Goal: Task Accomplishment & Management: Manage account settings

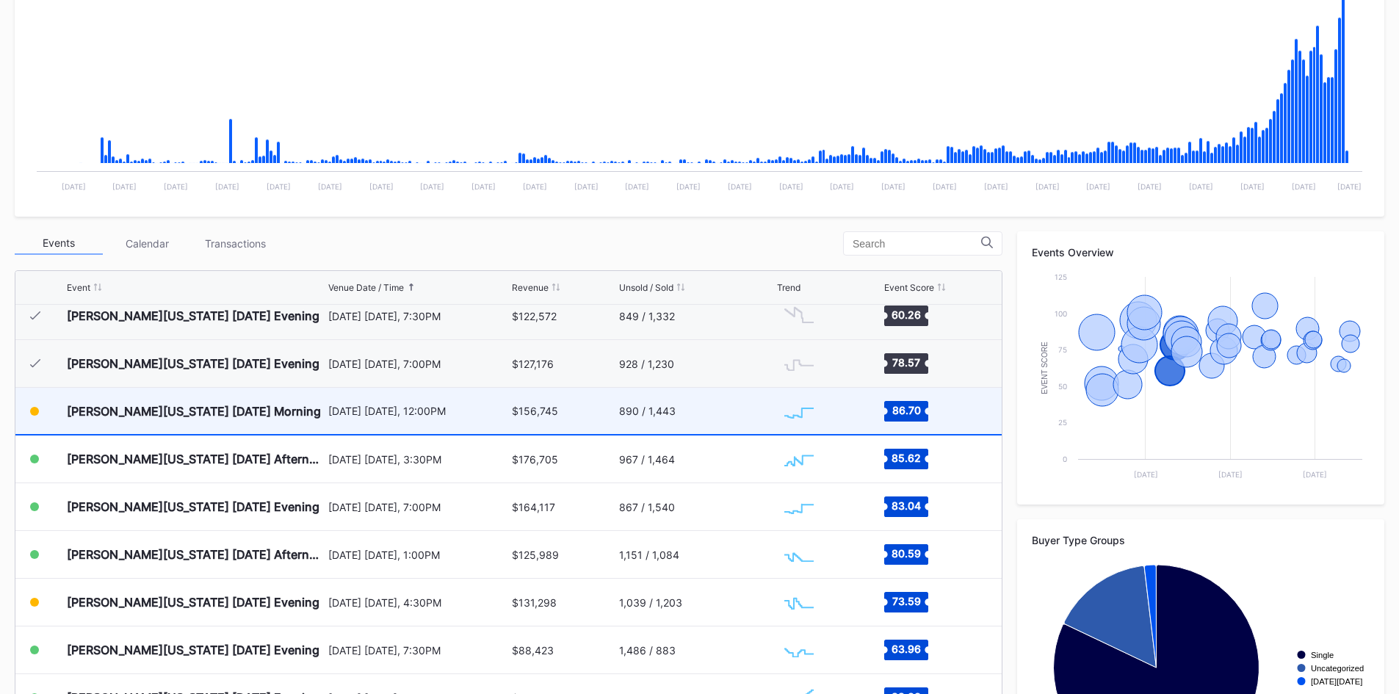
scroll to position [489, 0]
click at [571, 414] on div "$156,745" at bounding box center [563, 412] width 103 height 46
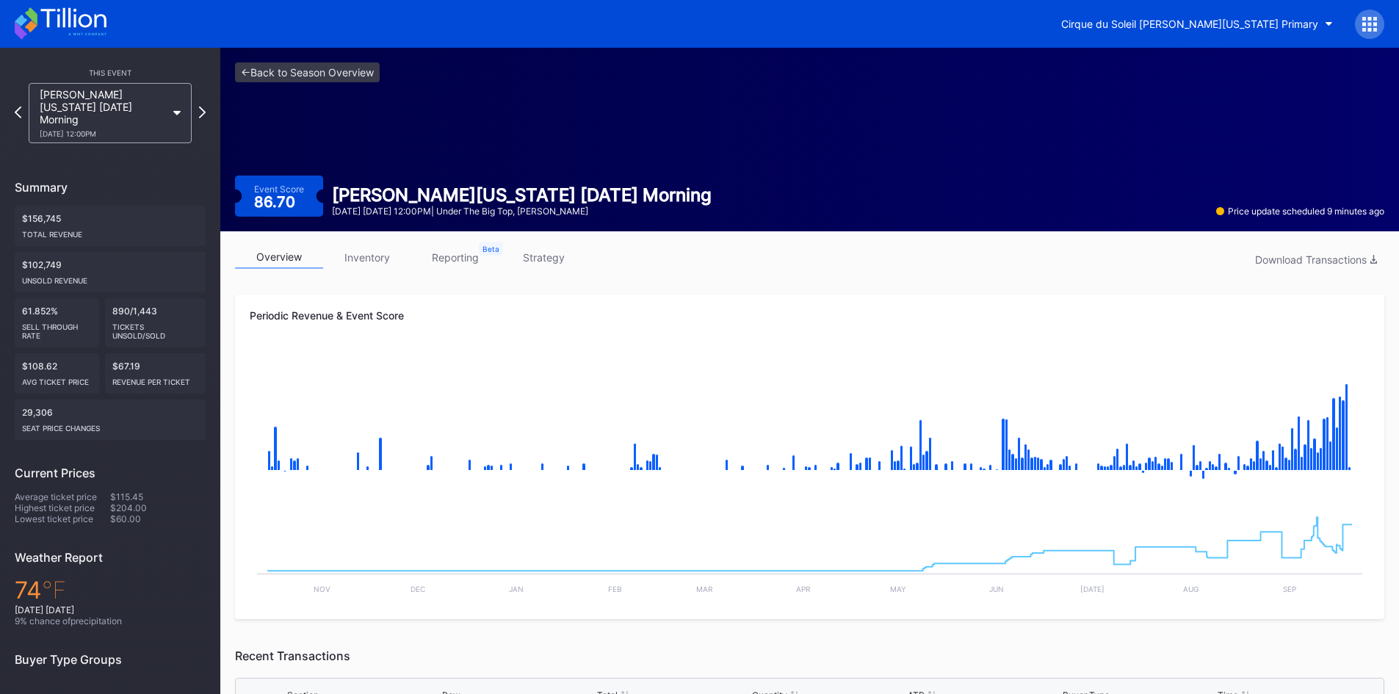
click at [359, 262] on link "inventory" at bounding box center [367, 257] width 88 height 23
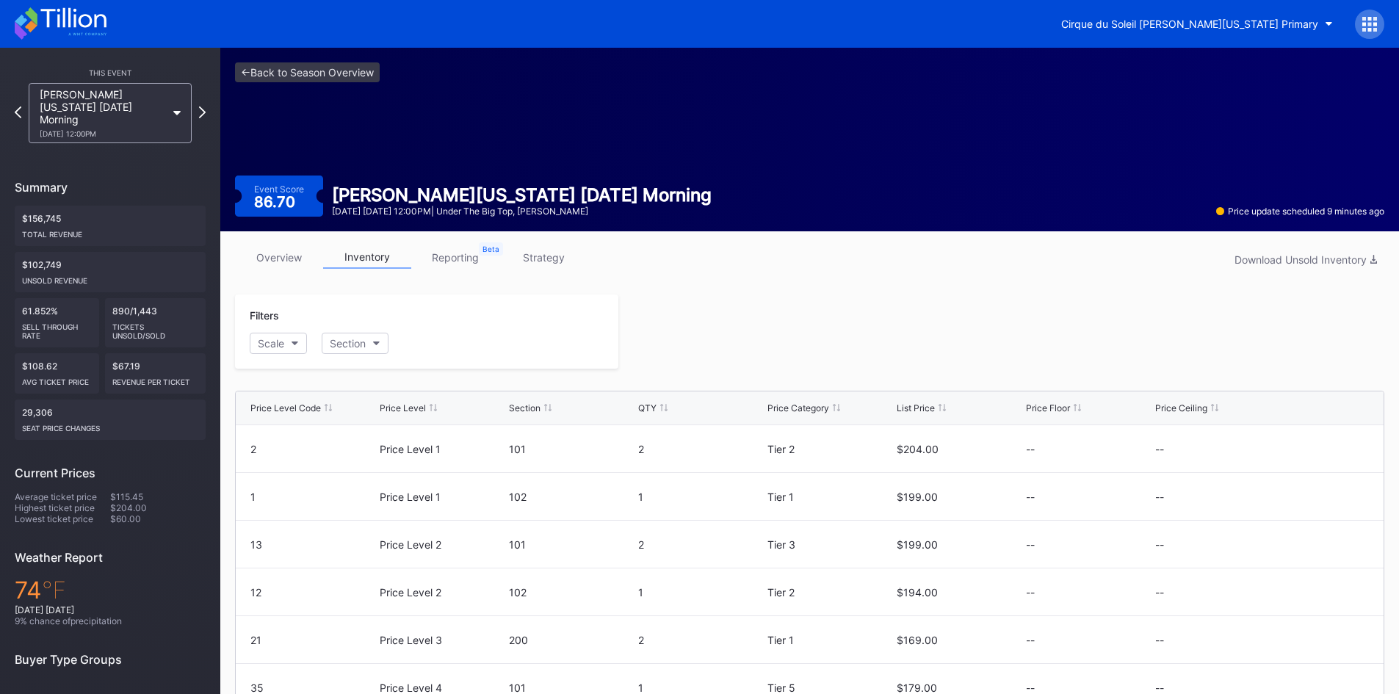
click at [538, 265] on link "strategy" at bounding box center [543, 257] width 88 height 23
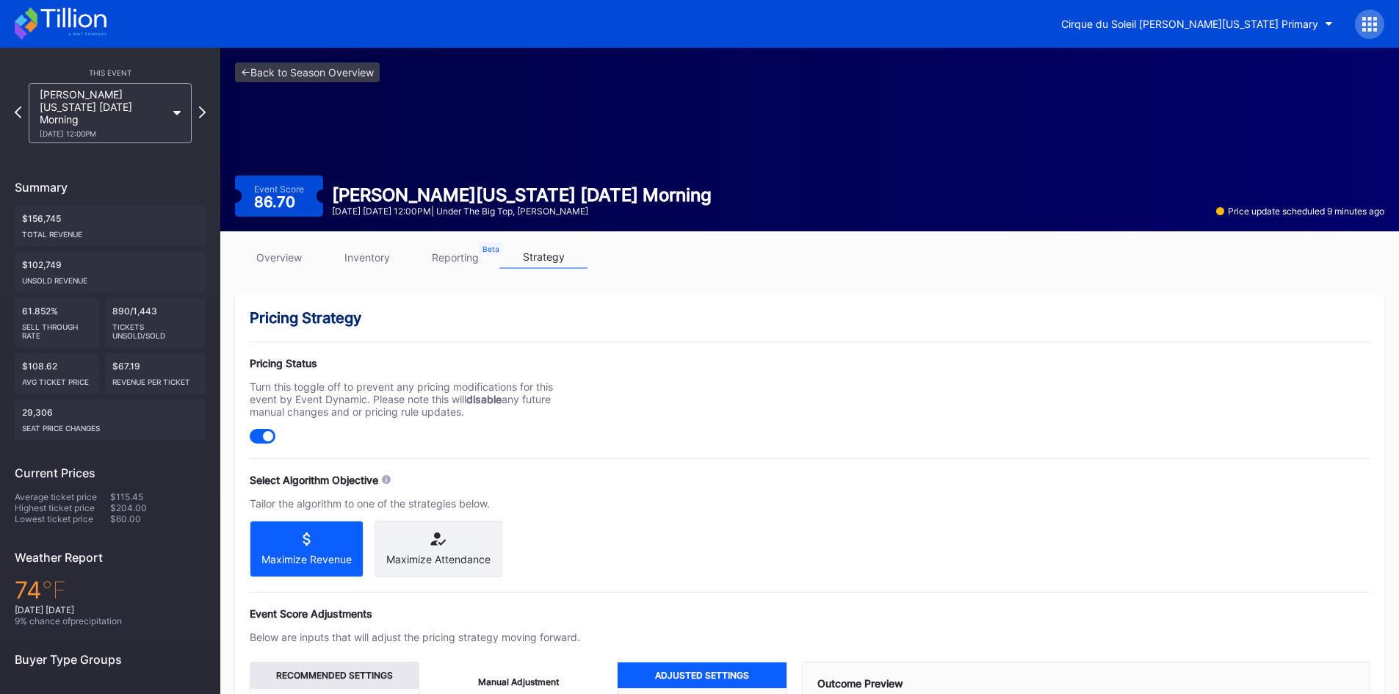
click at [354, 256] on link "inventory" at bounding box center [367, 257] width 88 height 23
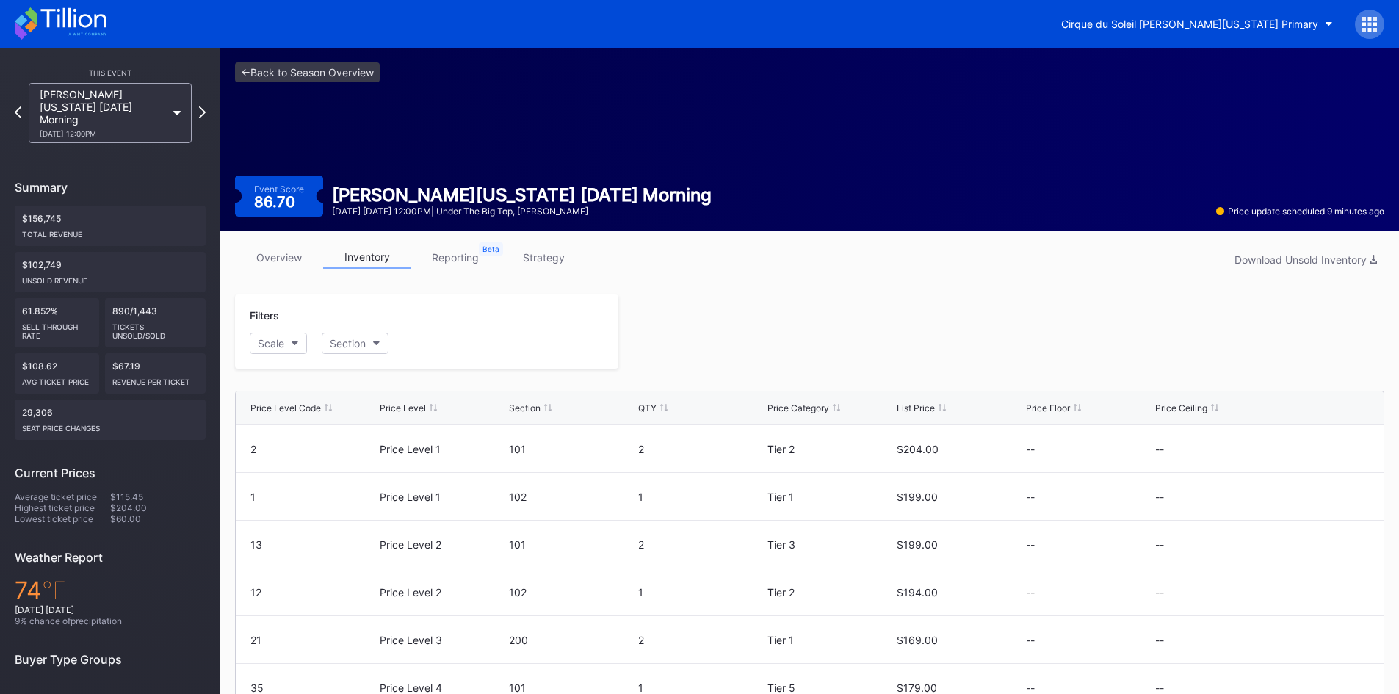
click at [289, 255] on link "overview" at bounding box center [279, 257] width 88 height 23
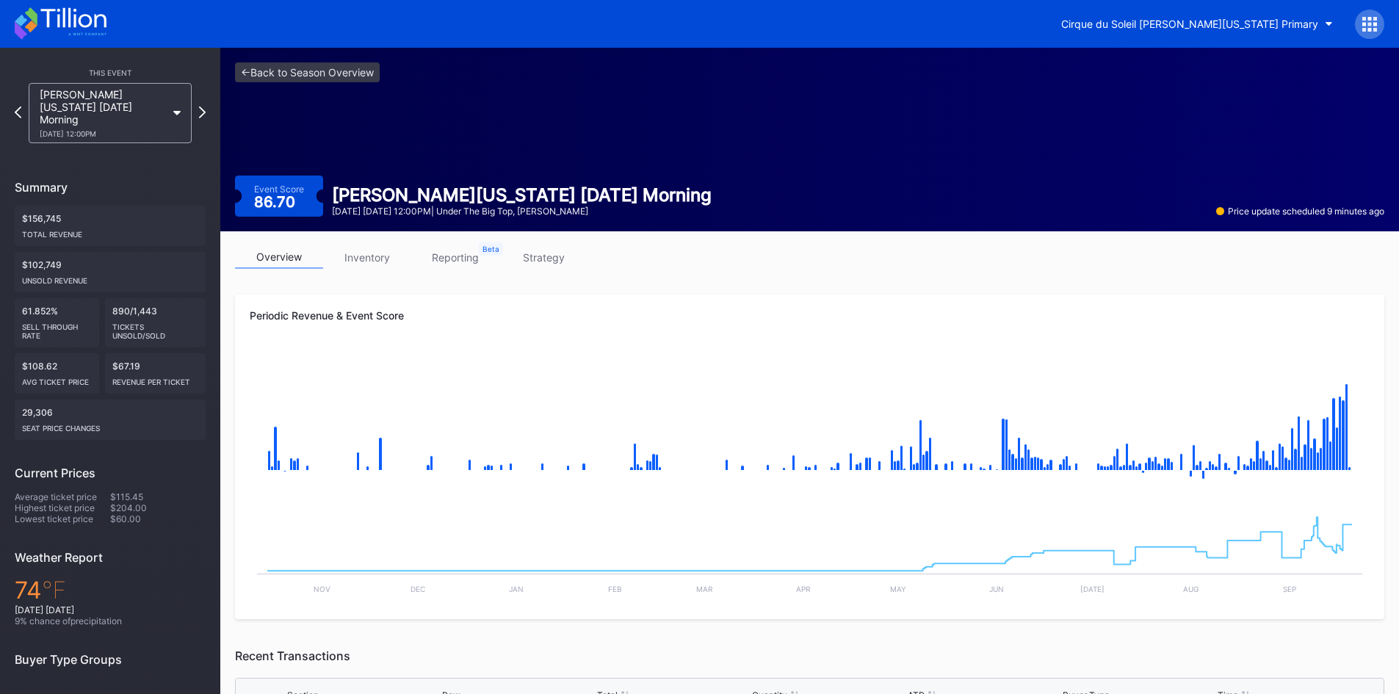
click at [356, 262] on link "inventory" at bounding box center [367, 257] width 88 height 23
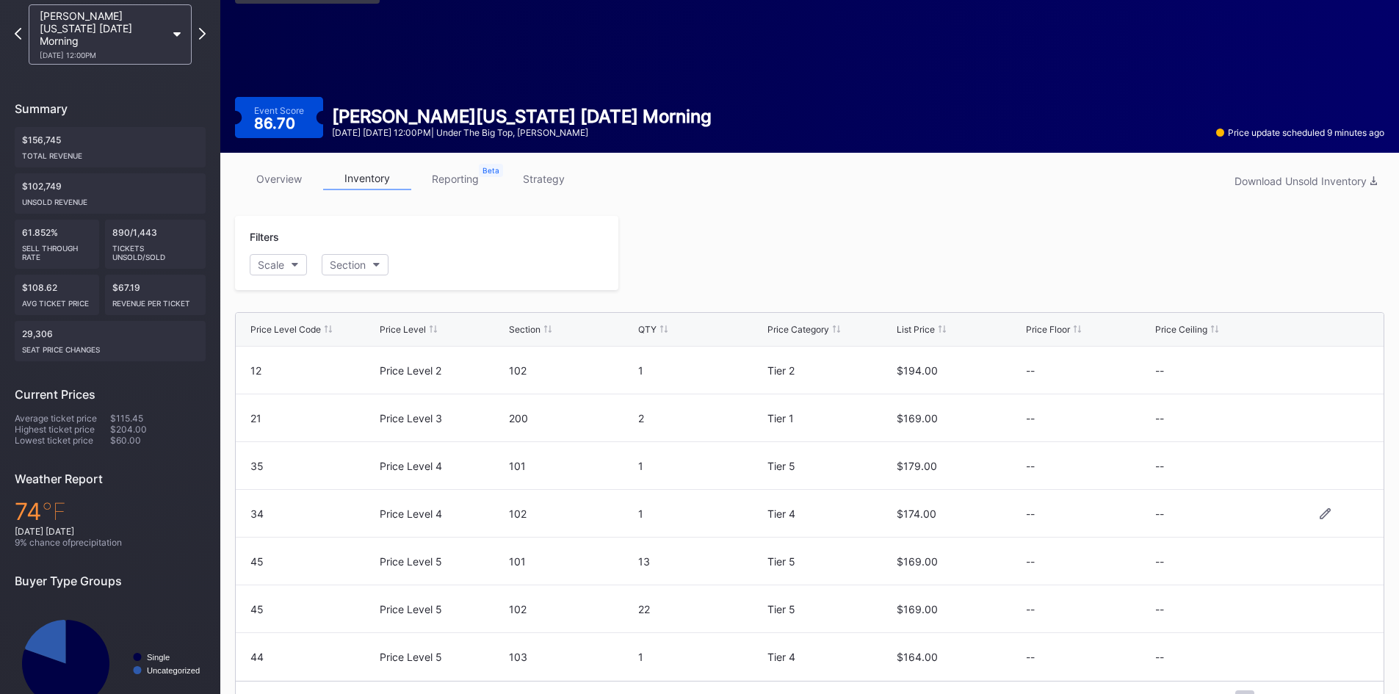
scroll to position [117, 0]
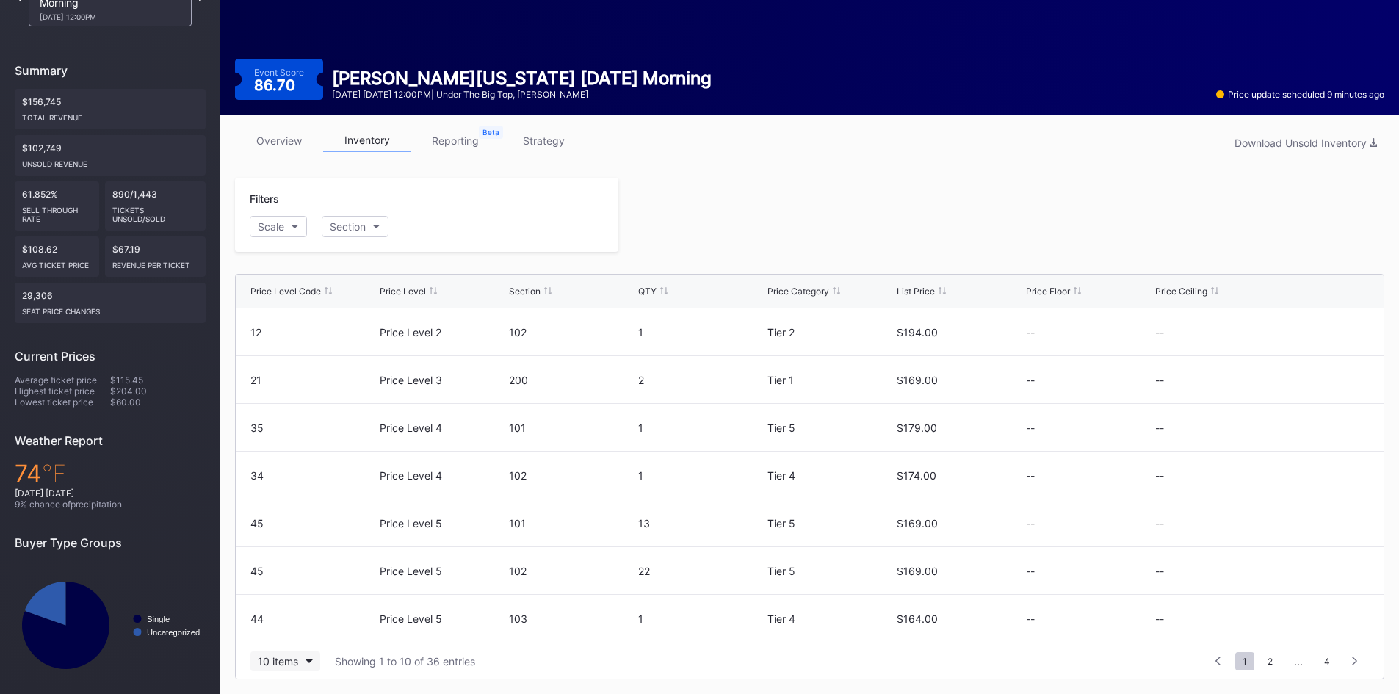
click at [282, 657] on div "10 items" at bounding box center [278, 661] width 40 height 12
click at [289, 621] on div "200 items" at bounding box center [285, 624] width 48 height 12
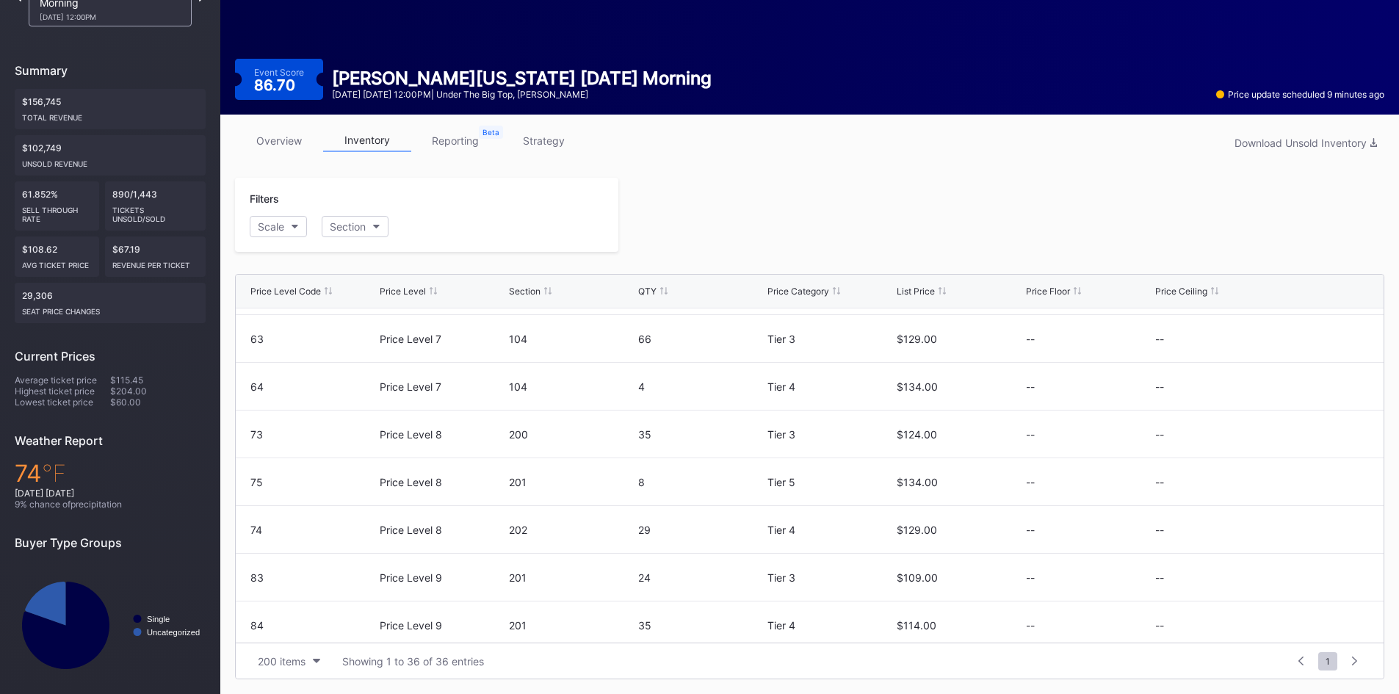
scroll to position [812, 0]
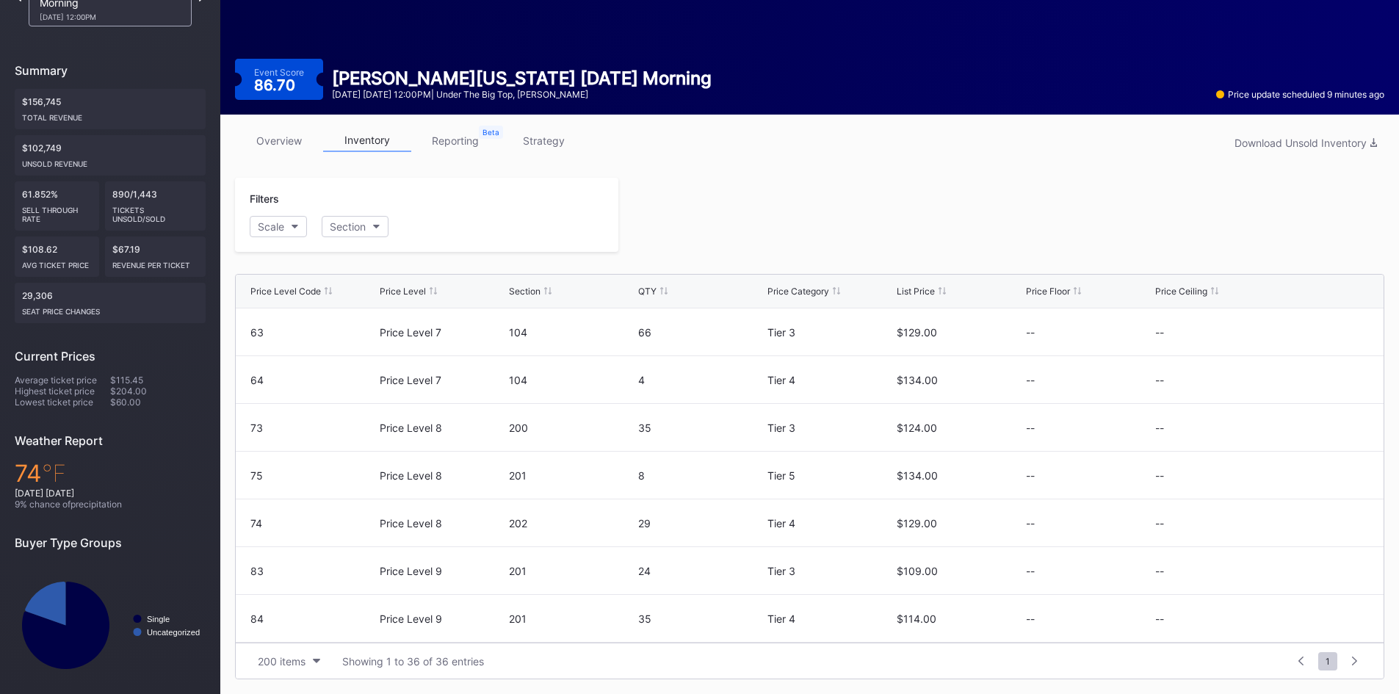
click at [547, 135] on link "strategy" at bounding box center [543, 140] width 88 height 23
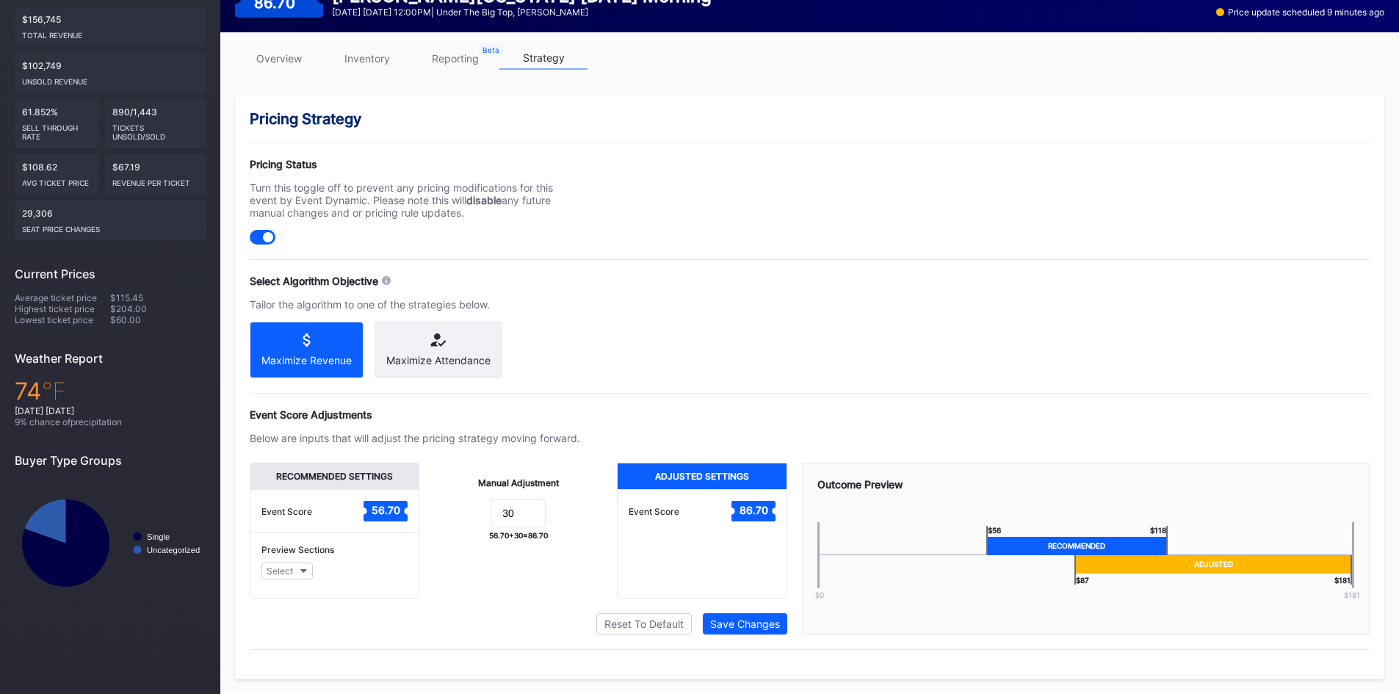
scroll to position [206, 0]
click at [443, 531] on form "30" at bounding box center [518, 515] width 168 height 32
drag, startPoint x: 515, startPoint y: 519, endPoint x: 492, endPoint y: 516, distance: 23.0
click at [492, 516] on input "30" at bounding box center [518, 513] width 55 height 28
type input "40"
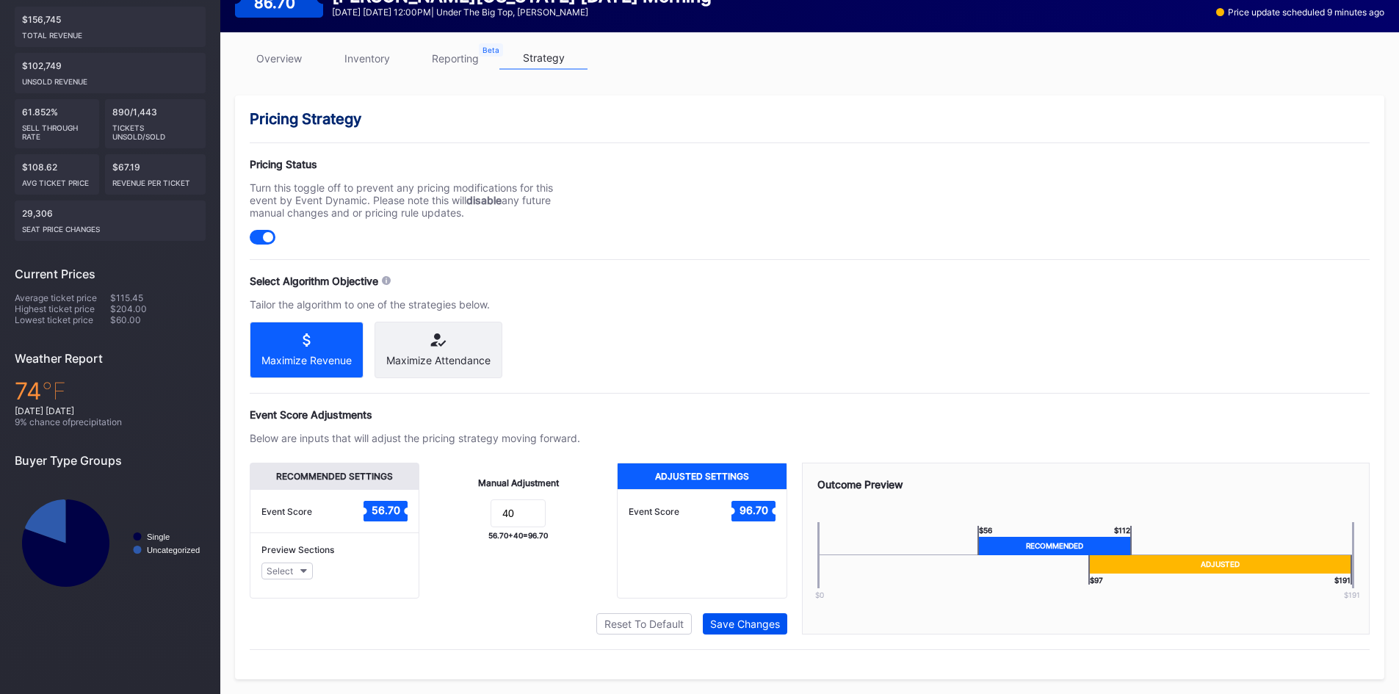
click at [749, 624] on div "Save Changes" at bounding box center [745, 624] width 70 height 12
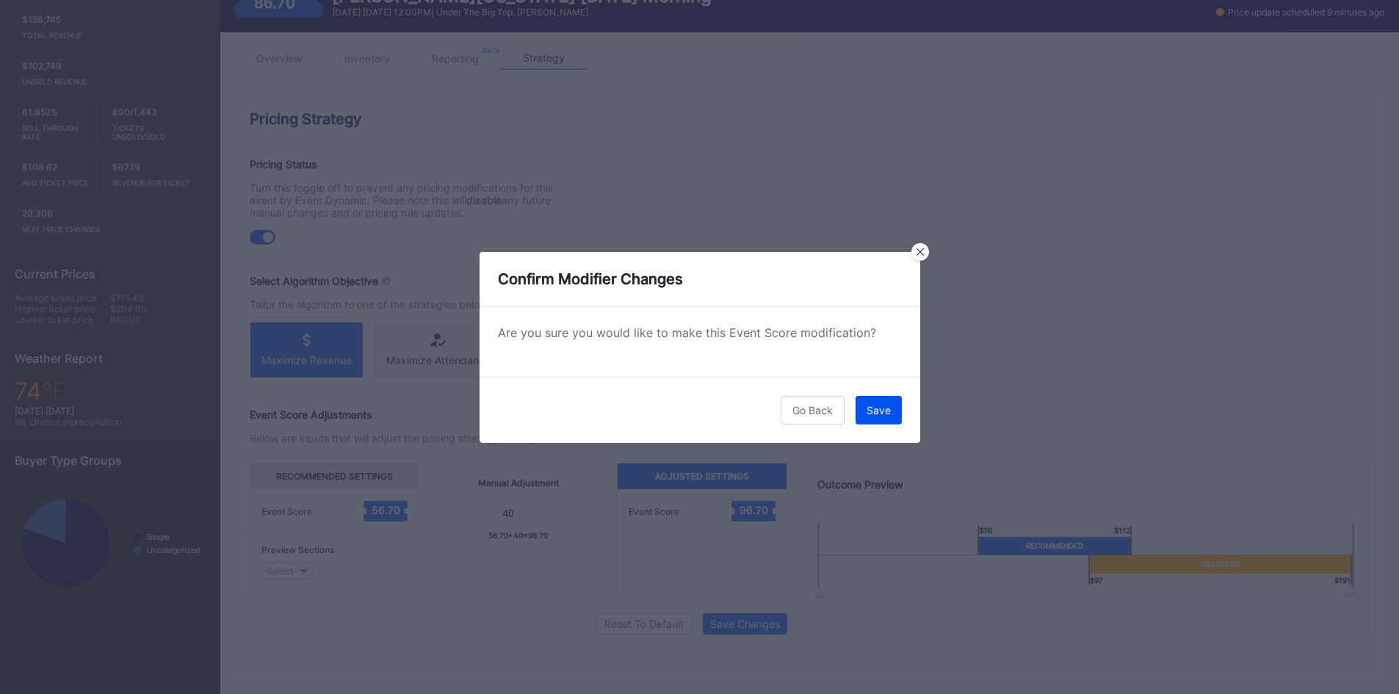
click at [865, 424] on button "Save" at bounding box center [879, 410] width 46 height 29
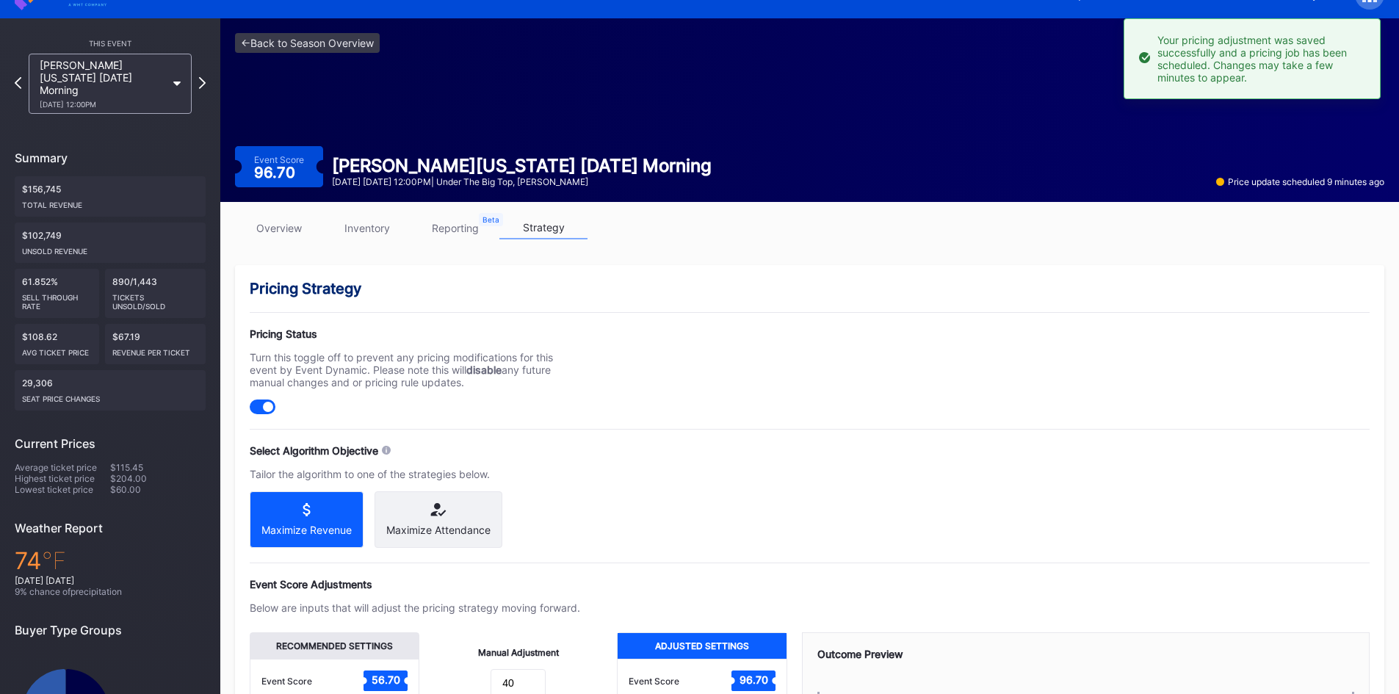
scroll to position [11, 0]
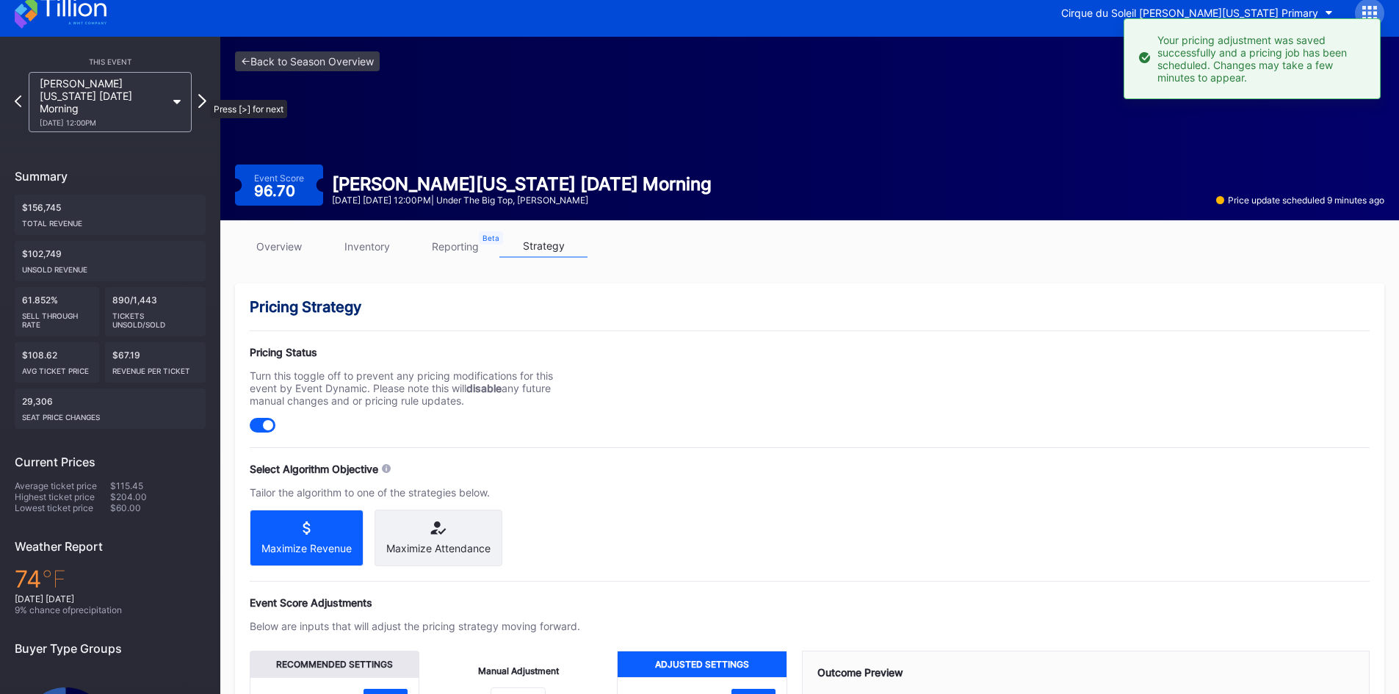
click at [203, 94] on icon at bounding box center [202, 101] width 8 height 14
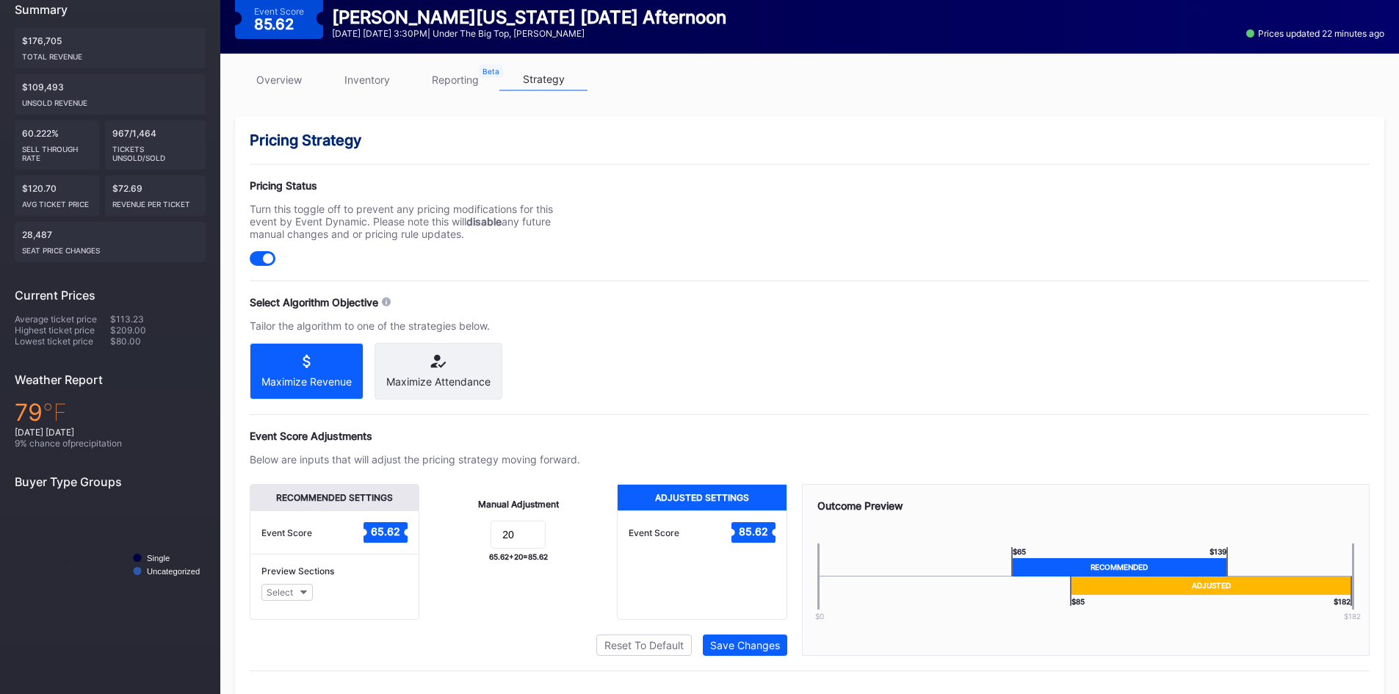
scroll to position [212, 0]
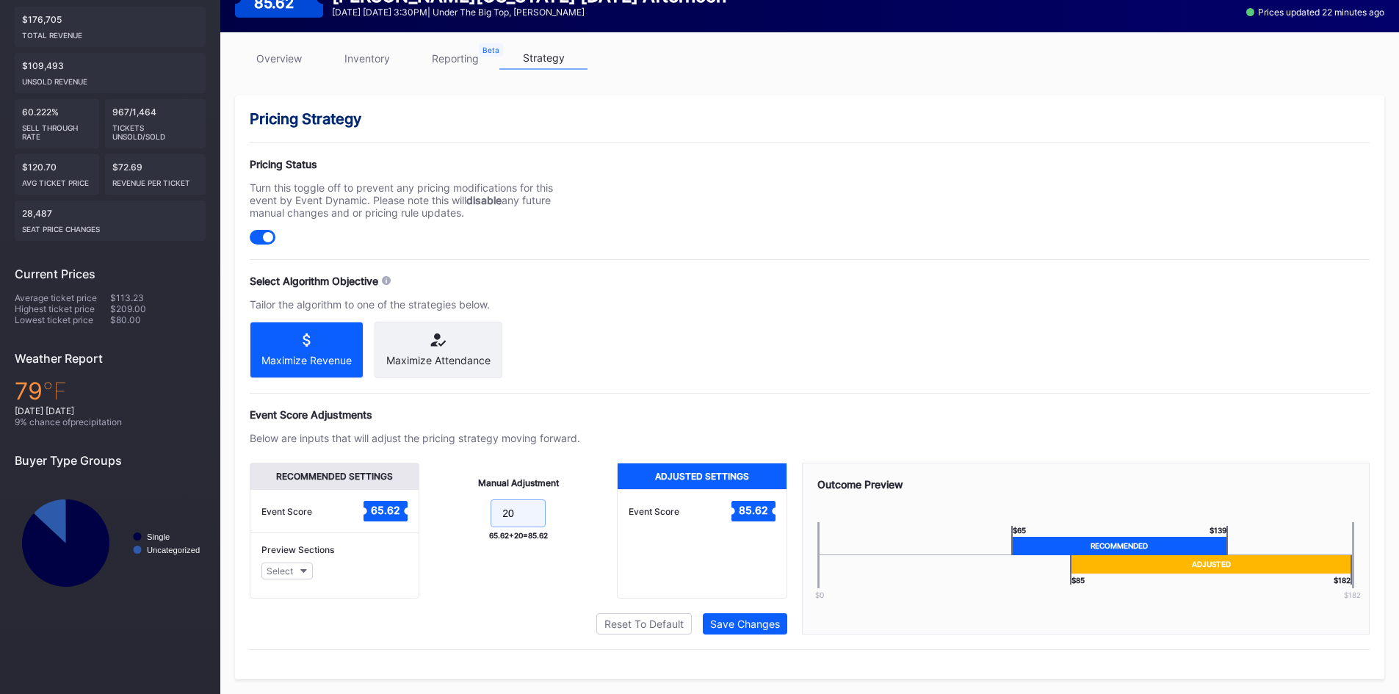
drag, startPoint x: 519, startPoint y: 513, endPoint x: 477, endPoint y: 503, distance: 42.9
click at [477, 503] on form "20" at bounding box center [518, 515] width 168 height 32
type input "30"
click at [746, 622] on div "Save Changes" at bounding box center [745, 624] width 70 height 12
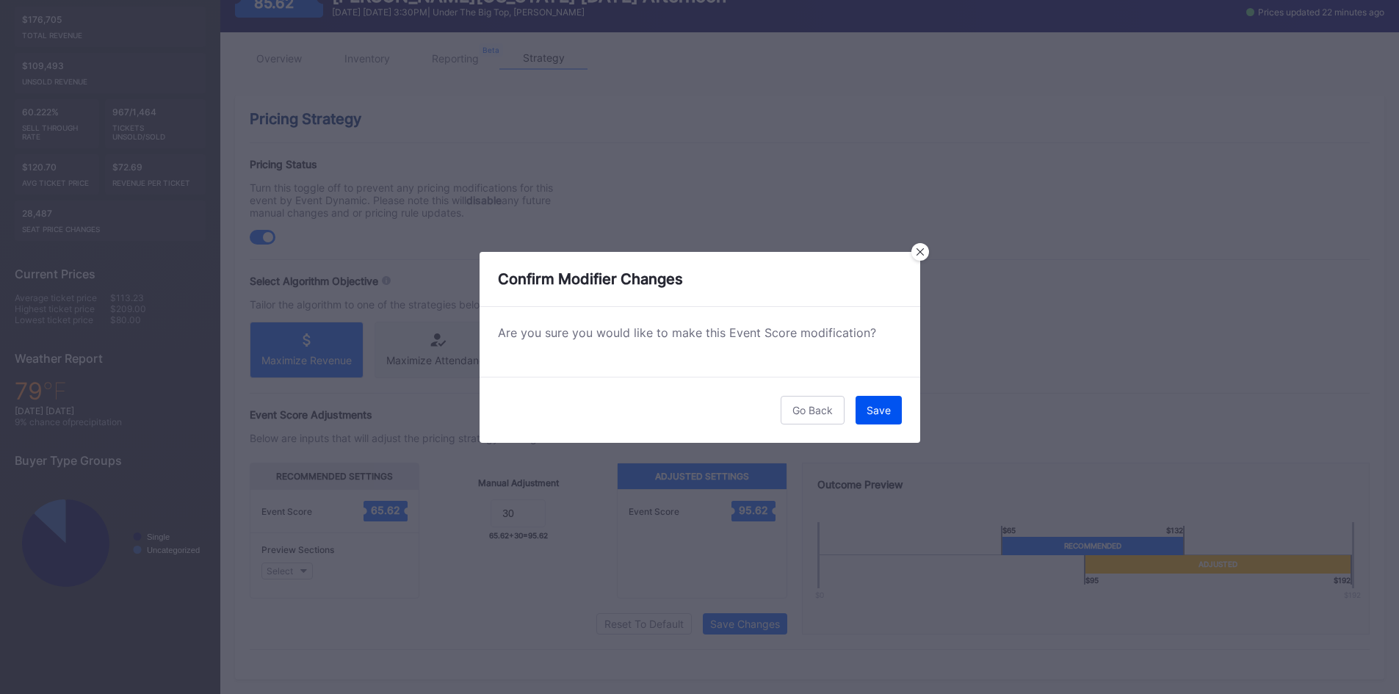
click at [870, 408] on div "Save" at bounding box center [879, 410] width 24 height 12
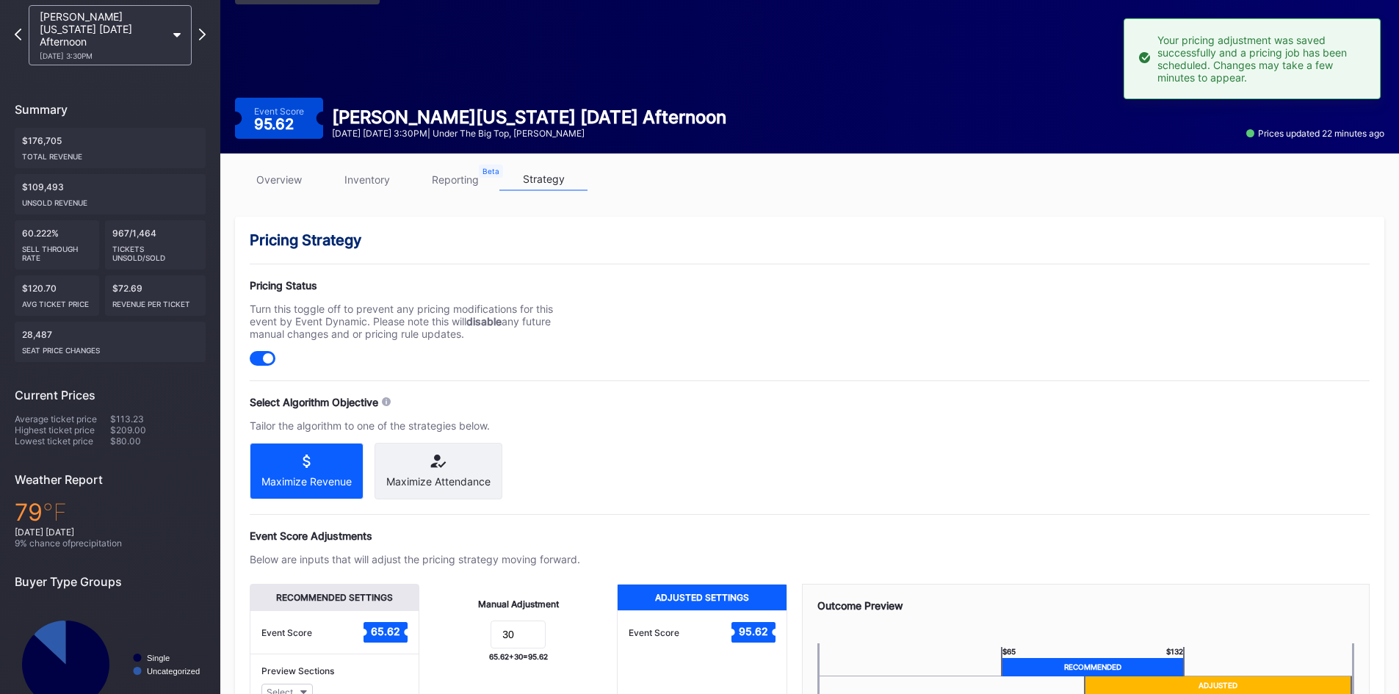
scroll to position [74, 0]
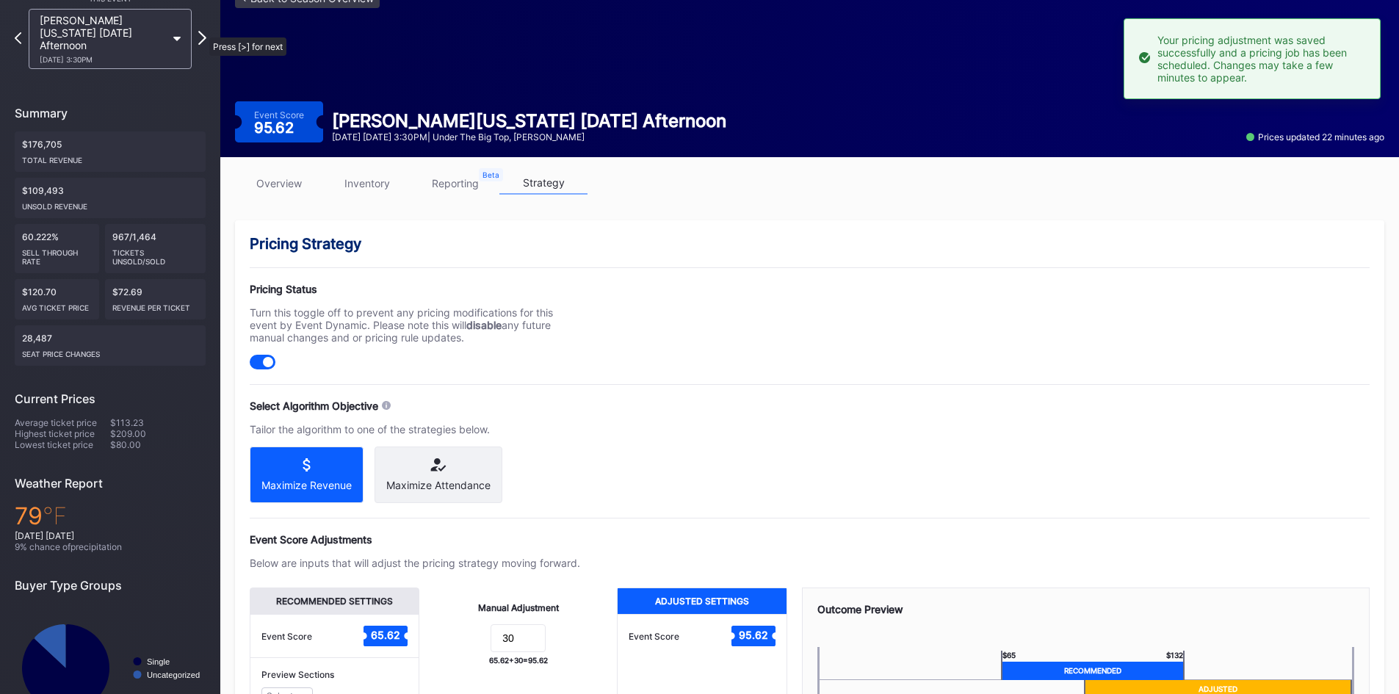
click at [202, 31] on icon at bounding box center [202, 38] width 8 height 14
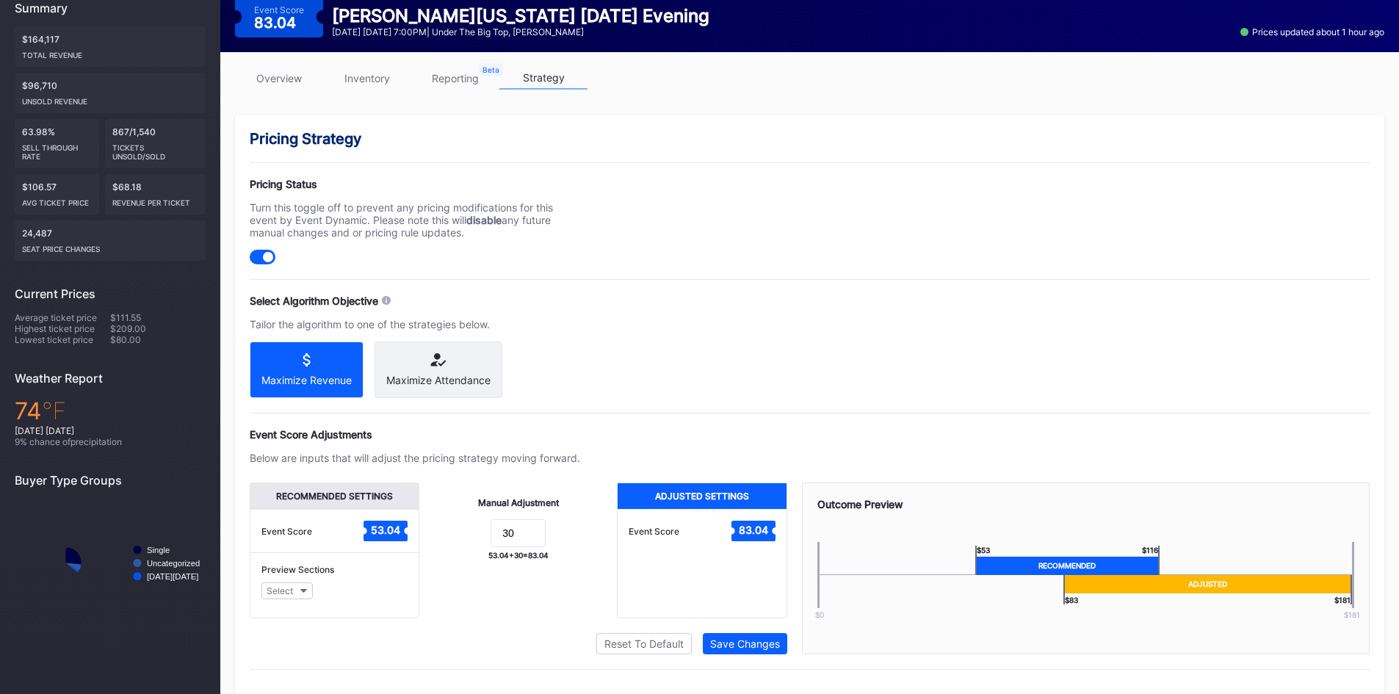
scroll to position [181, 0]
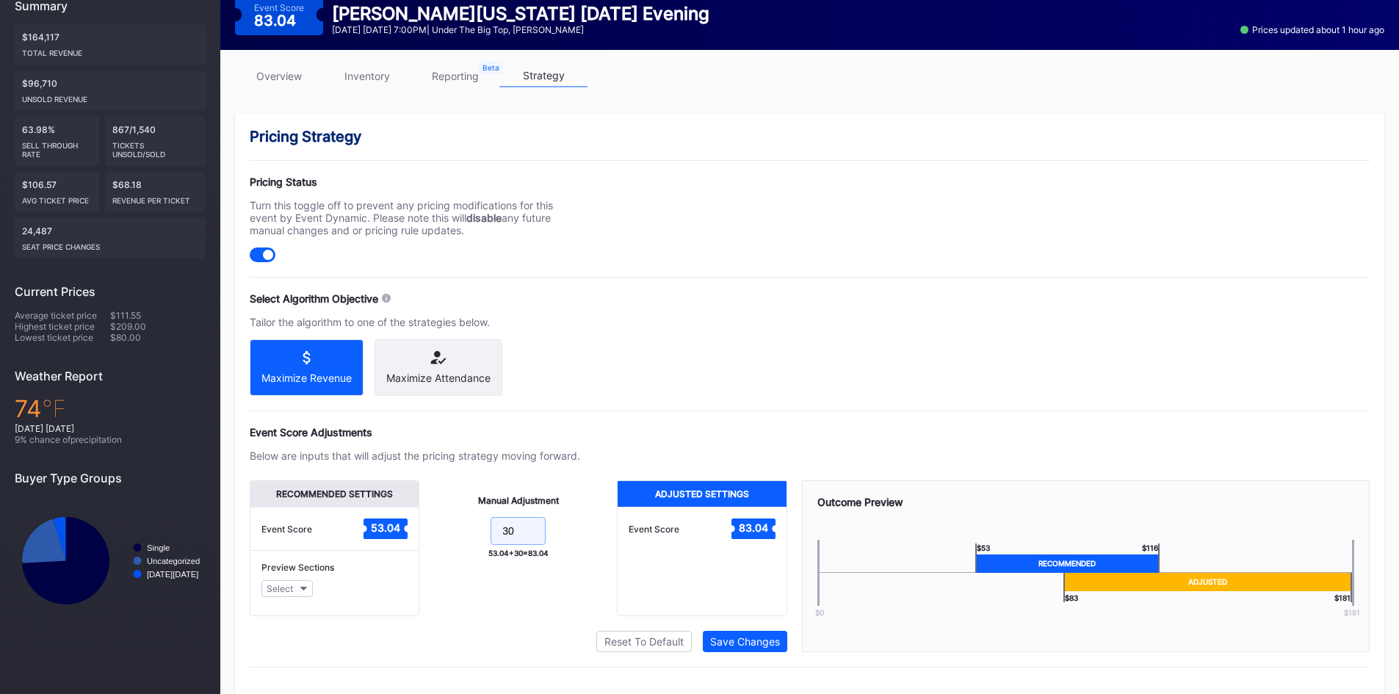
drag, startPoint x: 526, startPoint y: 548, endPoint x: 468, endPoint y: 549, distance: 58.0
click at [468, 549] on form "30" at bounding box center [518, 533] width 168 height 32
type input "40"
click at [737, 648] on div "Save Changes" at bounding box center [745, 641] width 70 height 12
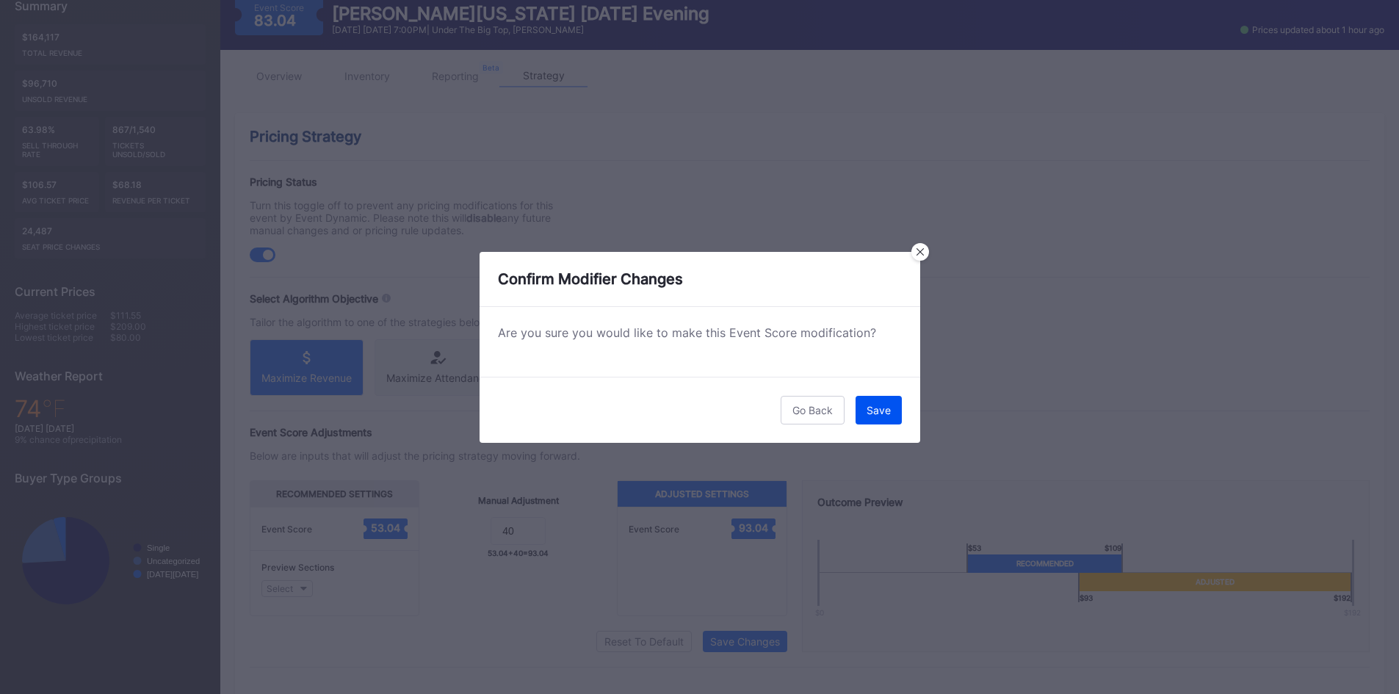
click at [865, 414] on button "Save" at bounding box center [879, 410] width 46 height 29
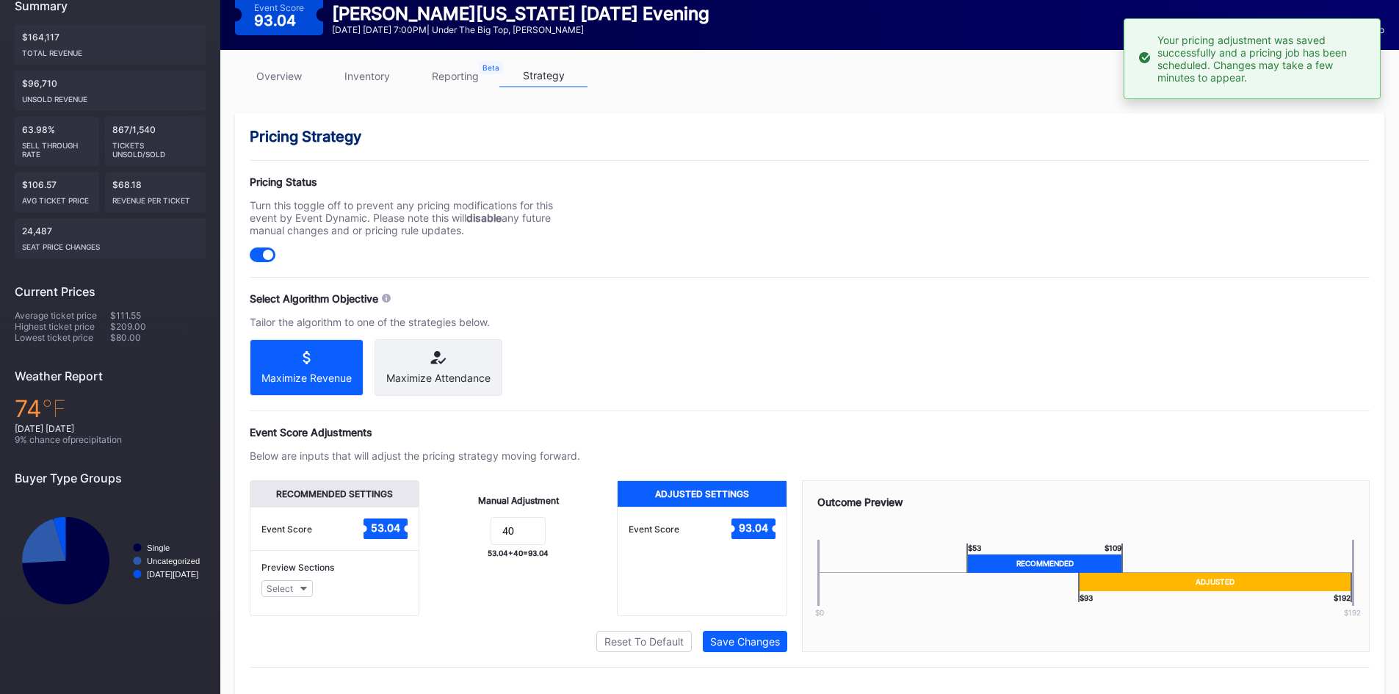
scroll to position [0, 0]
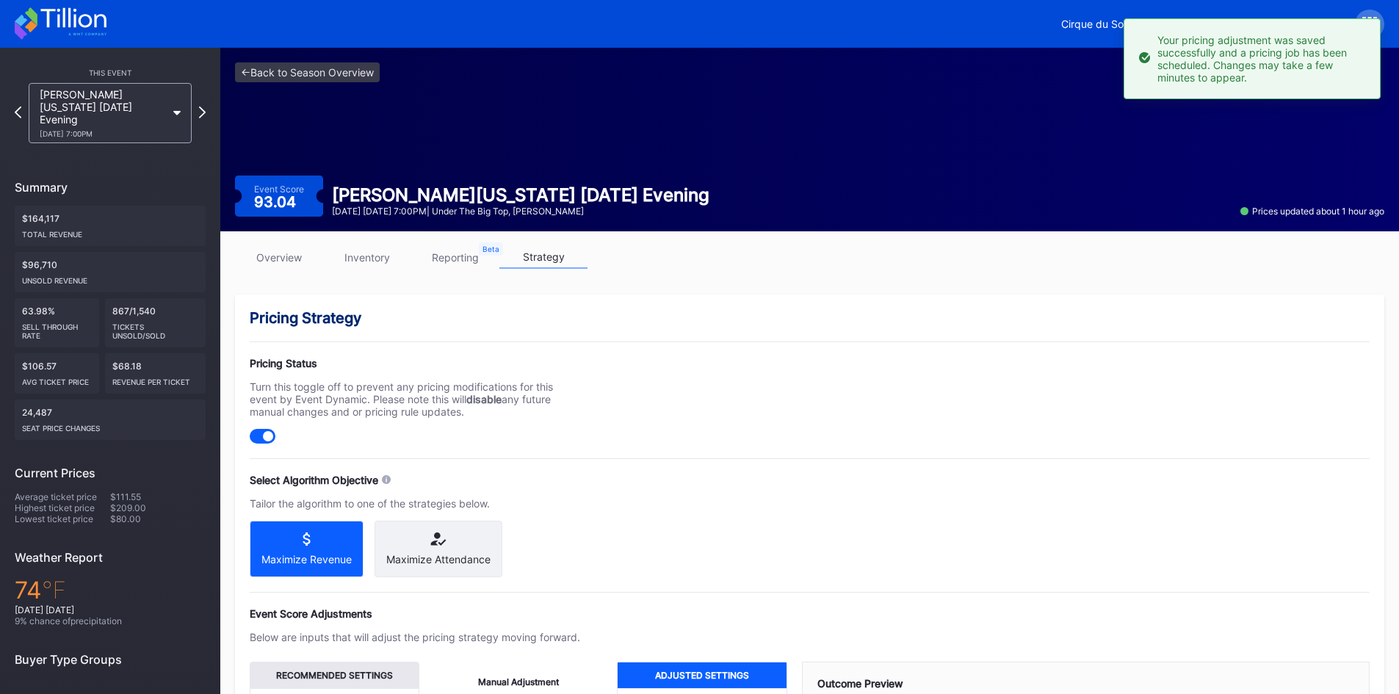
click at [69, 16] on icon at bounding box center [72, 18] width 65 height 20
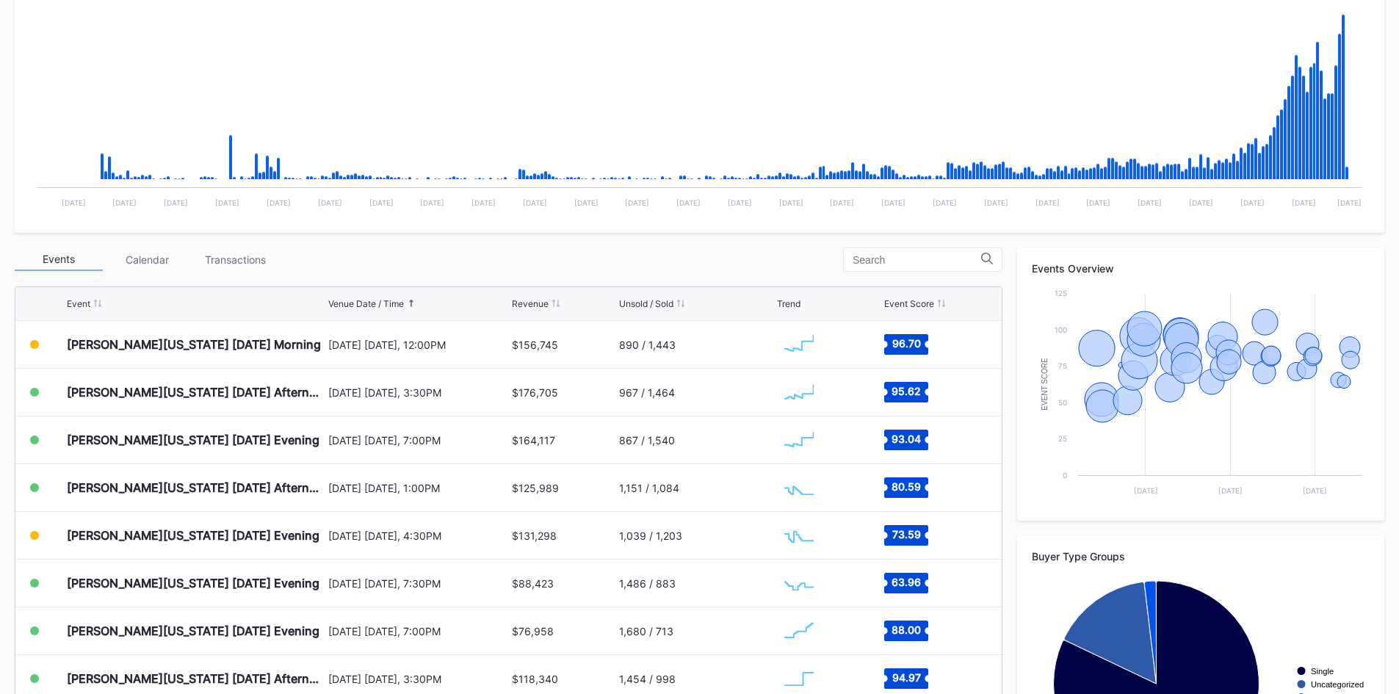
scroll to position [295, 0]
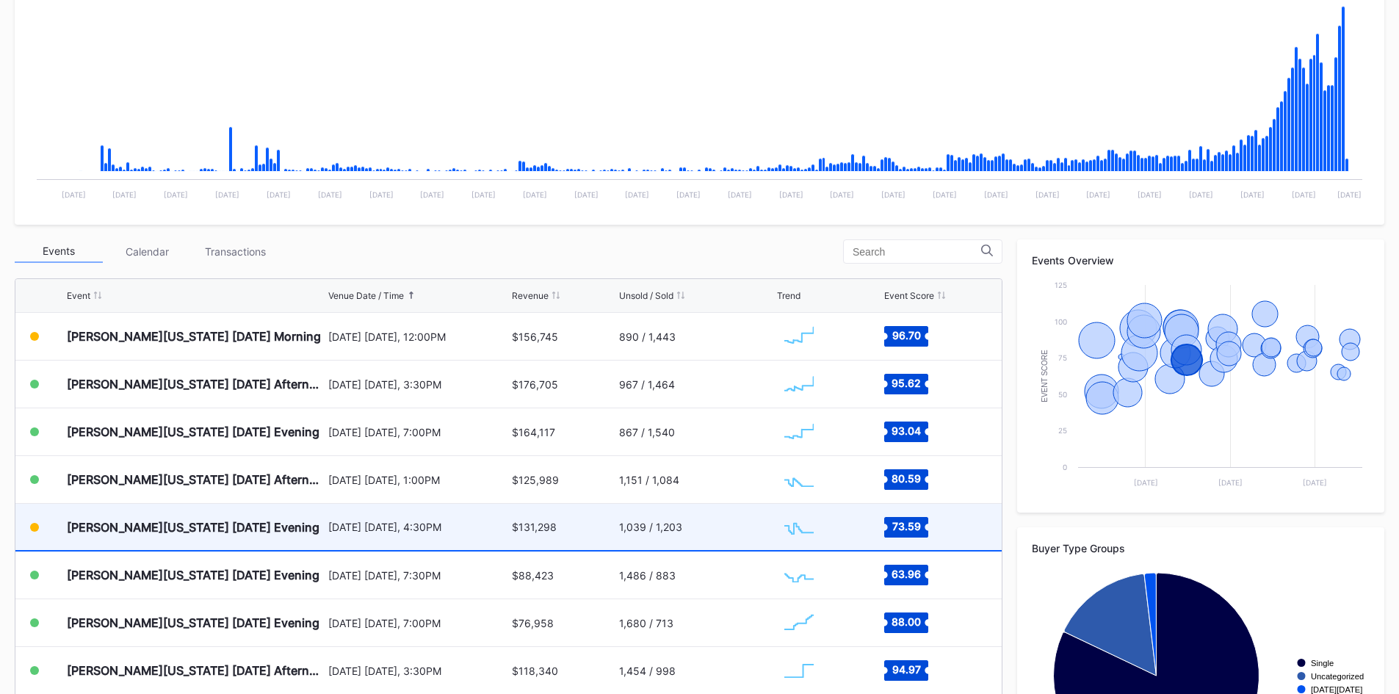
click at [475, 543] on div "[DATE] [DATE], 4:30PM" at bounding box center [418, 527] width 181 height 46
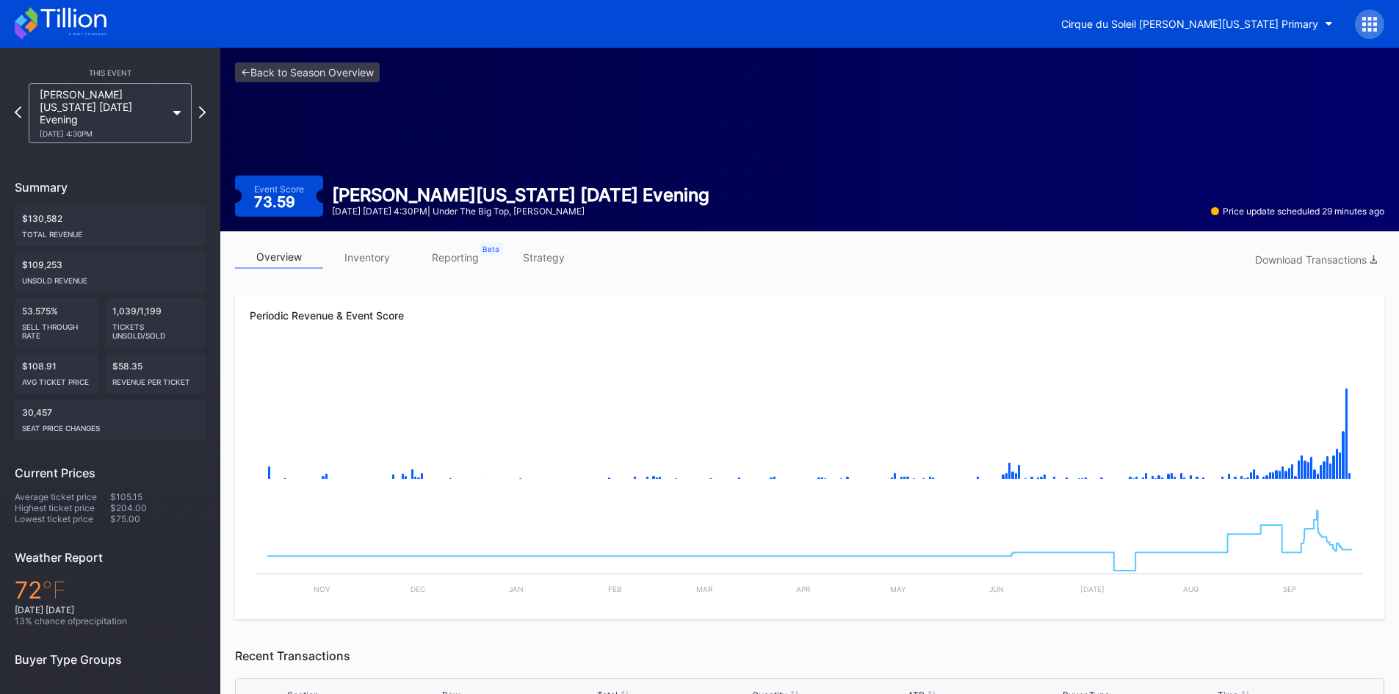
click at [436, 253] on link "reporting" at bounding box center [455, 257] width 88 height 23
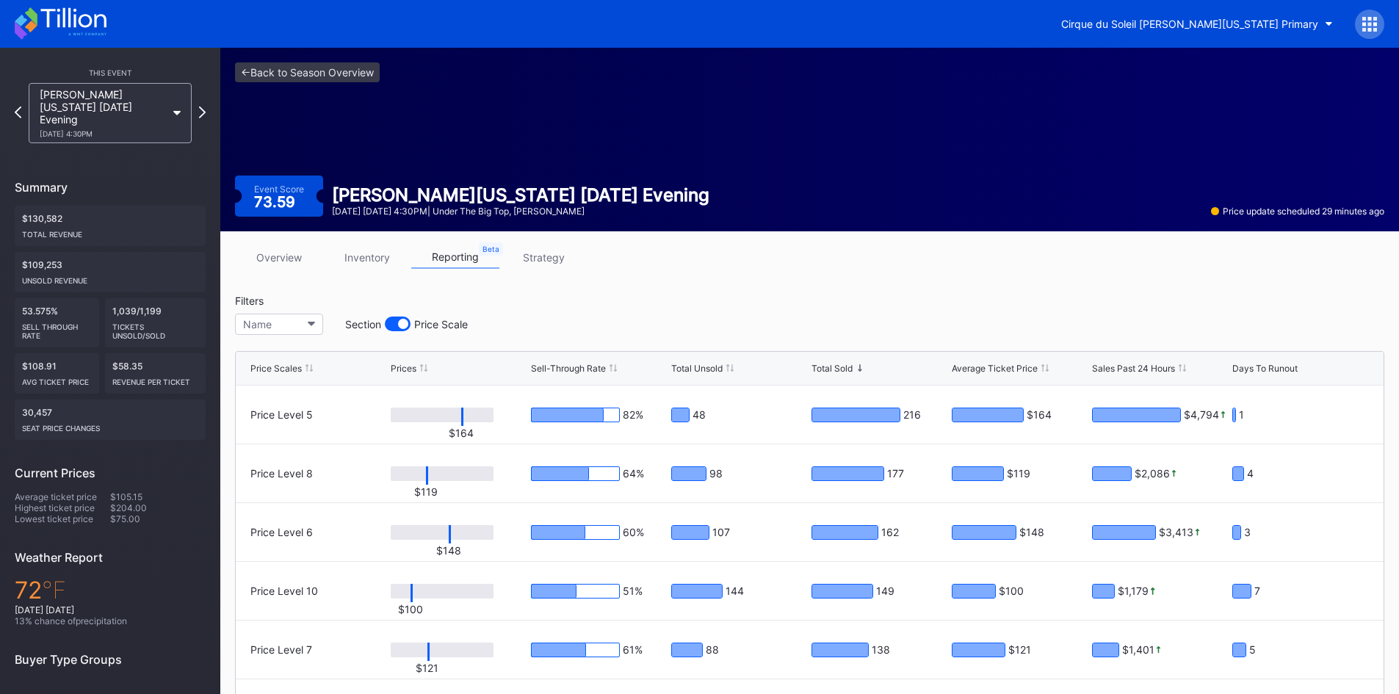
click at [544, 259] on link "strategy" at bounding box center [543, 257] width 88 height 23
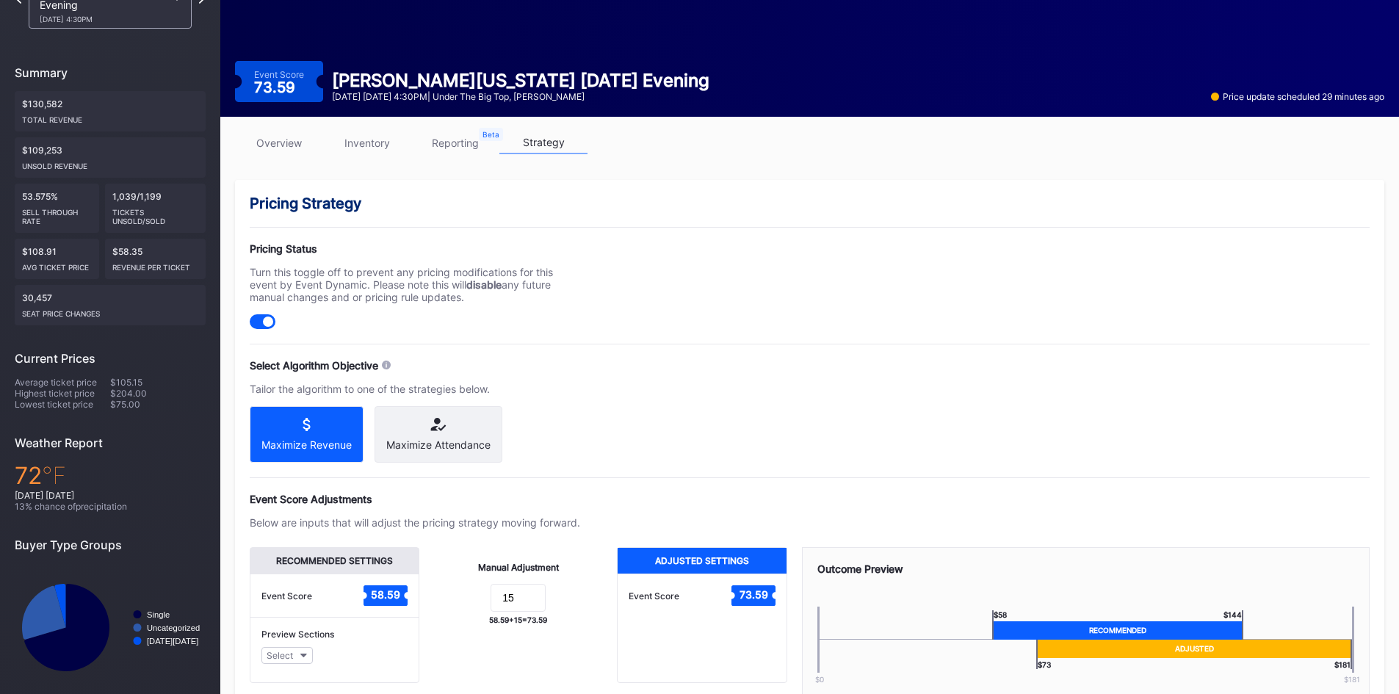
scroll to position [115, 0]
drag, startPoint x: 527, startPoint y: 601, endPoint x: 477, endPoint y: 602, distance: 50.0
click at [477, 602] on form "15" at bounding box center [518, 599] width 168 height 32
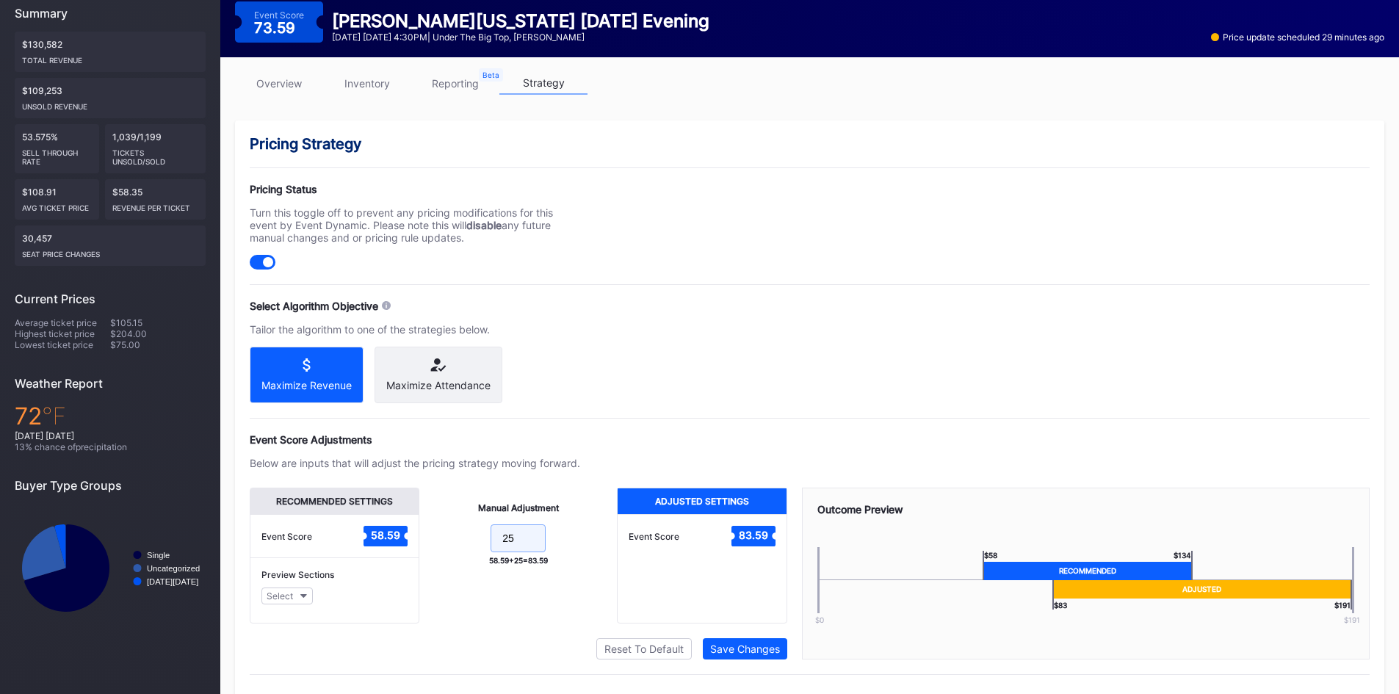
scroll to position [176, 0]
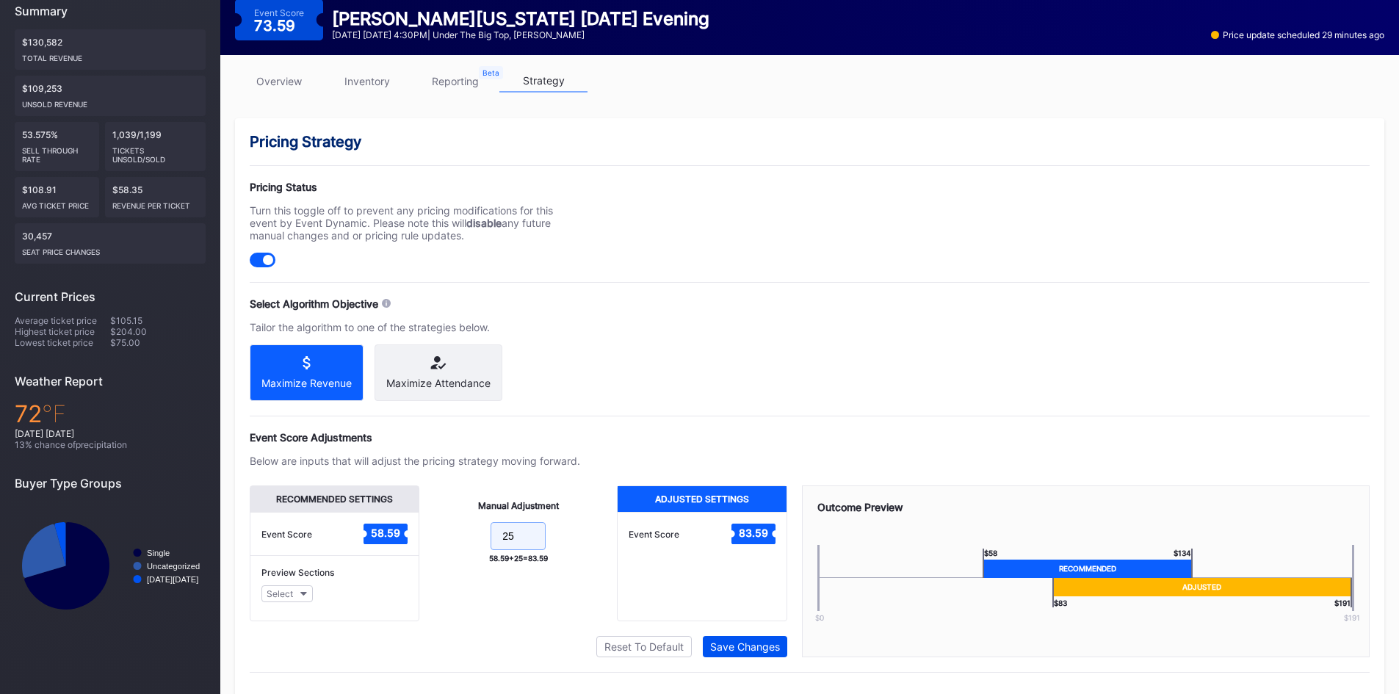
type input "25"
click at [712, 653] on div "Save Changes" at bounding box center [745, 647] width 70 height 12
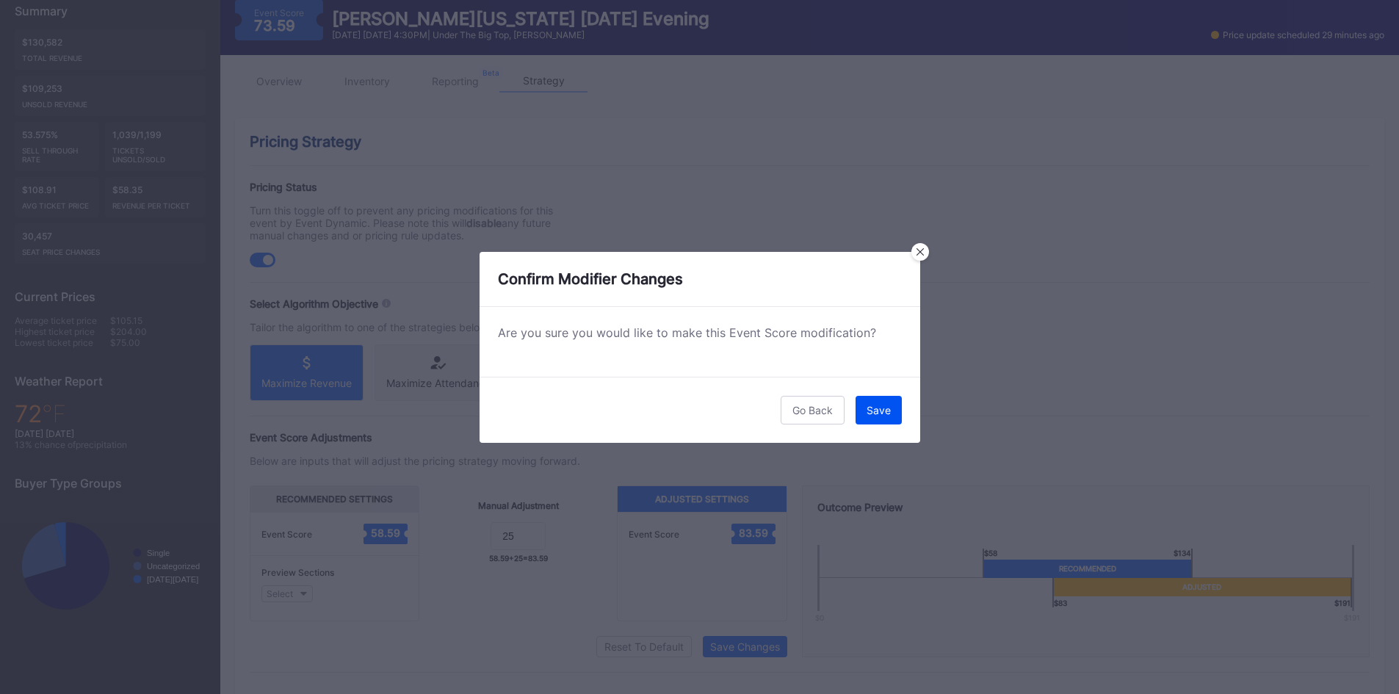
click at [884, 406] on div "Save" at bounding box center [879, 410] width 24 height 12
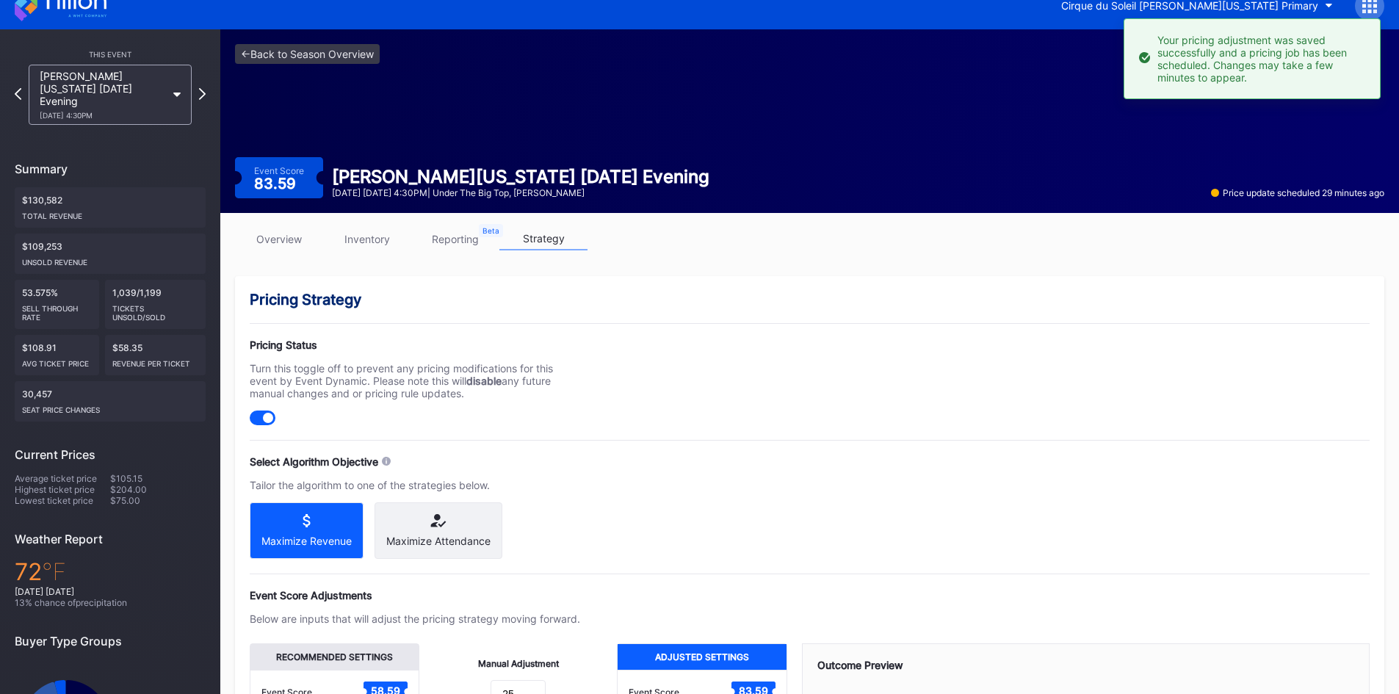
scroll to position [0, 0]
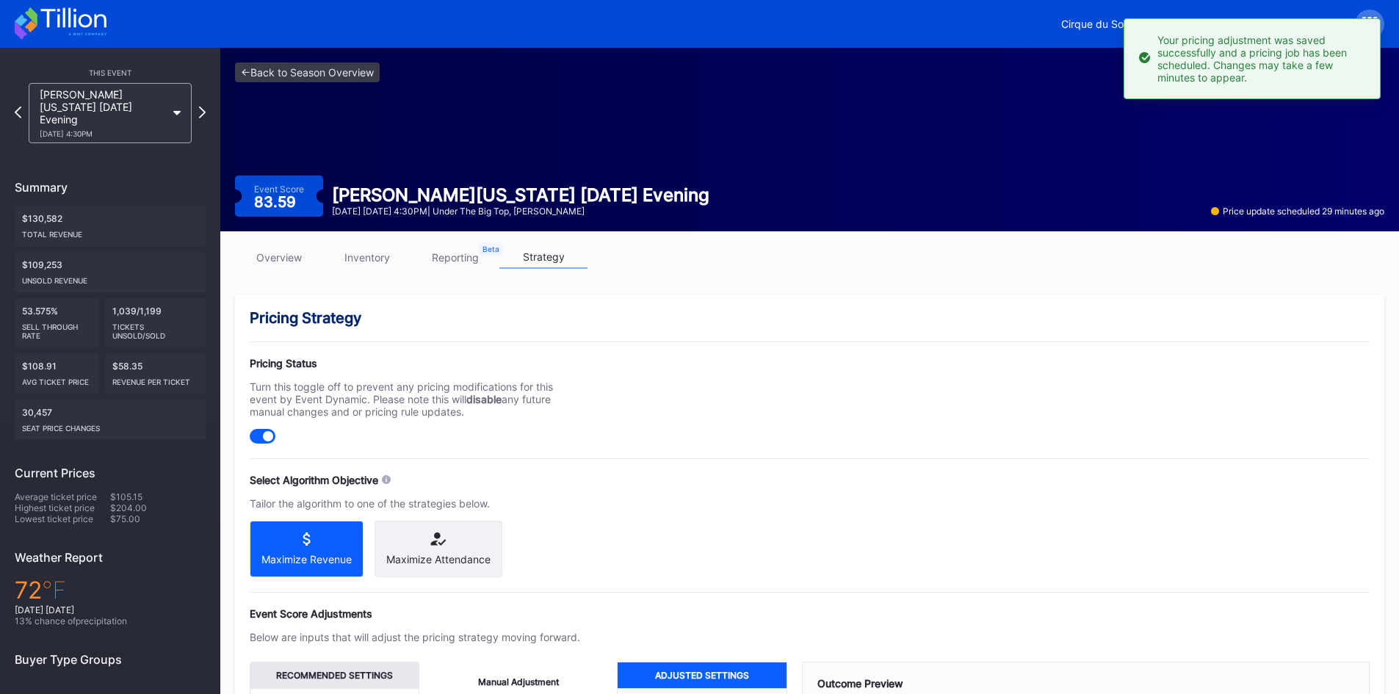
click at [49, 25] on icon at bounding box center [72, 18] width 65 height 20
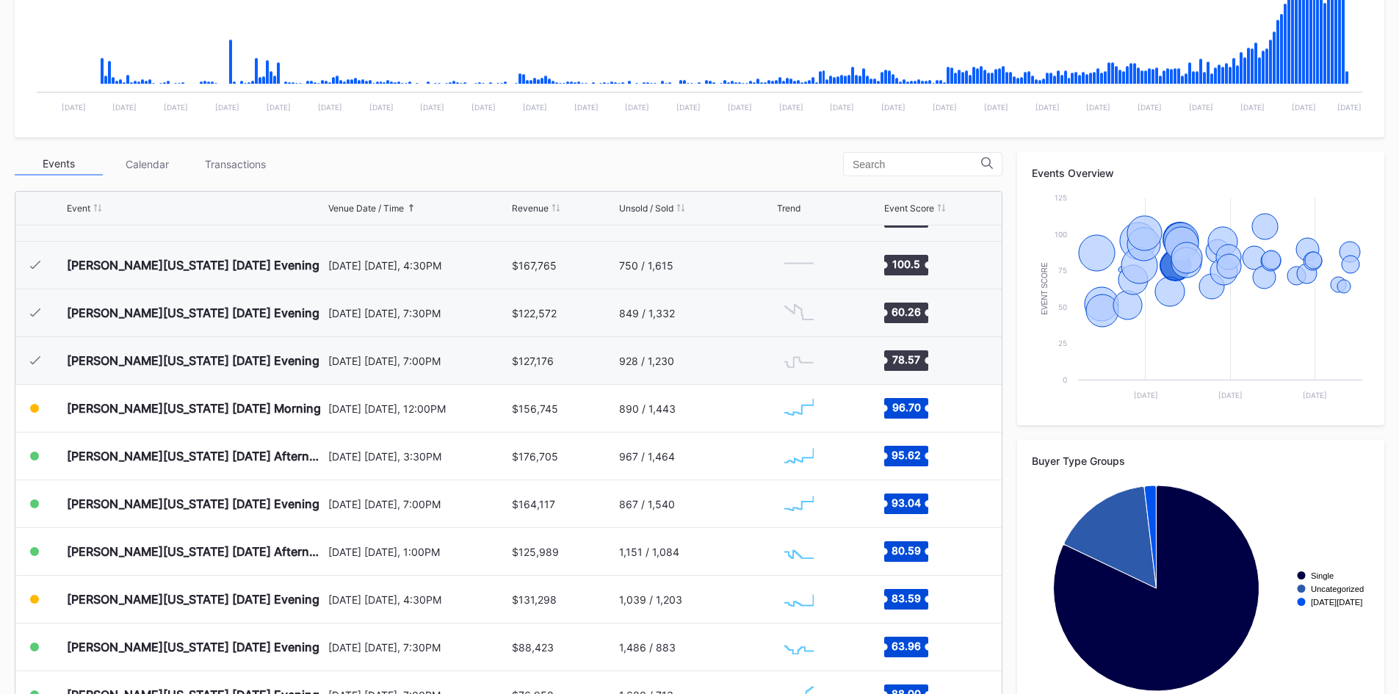
scroll to position [418, 0]
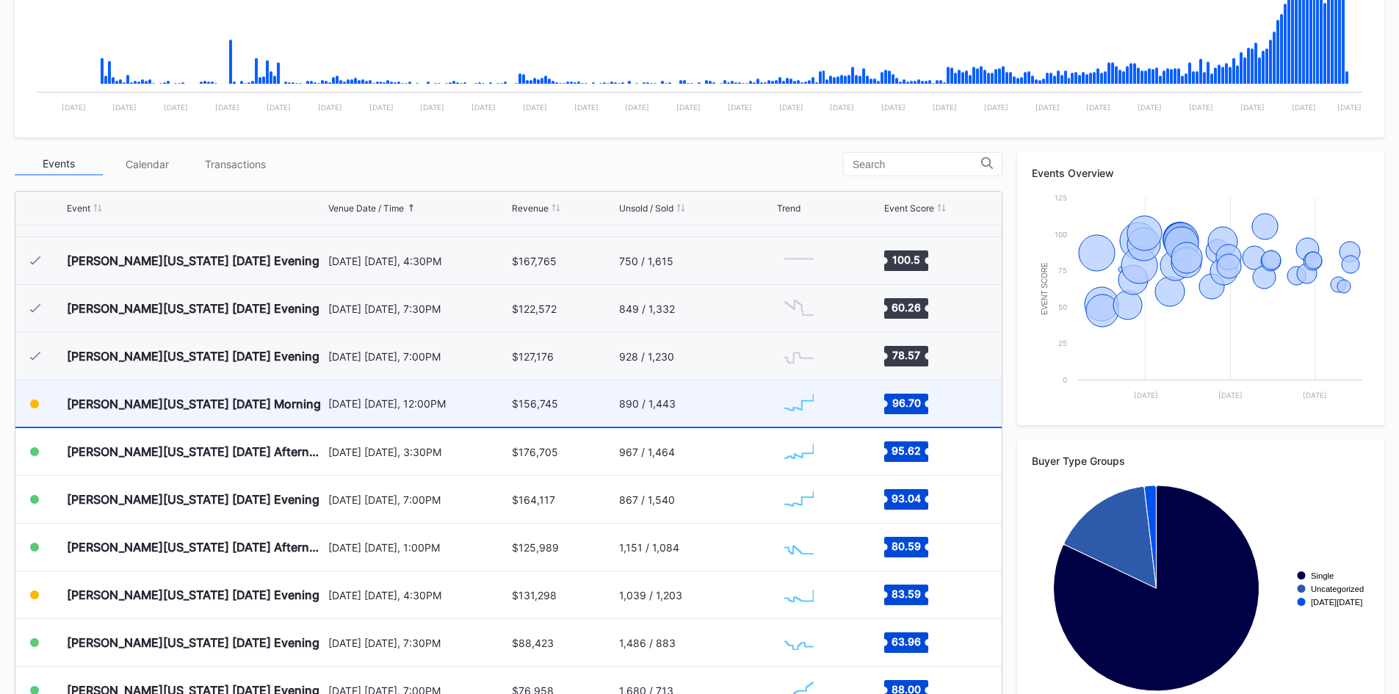
click at [328, 394] on div "[DATE] [DATE], 12:00PM" at bounding box center [418, 403] width 181 height 46
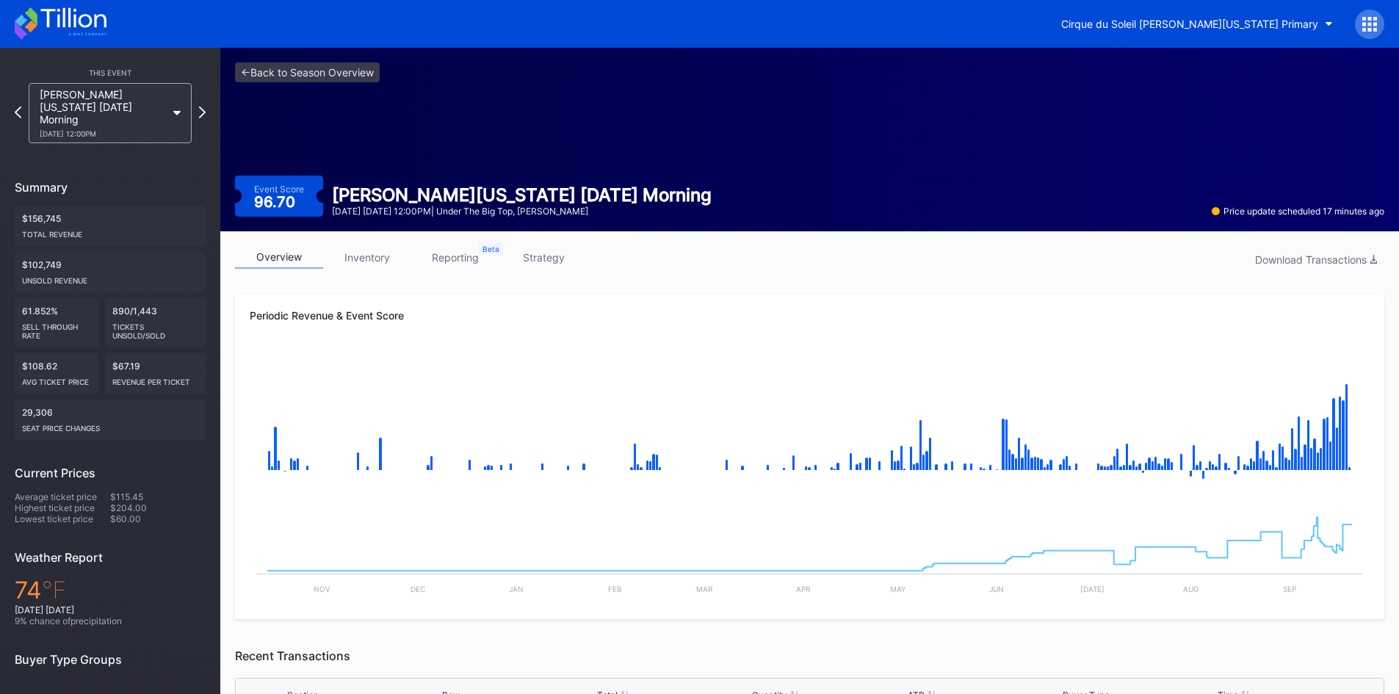
click at [380, 260] on link "inventory" at bounding box center [367, 257] width 88 height 23
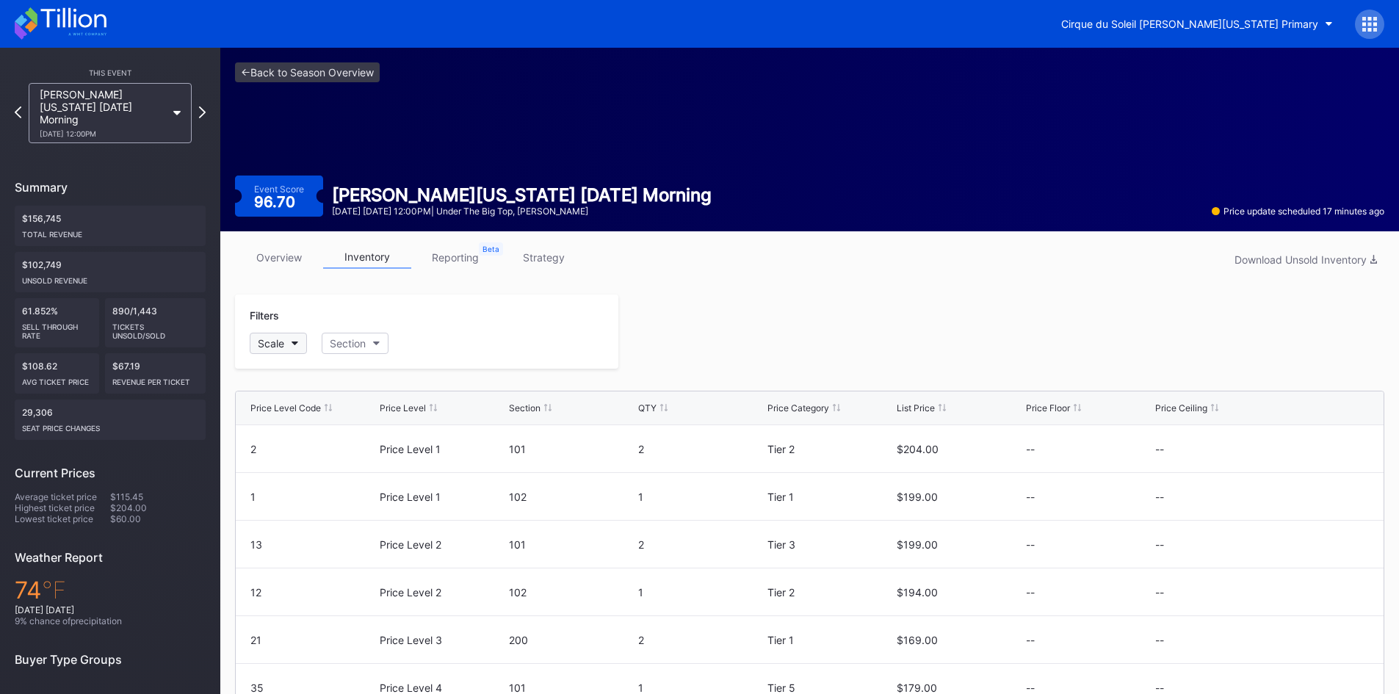
click at [286, 350] on button "Scale" at bounding box center [278, 343] width 57 height 21
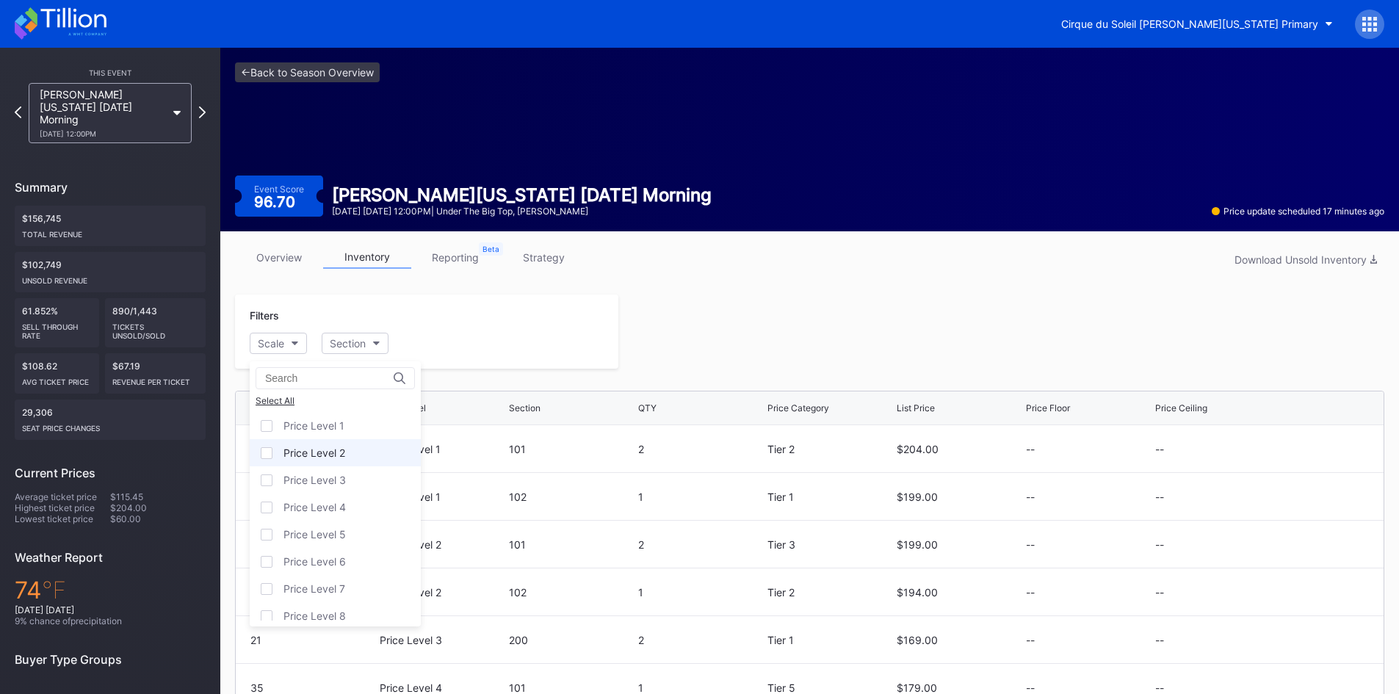
scroll to position [118, 0]
click at [295, 618] on div "Price Level 12" at bounding box center [335, 607] width 171 height 27
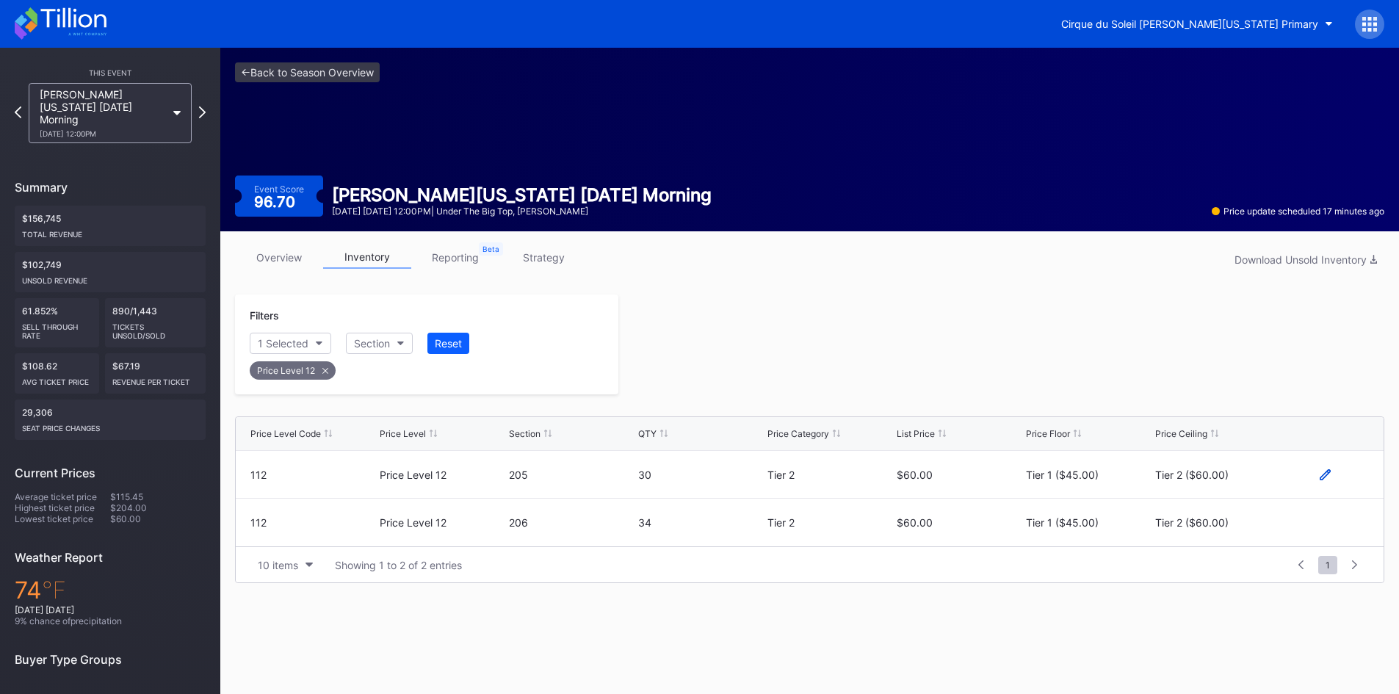
click at [1327, 472] on icon at bounding box center [1325, 474] width 11 height 11
click at [1259, 475] on button "Tier 2 ($60.00)" at bounding box center [1218, 480] width 126 height 29
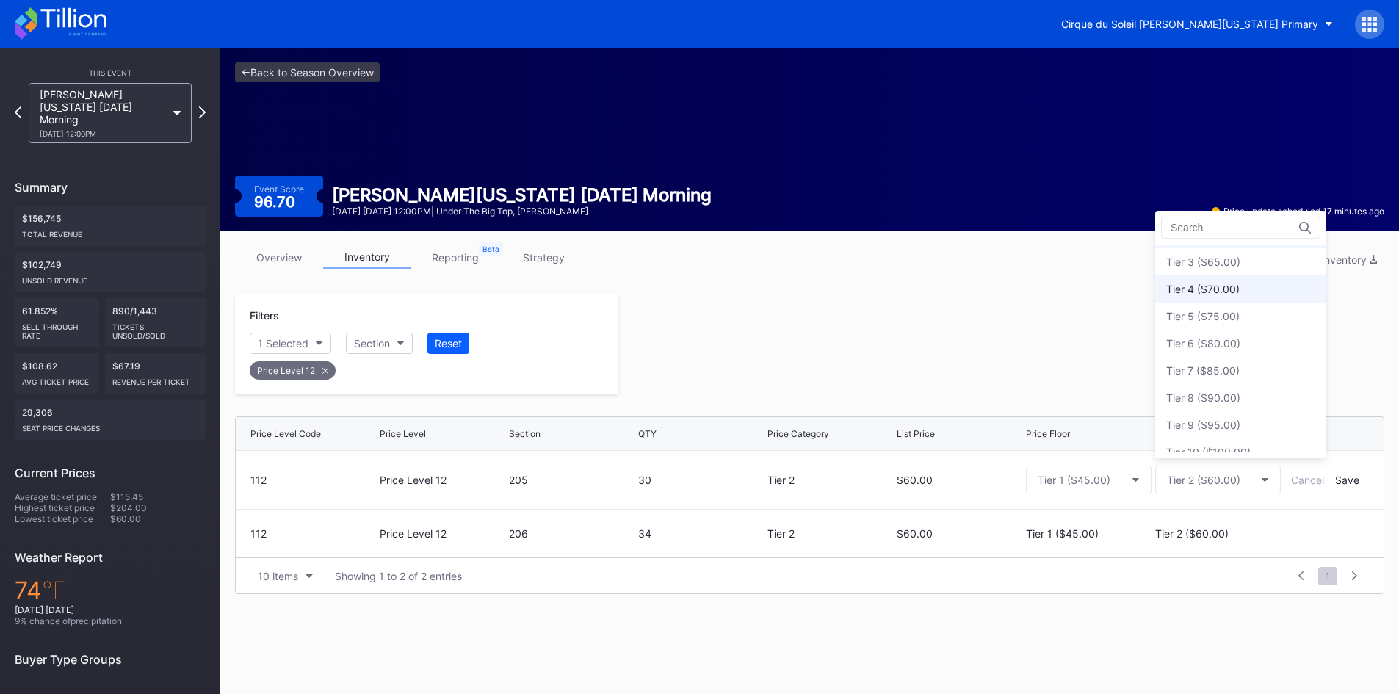
scroll to position [0, 0]
click at [1220, 259] on div "None" at bounding box center [1240, 258] width 171 height 27
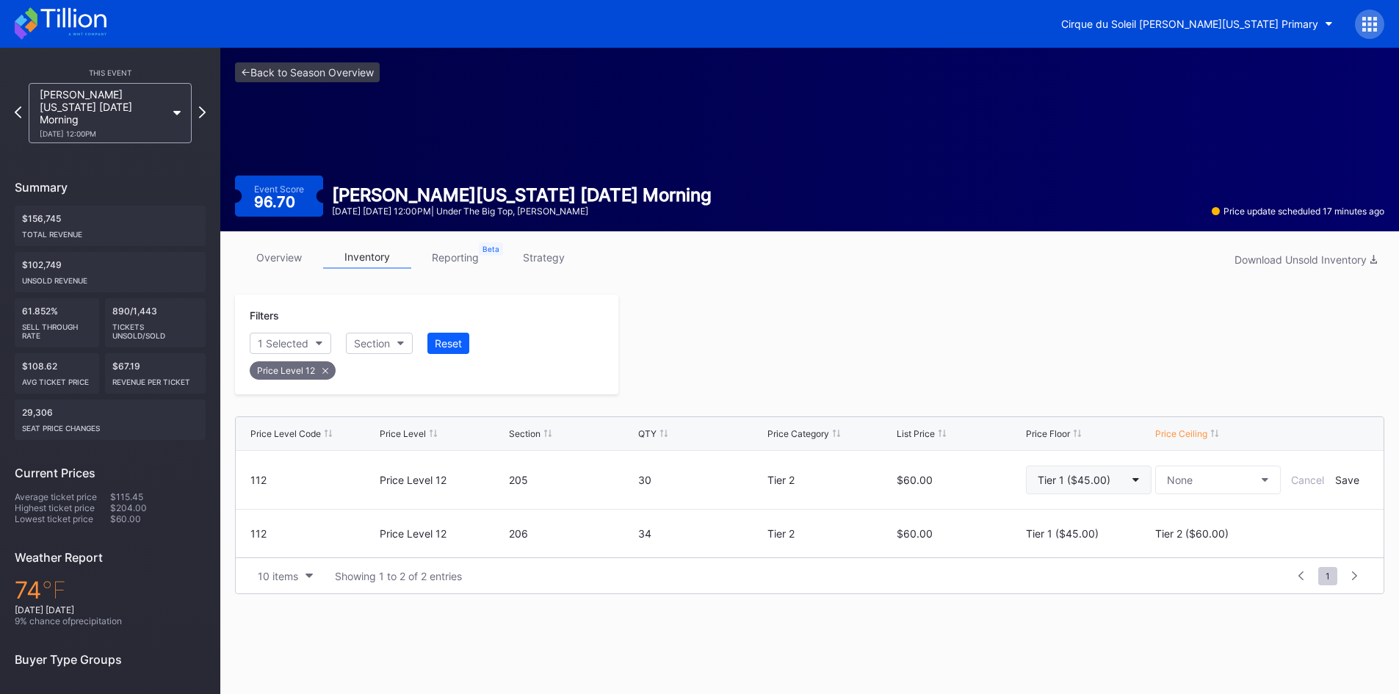
click at [1130, 475] on button "Tier 1 ($45.00)" at bounding box center [1089, 480] width 126 height 29
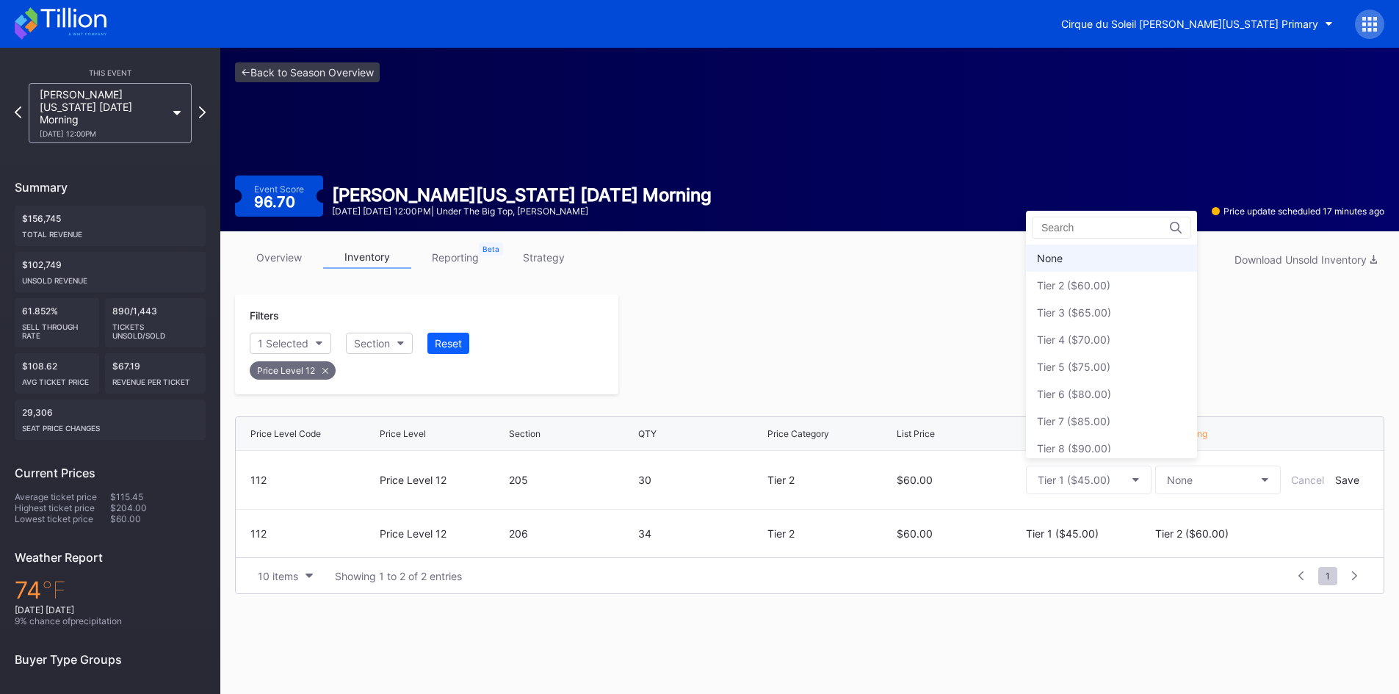
click at [1083, 259] on div "None" at bounding box center [1111, 258] width 171 height 27
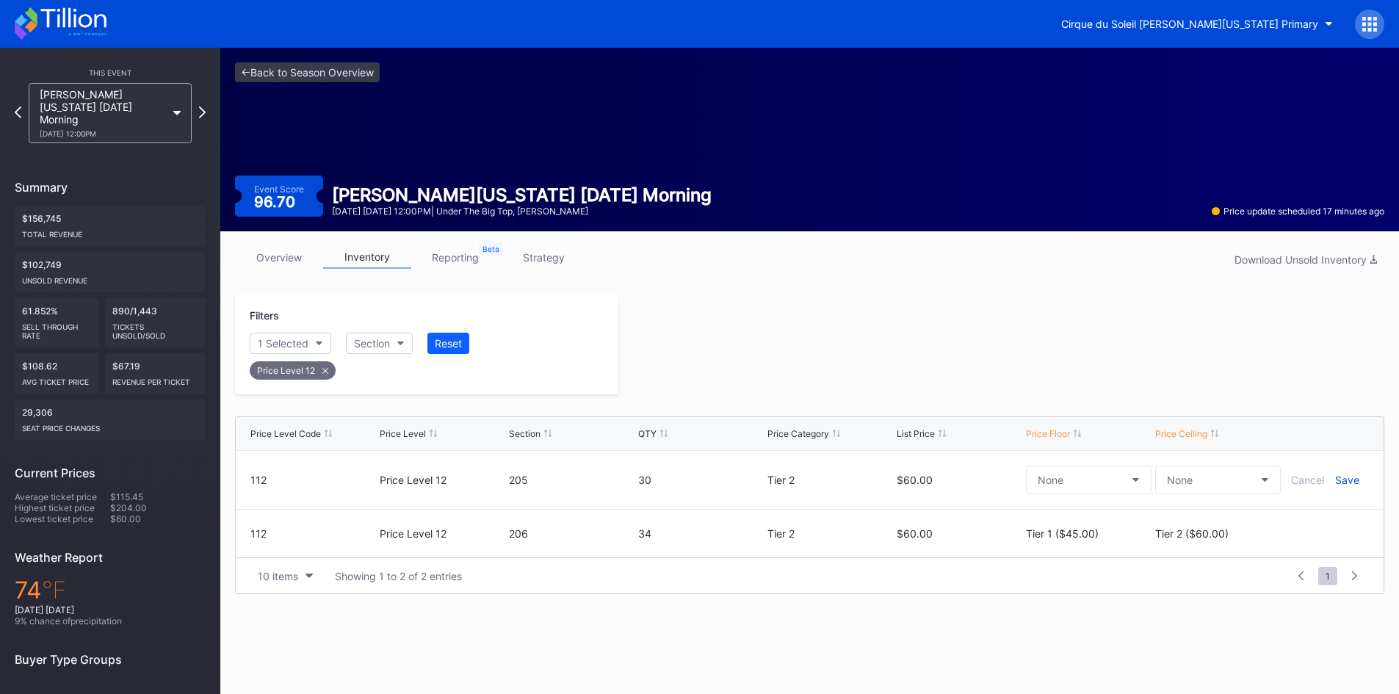
click at [1337, 480] on div "Save" at bounding box center [1347, 480] width 24 height 12
click at [1322, 524] on icon at bounding box center [1325, 522] width 11 height 11
click at [1083, 525] on div "Tier 1 ($45.00)" at bounding box center [1074, 528] width 73 height 12
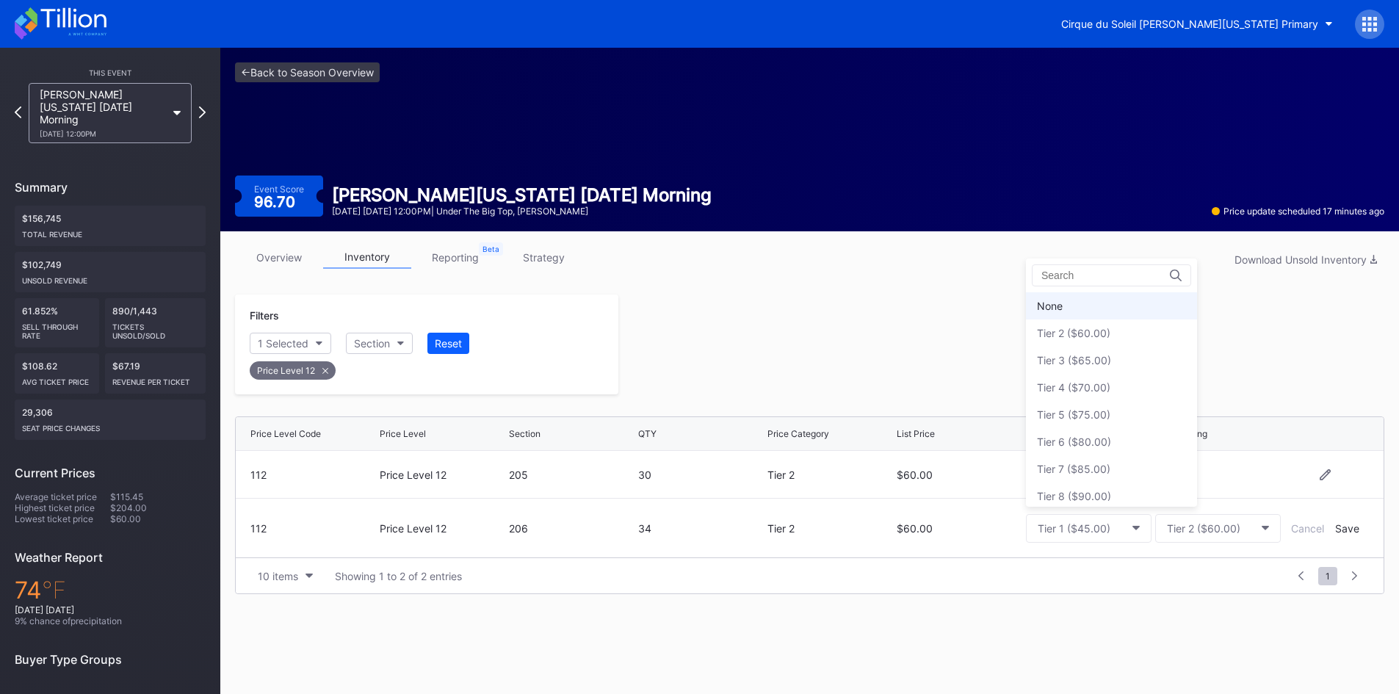
click at [1064, 313] on div "None" at bounding box center [1111, 305] width 171 height 27
click at [1249, 536] on button "Tier 2 ($60.00)" at bounding box center [1218, 528] width 126 height 29
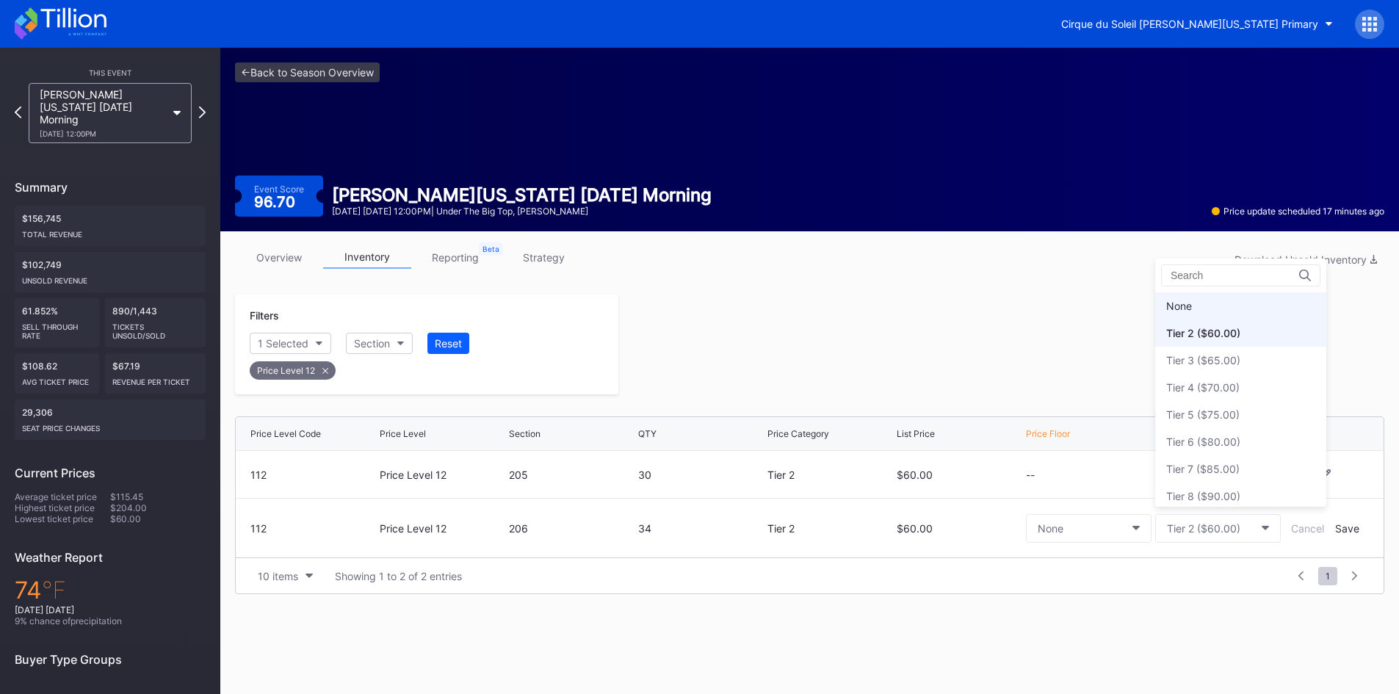
click at [1214, 305] on div "None" at bounding box center [1240, 305] width 171 height 27
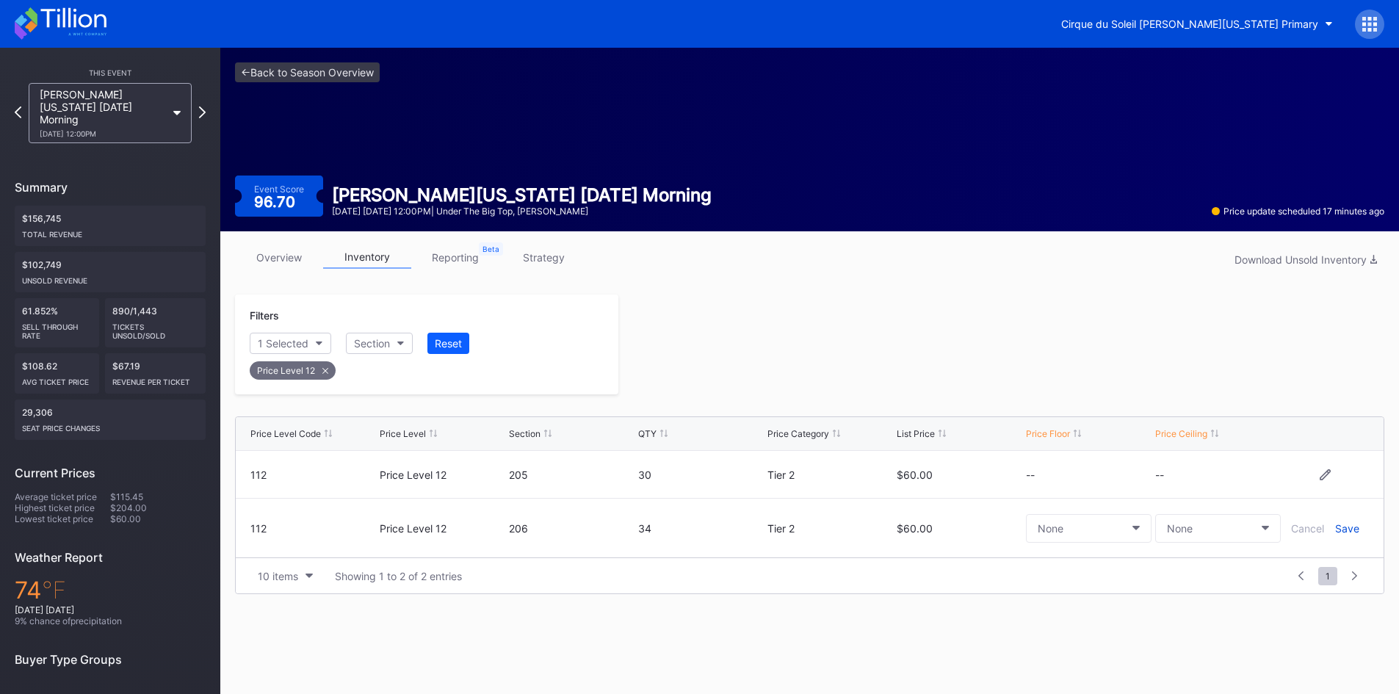
click at [1347, 531] on div "Save" at bounding box center [1347, 528] width 24 height 12
click at [1105, 363] on div at bounding box center [1001, 345] width 766 height 100
click at [203, 105] on icon at bounding box center [202, 112] width 8 height 14
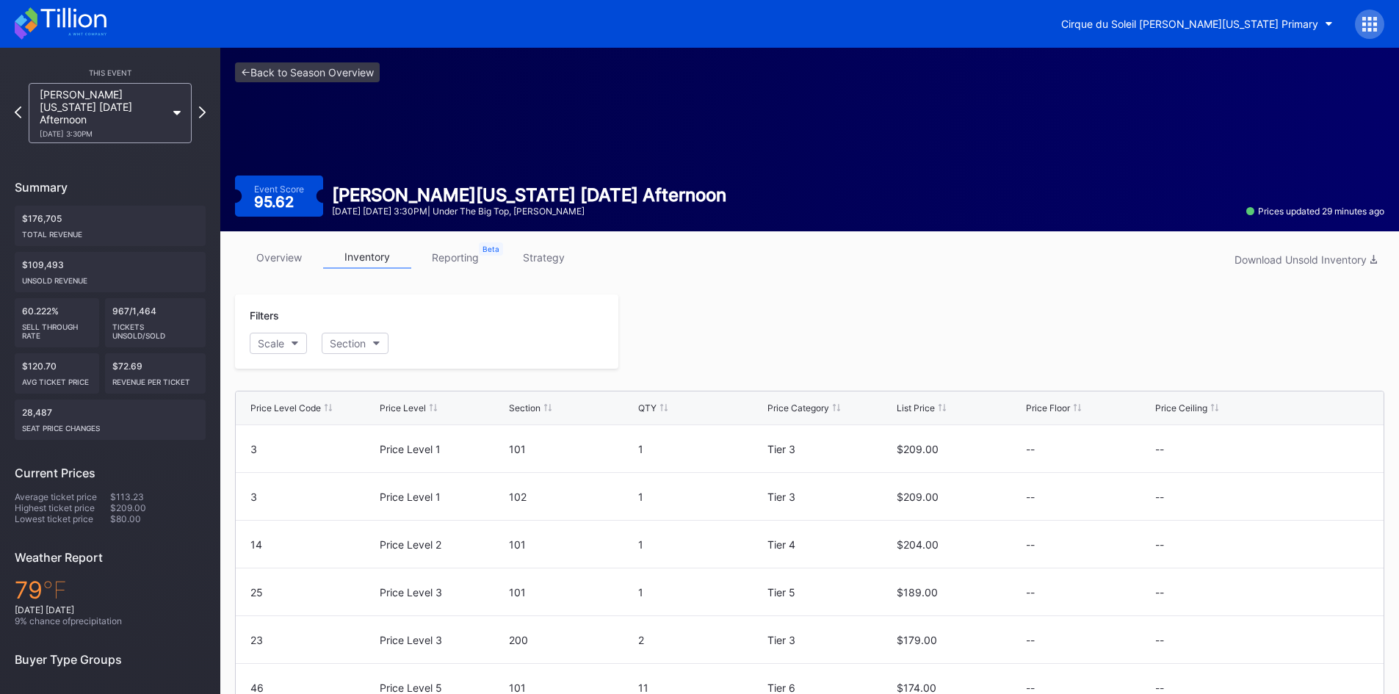
scroll to position [117, 0]
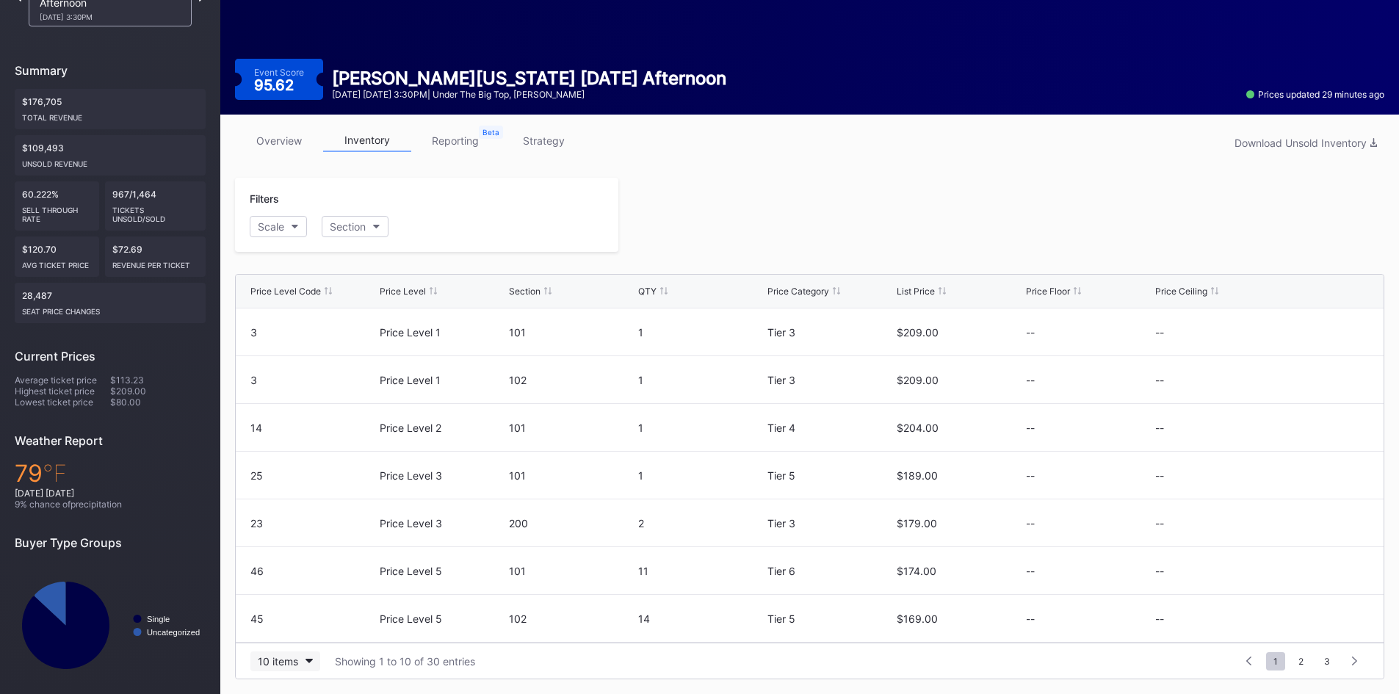
click at [297, 663] on div "10 items" at bounding box center [278, 661] width 40 height 12
click at [287, 632] on div "200 items" at bounding box center [285, 624] width 70 height 27
click at [275, 224] on div "Scale" at bounding box center [271, 226] width 26 height 12
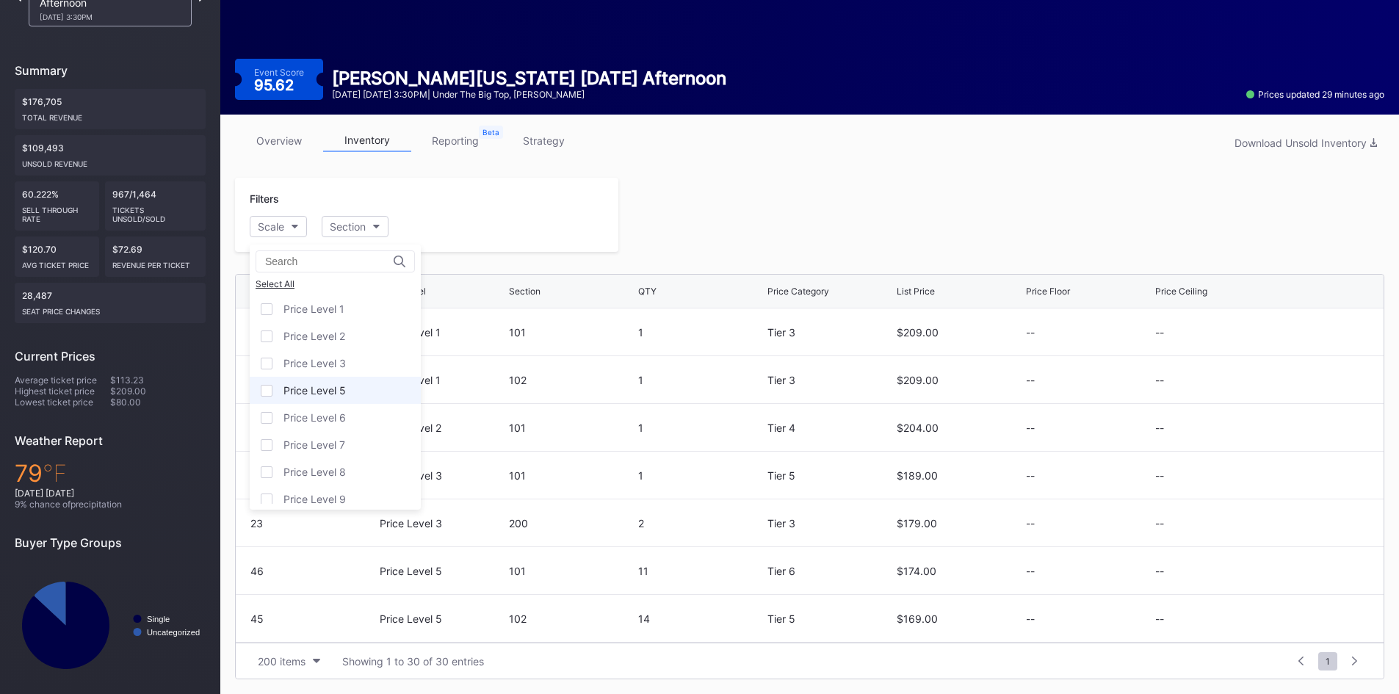
scroll to position [90, 0]
click at [320, 494] on div "Price Level 12" at bounding box center [317, 490] width 67 height 12
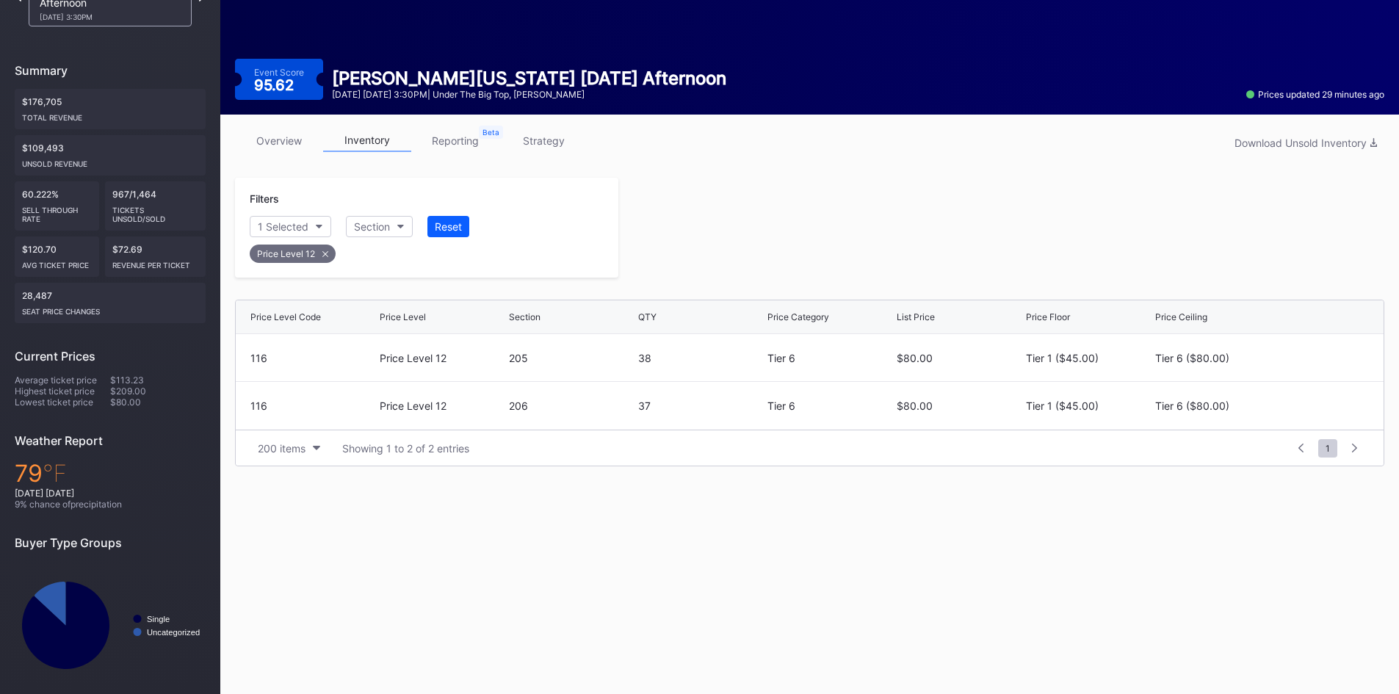
scroll to position [115, 0]
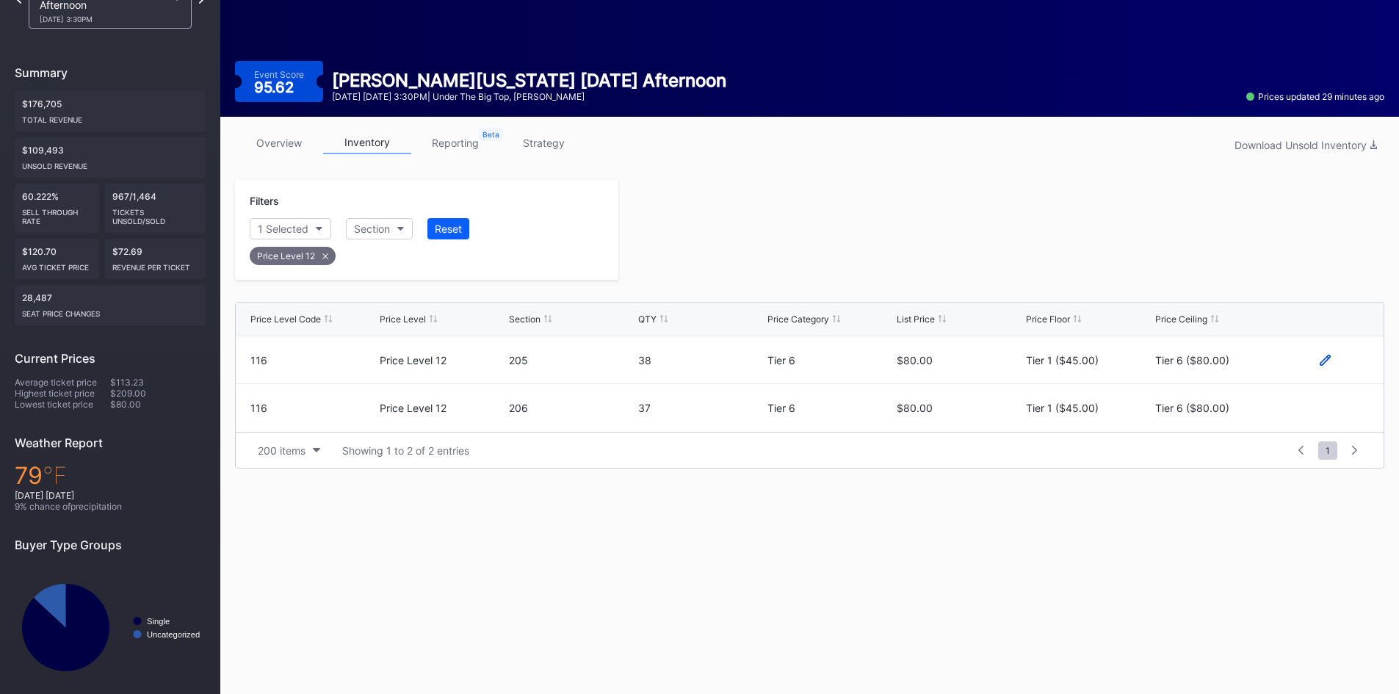
click at [1320, 358] on icon at bounding box center [1325, 360] width 11 height 11
click at [1227, 361] on div "Tier 6 ($80.00)" at bounding box center [1204, 365] width 74 height 12
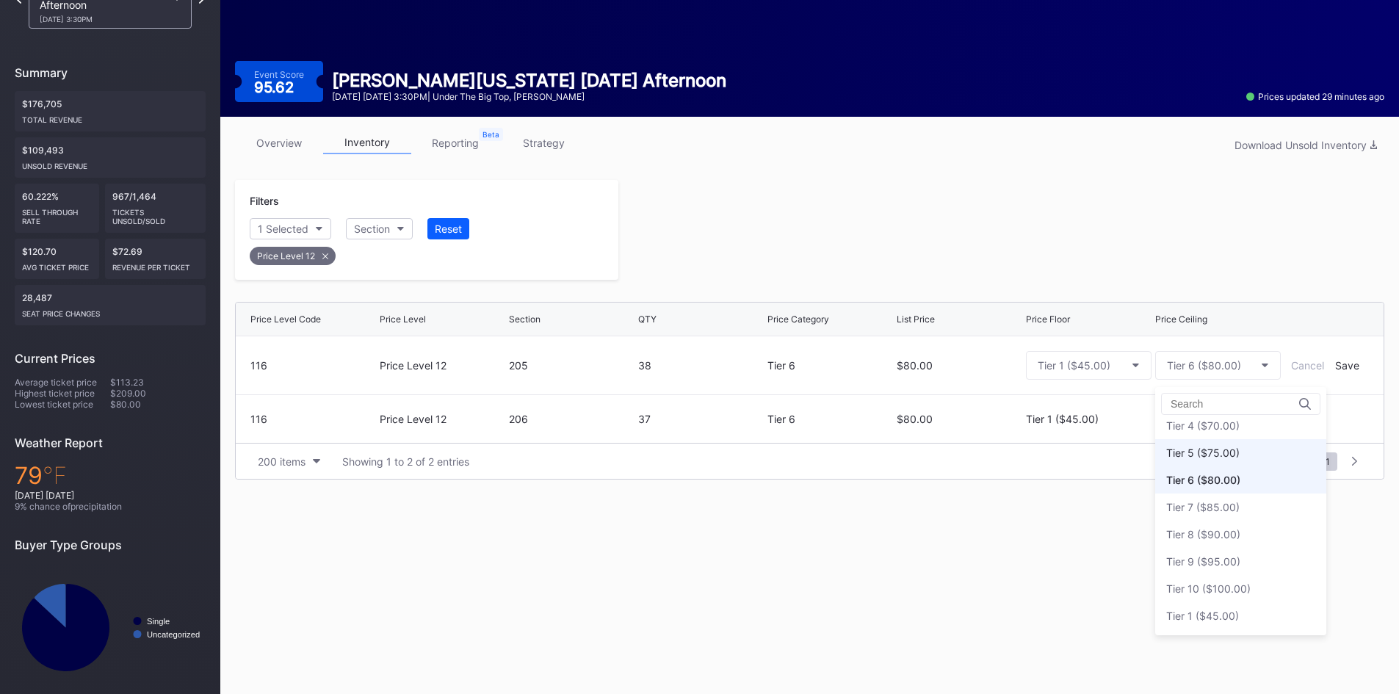
scroll to position [0, 0]
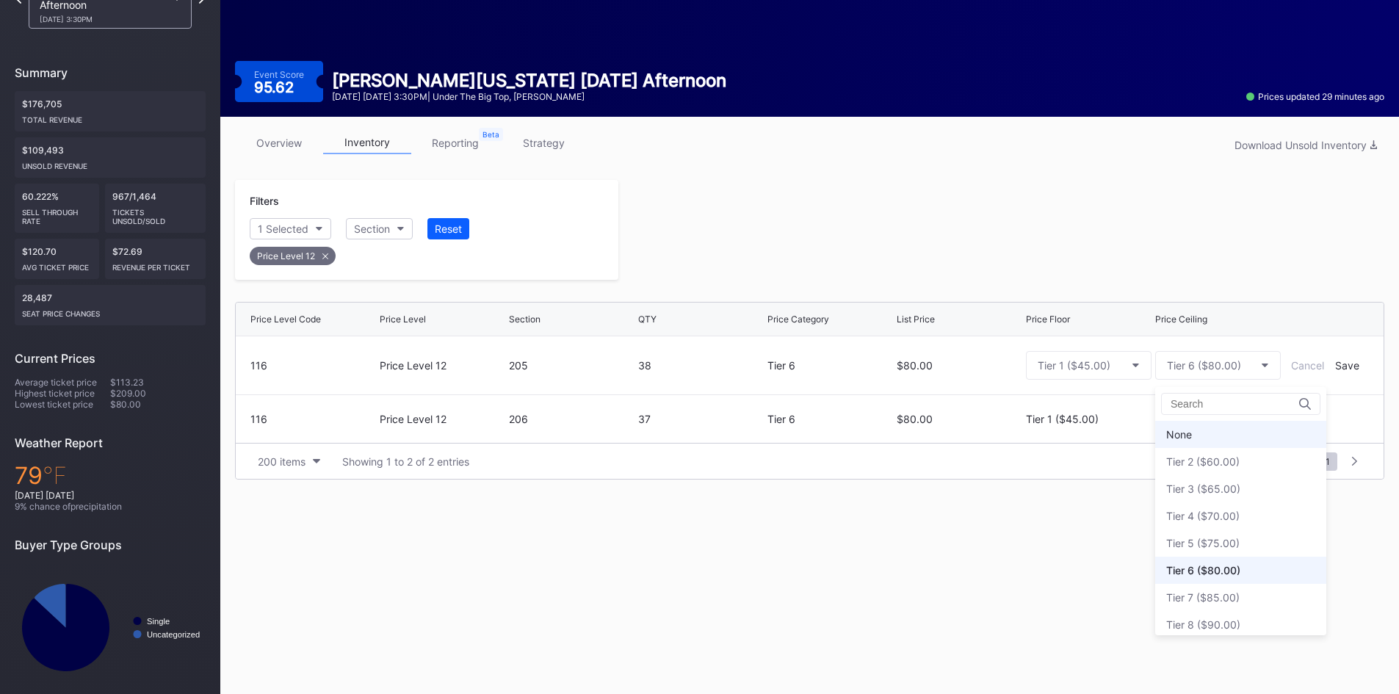
click at [1195, 431] on div "None" at bounding box center [1240, 434] width 171 height 27
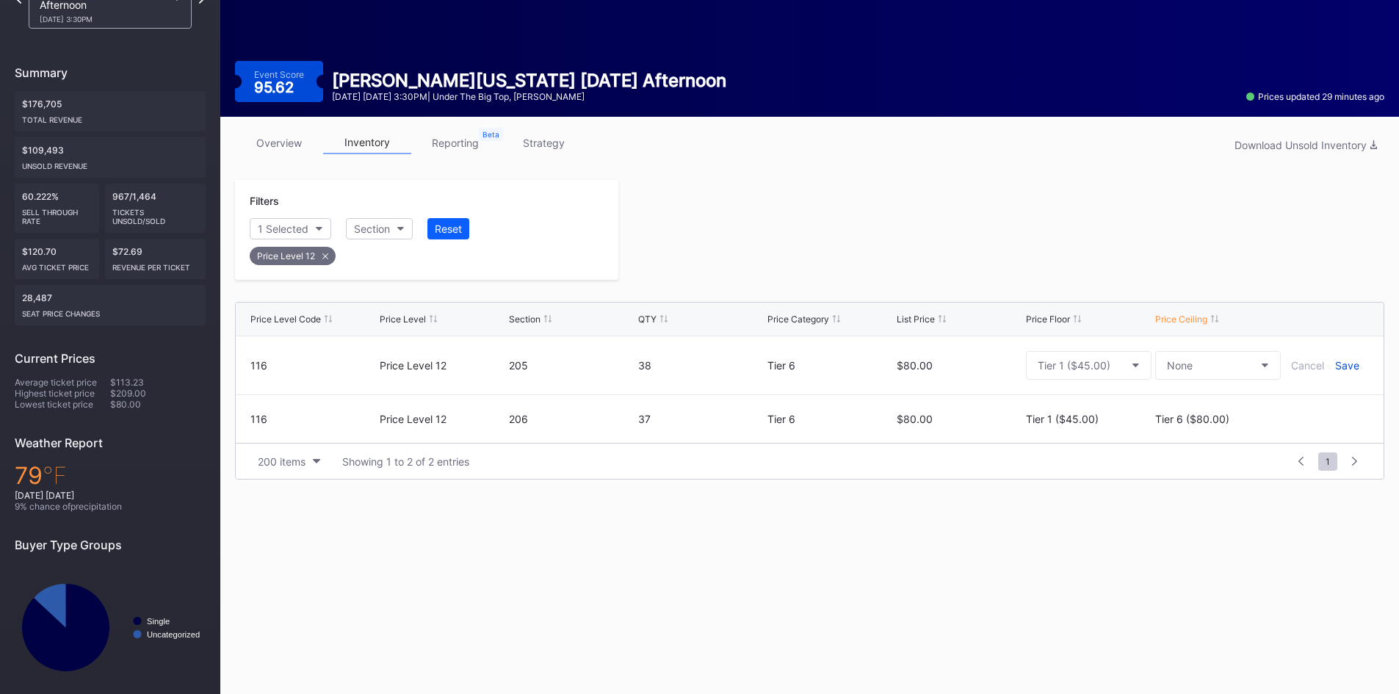
click at [1337, 370] on div "Save" at bounding box center [1347, 365] width 24 height 12
click at [1324, 359] on icon at bounding box center [1325, 359] width 11 height 11
click at [1100, 366] on div "Tier 1 ($45.00)" at bounding box center [1074, 365] width 73 height 12
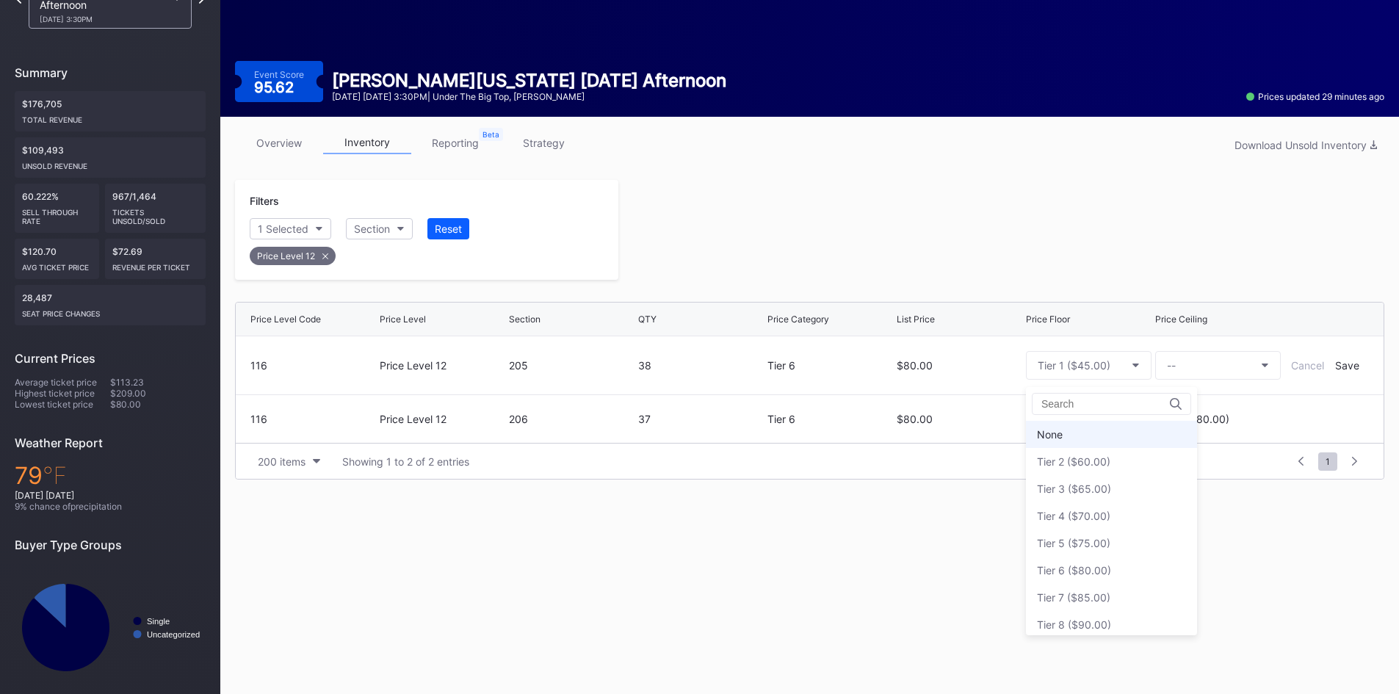
click at [1075, 439] on div "None" at bounding box center [1111, 434] width 171 height 27
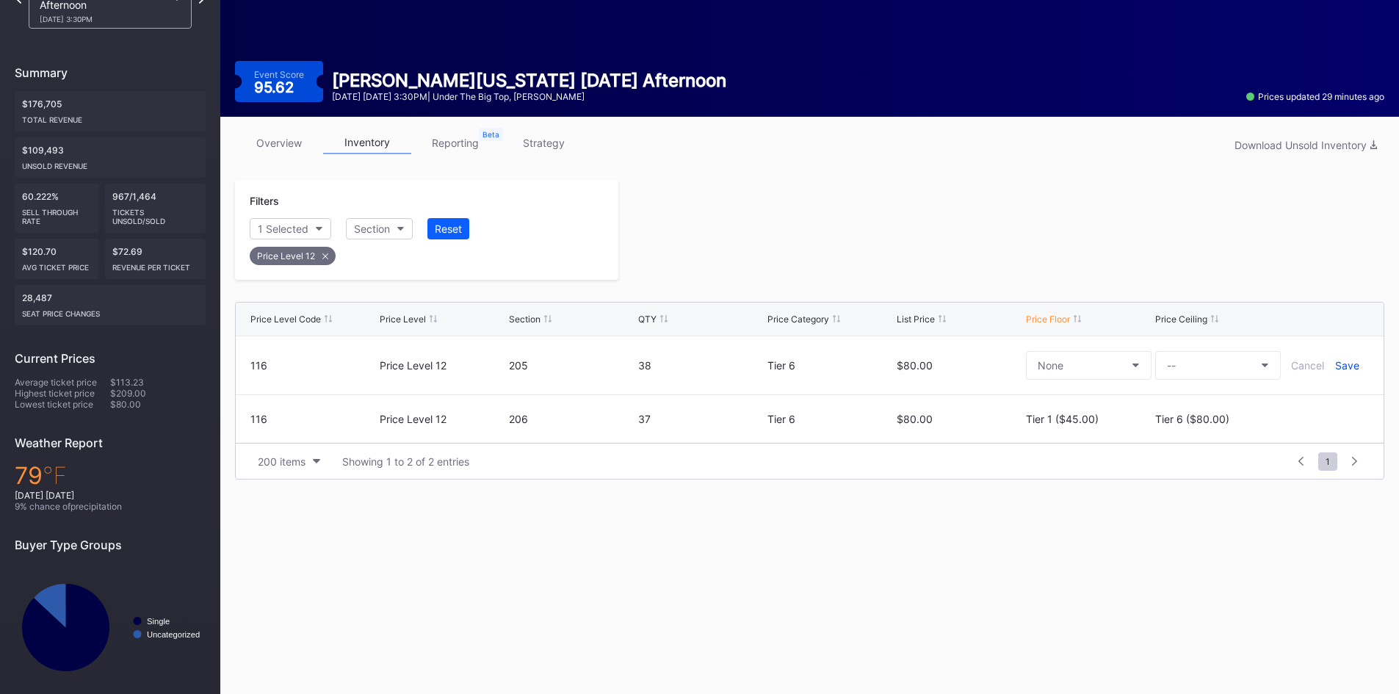
click at [1352, 365] on div "Save" at bounding box center [1347, 365] width 24 height 12
click at [1323, 408] on icon at bounding box center [1325, 408] width 11 height 11
click at [1236, 418] on div "Tier 6 ($80.00)" at bounding box center [1204, 414] width 74 height 12
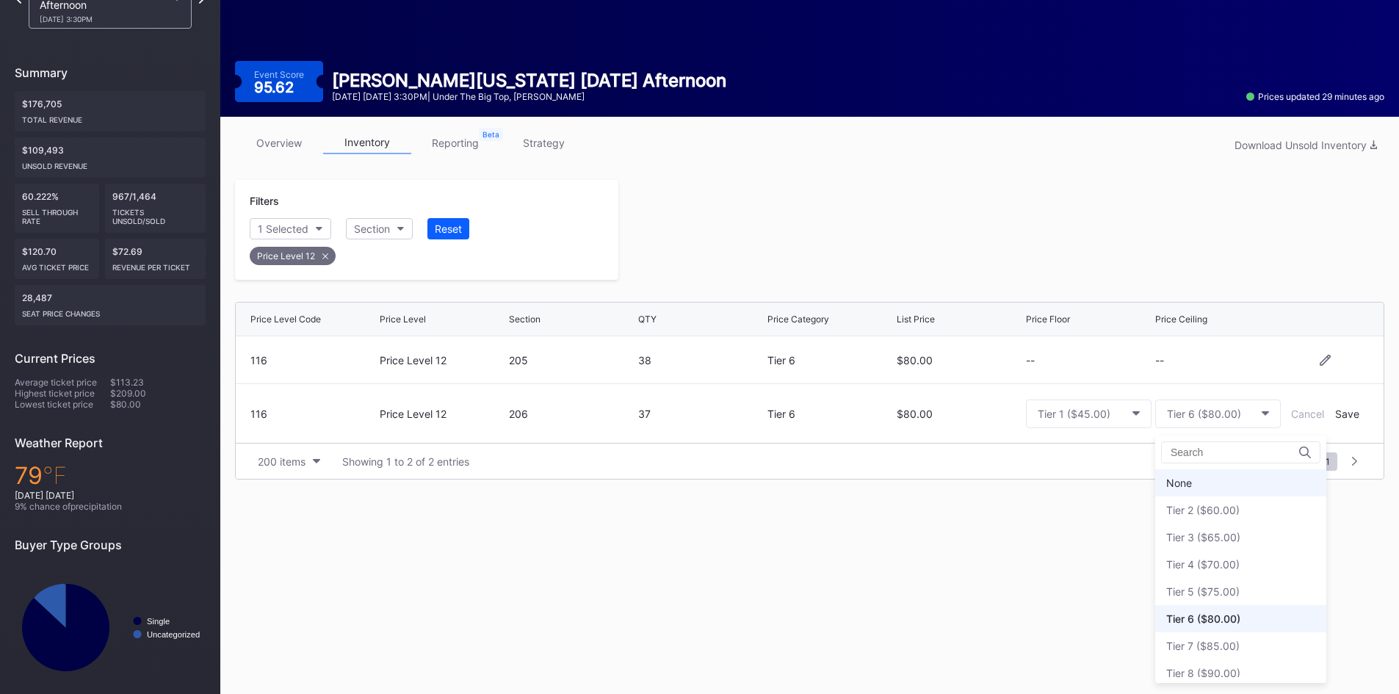
click at [1202, 485] on div "None" at bounding box center [1240, 482] width 171 height 27
click at [1342, 411] on div "Save" at bounding box center [1347, 414] width 24 height 12
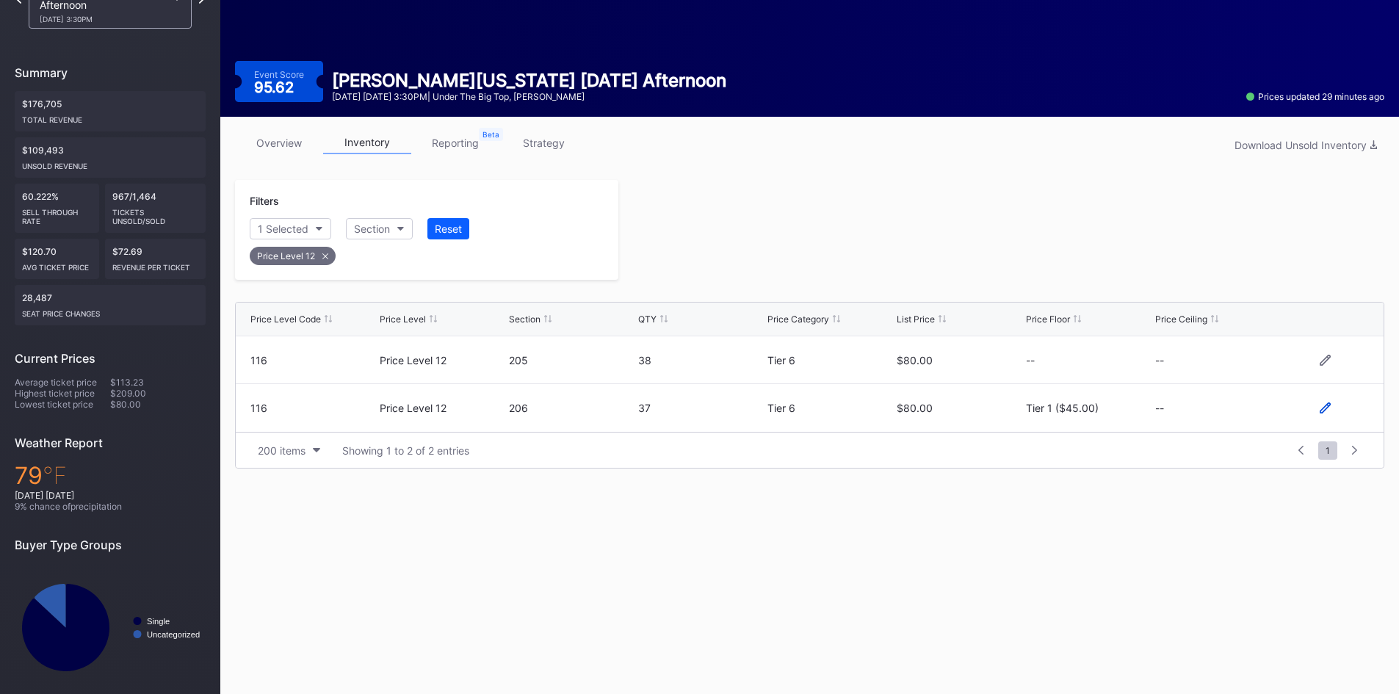
click at [1324, 403] on icon at bounding box center [1325, 408] width 11 height 11
click at [1119, 416] on button "Tier 1 ($45.00)" at bounding box center [1089, 414] width 126 height 29
click at [1057, 486] on div "None" at bounding box center [1050, 483] width 26 height 12
click at [1345, 417] on div "Save" at bounding box center [1347, 414] width 24 height 12
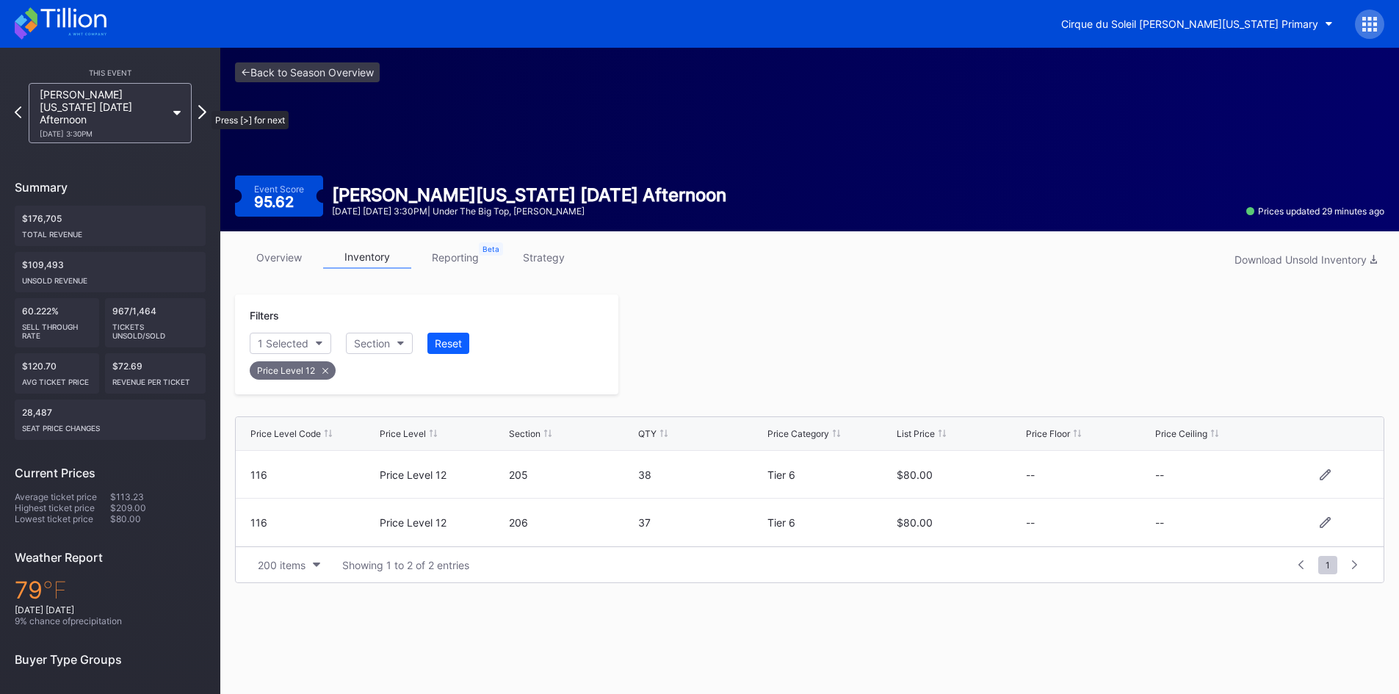
click at [204, 105] on icon at bounding box center [202, 112] width 8 height 14
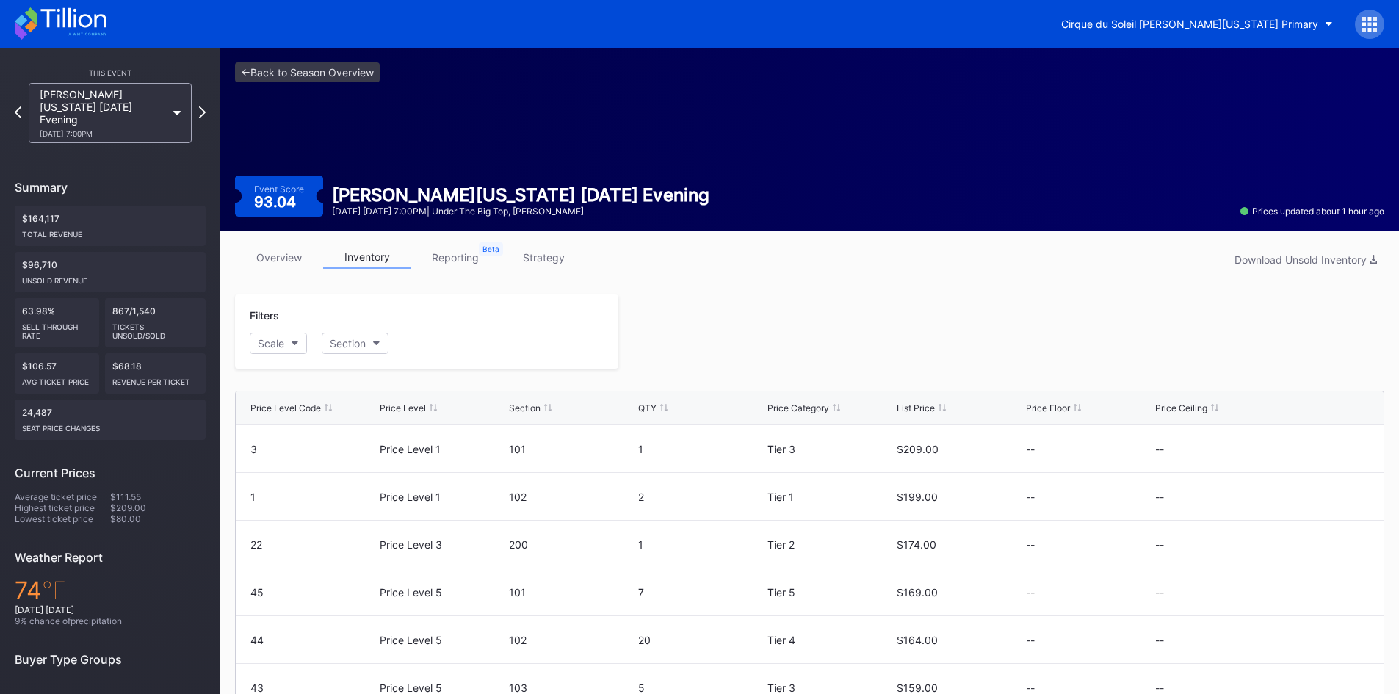
scroll to position [117, 0]
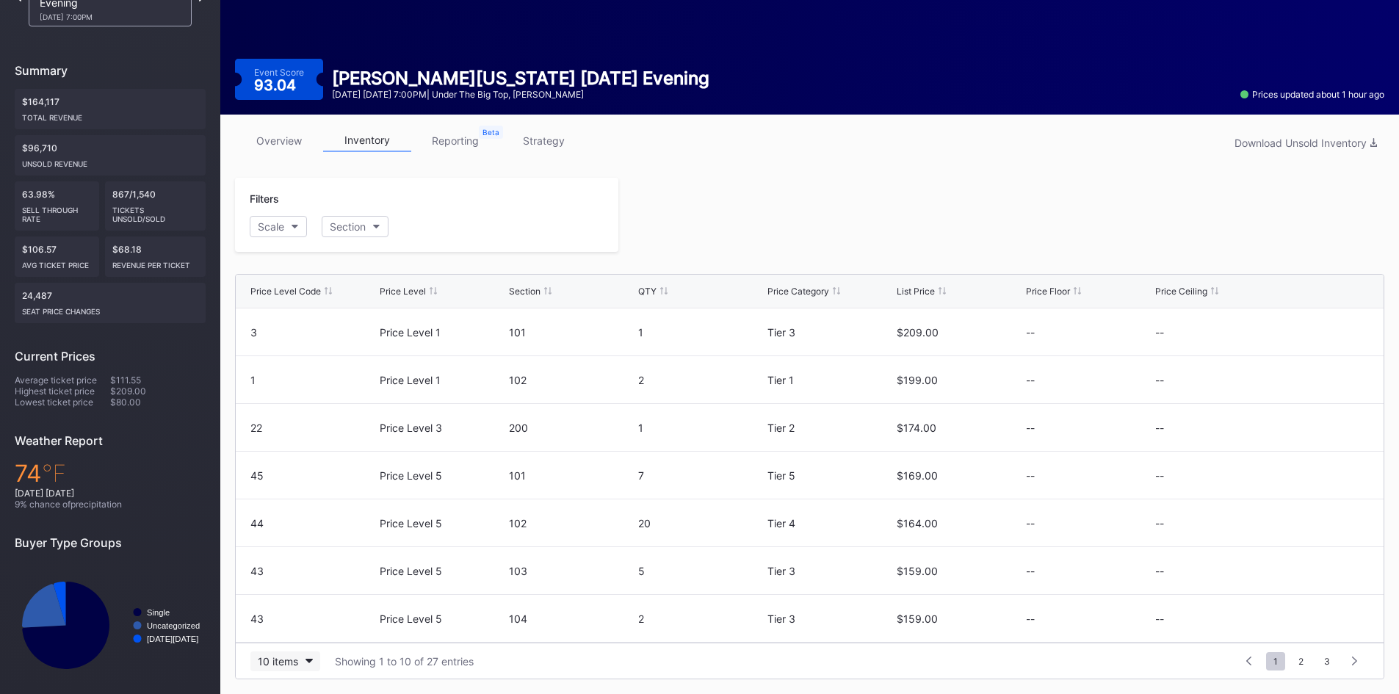
click at [290, 669] on button "10 items" at bounding box center [285, 662] width 70 height 20
click at [286, 629] on div "200 items" at bounding box center [285, 624] width 48 height 12
click at [284, 228] on div "Scale" at bounding box center [271, 226] width 26 height 12
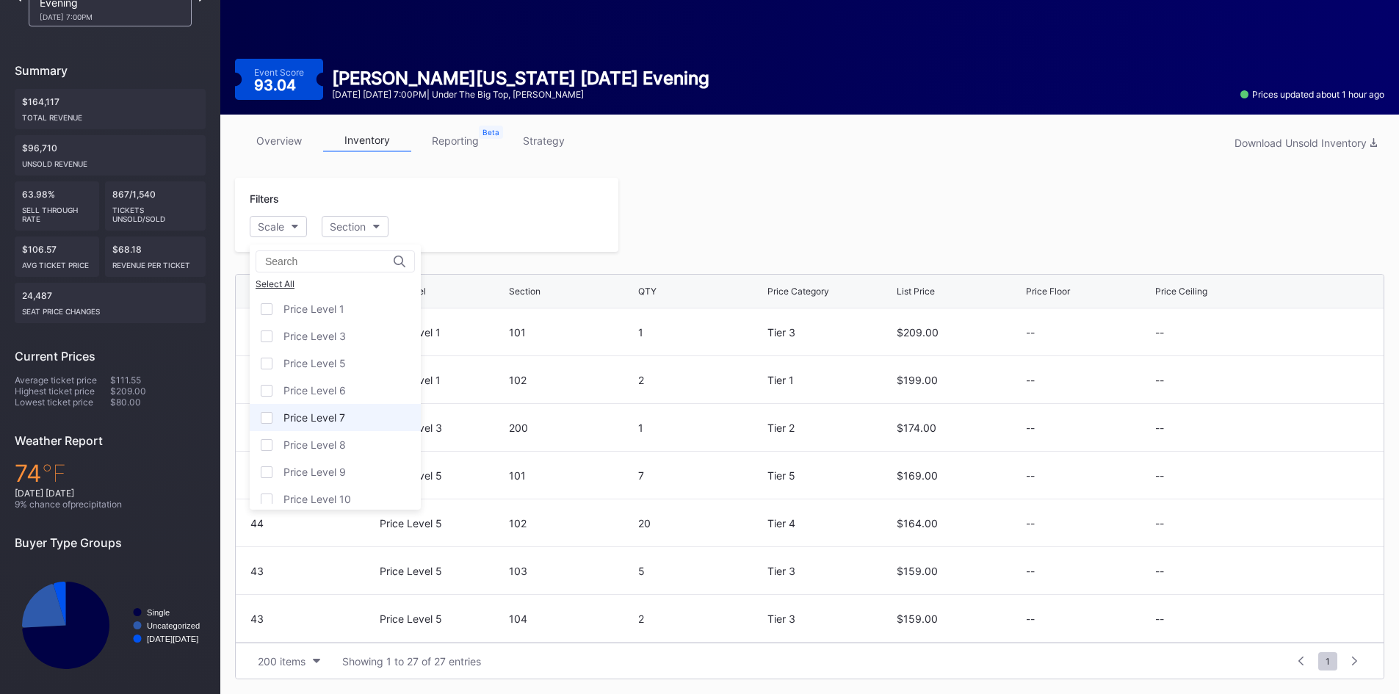
scroll to position [63, 0]
click at [322, 494] on div "Price Level 12" at bounding box center [317, 490] width 67 height 12
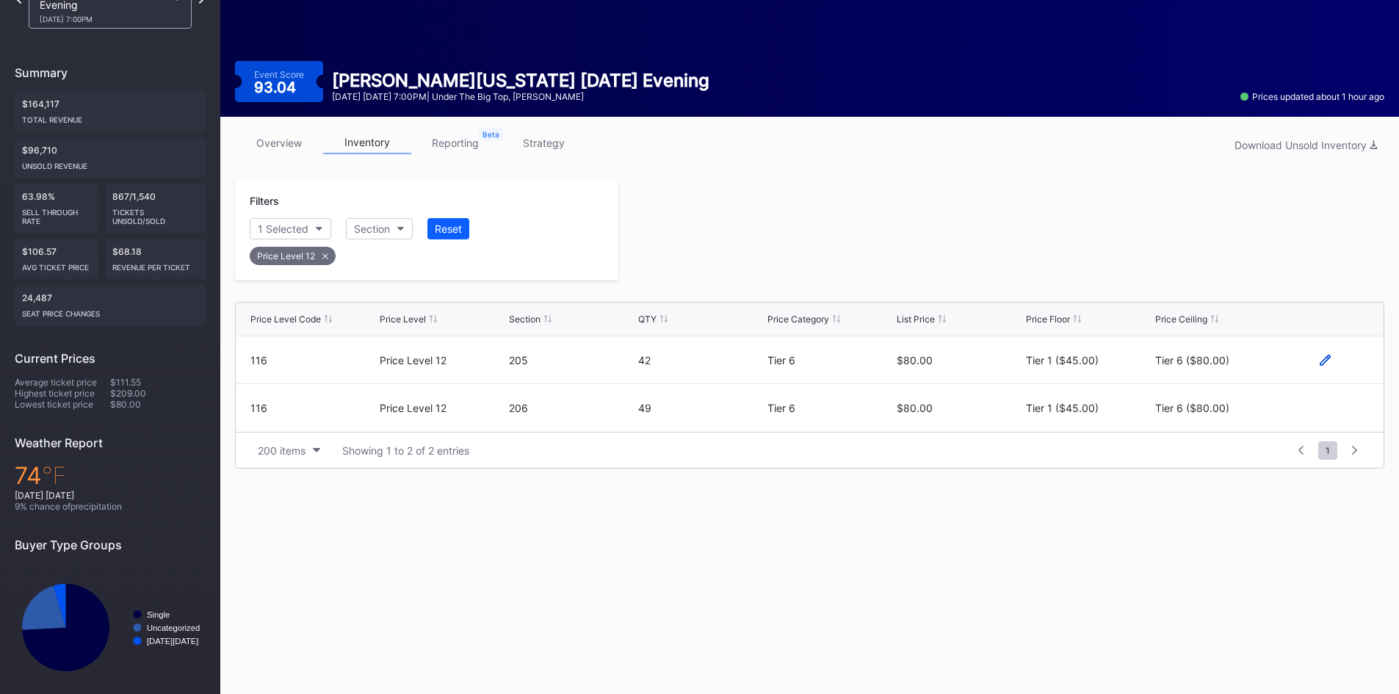
click at [1322, 361] on icon at bounding box center [1325, 359] width 11 height 11
click at [1216, 366] on div "Tier 6 ($80.00)" at bounding box center [1204, 365] width 74 height 12
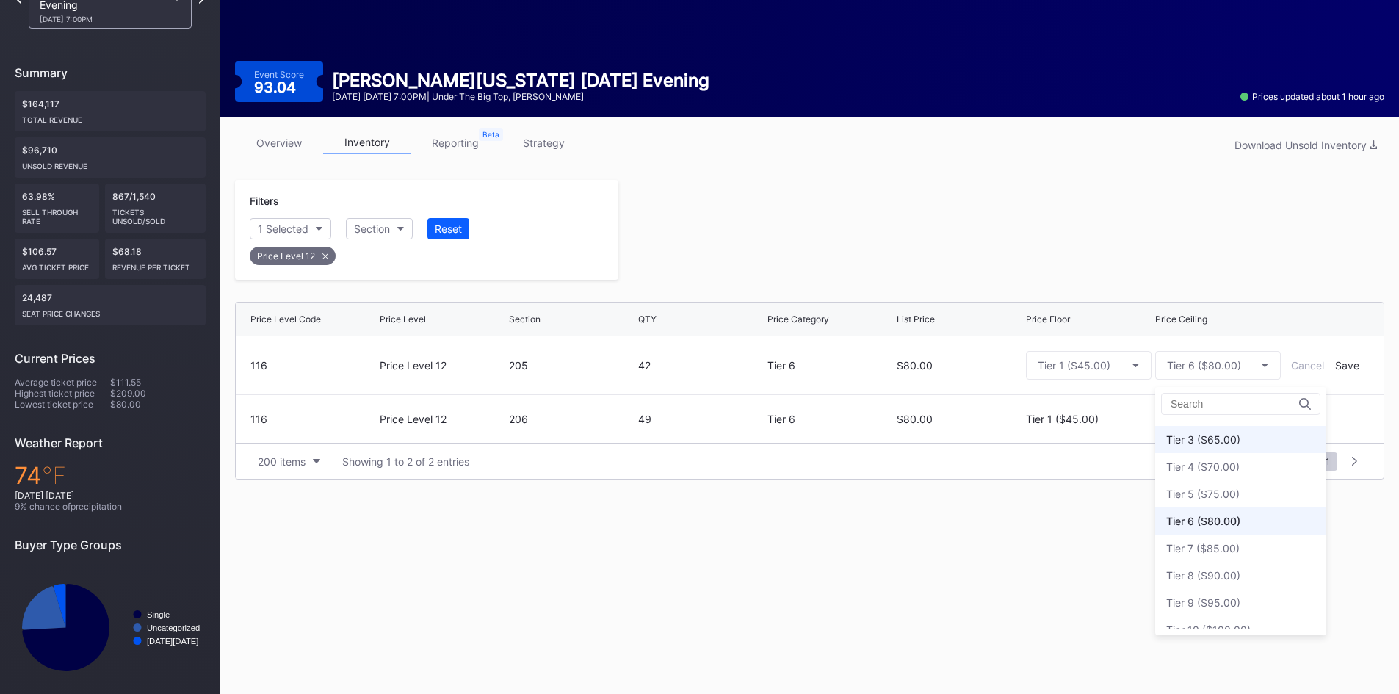
scroll to position [90, 0]
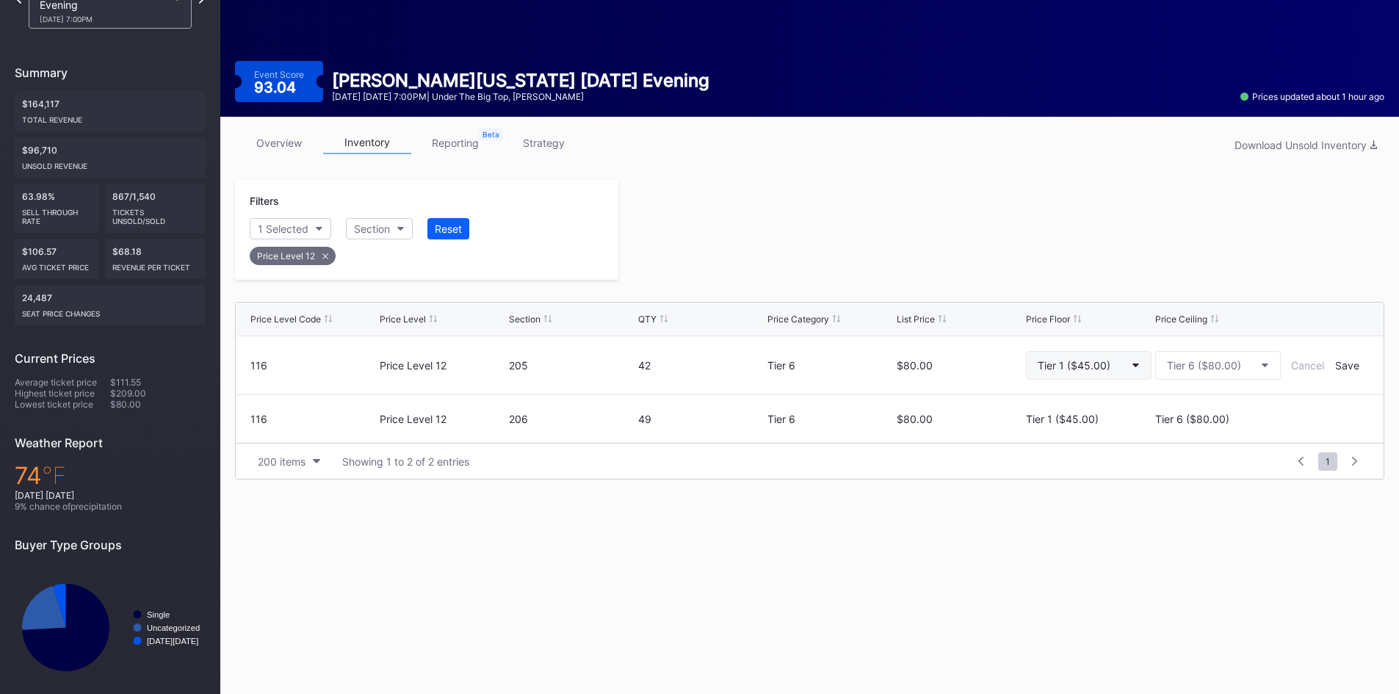
click at [1075, 361] on div "Tier 1 ($45.00)" at bounding box center [1074, 365] width 73 height 12
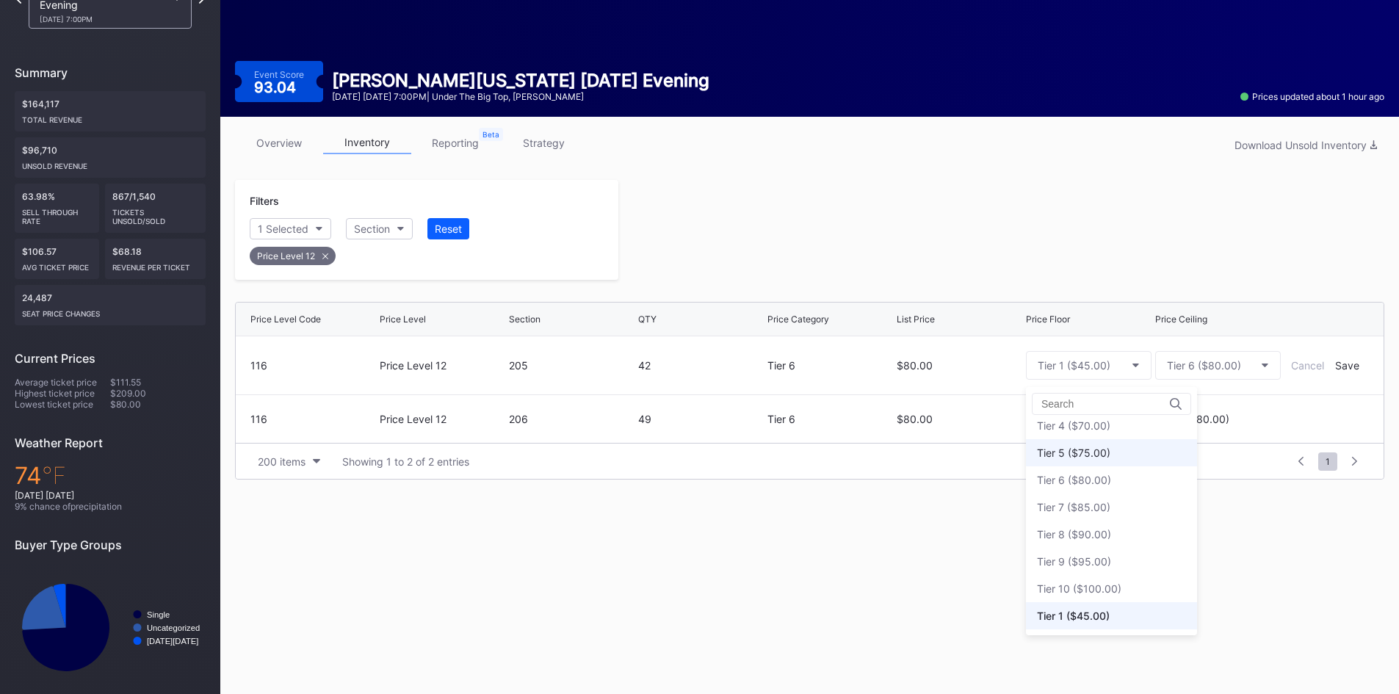
scroll to position [0, 0]
click at [1078, 441] on div "None" at bounding box center [1111, 434] width 171 height 27
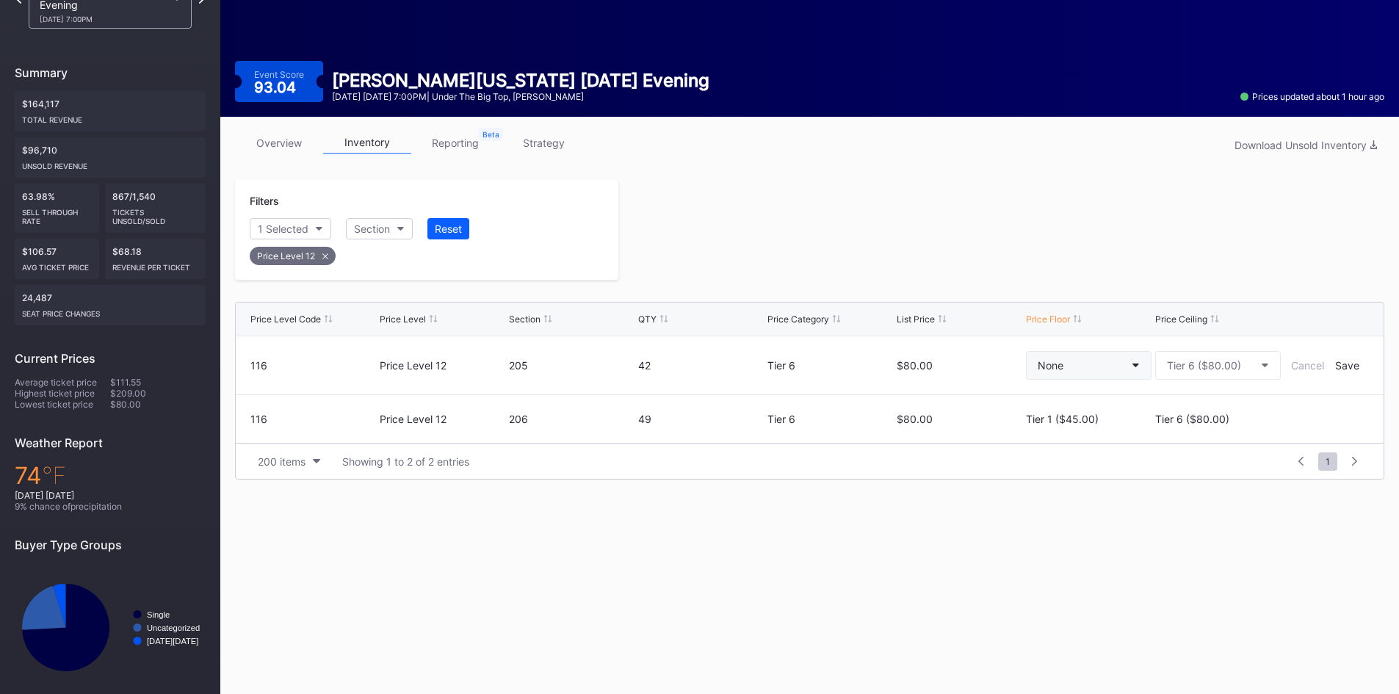
click at [1139, 369] on button "None" at bounding box center [1089, 365] width 126 height 29
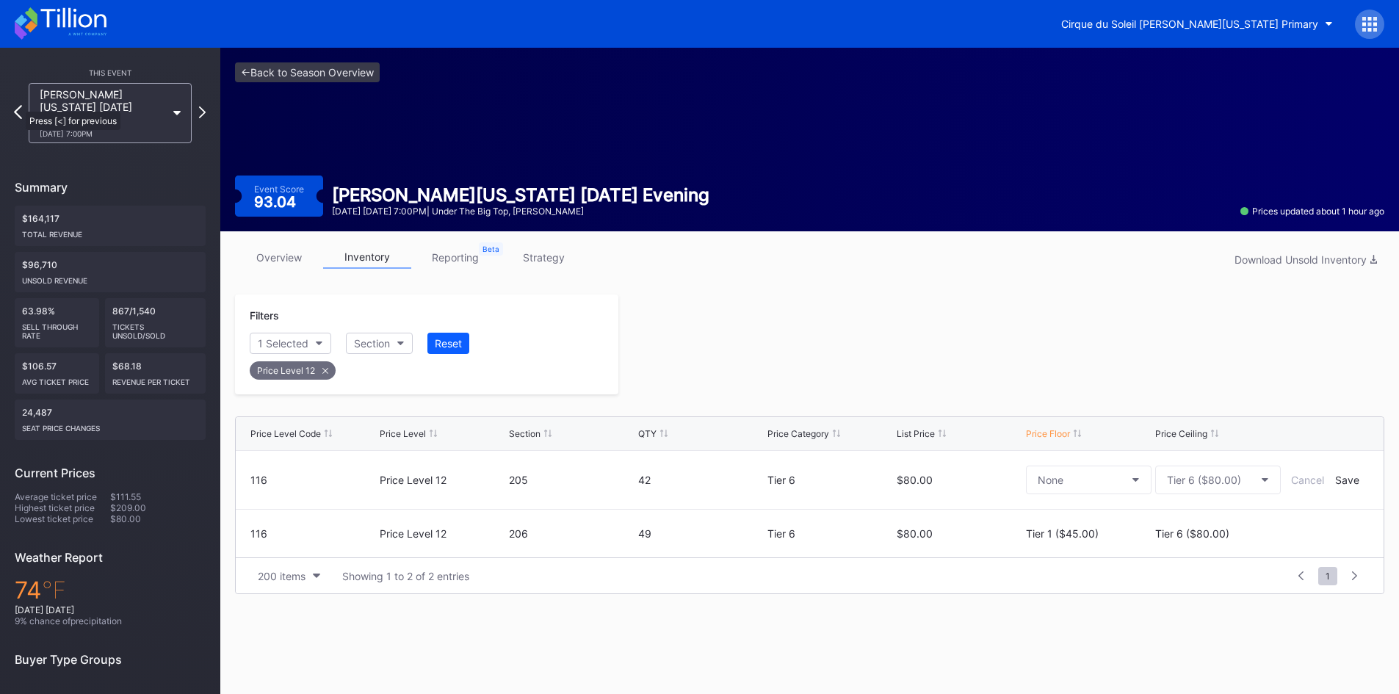
click at [18, 105] on icon at bounding box center [18, 112] width 8 height 14
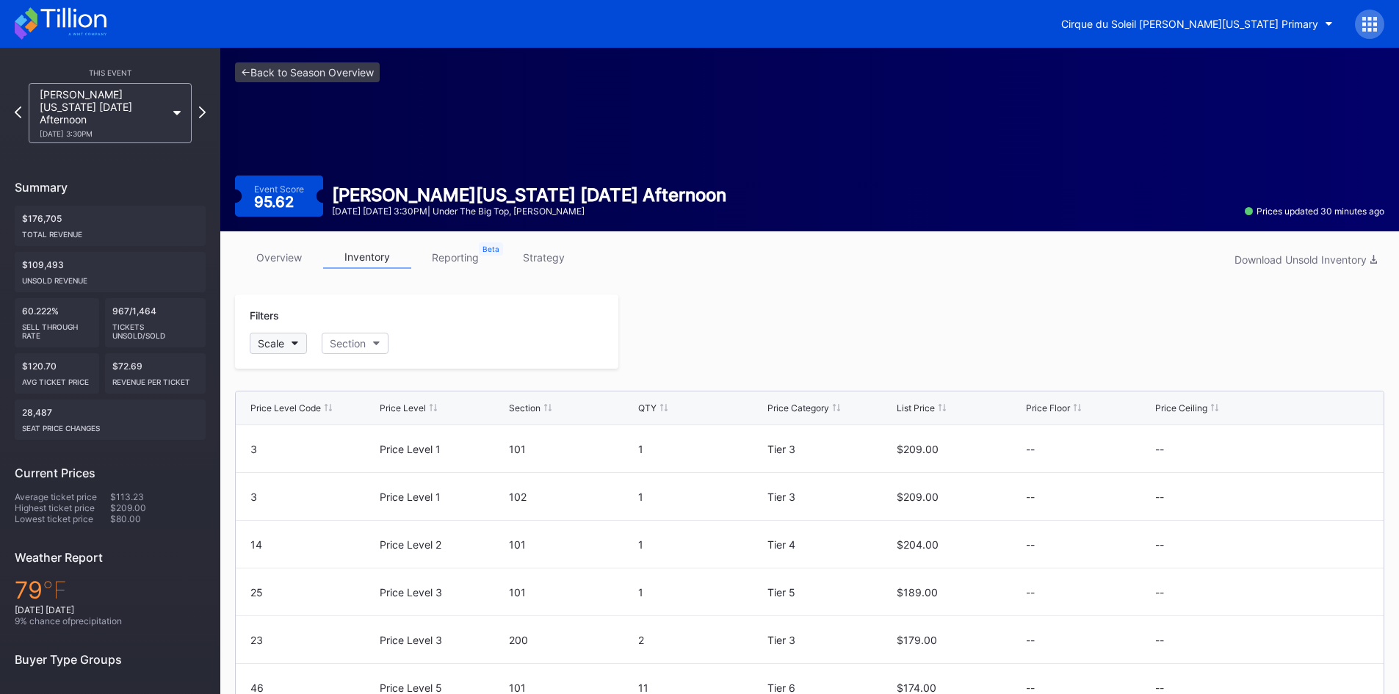
click at [281, 346] on div "Scale" at bounding box center [271, 343] width 26 height 12
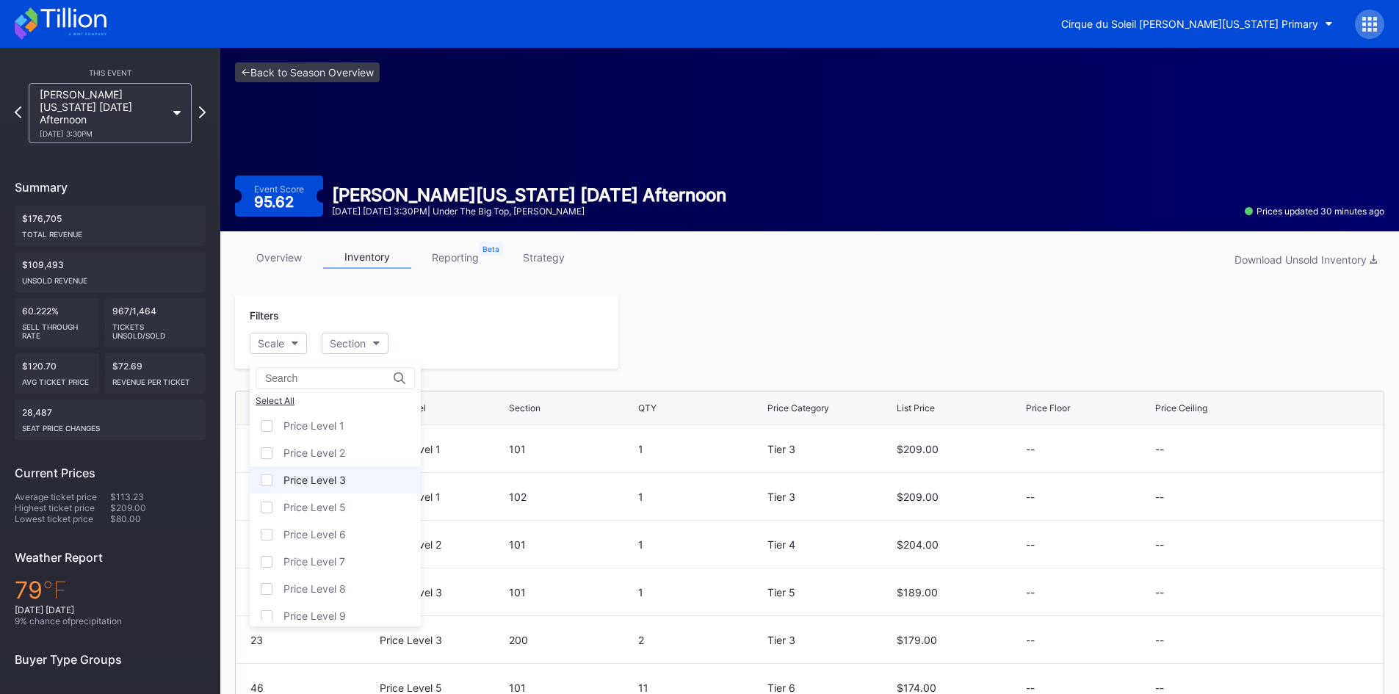
scroll to position [90, 0]
click at [321, 613] on div "Price Level 12" at bounding box center [335, 607] width 171 height 27
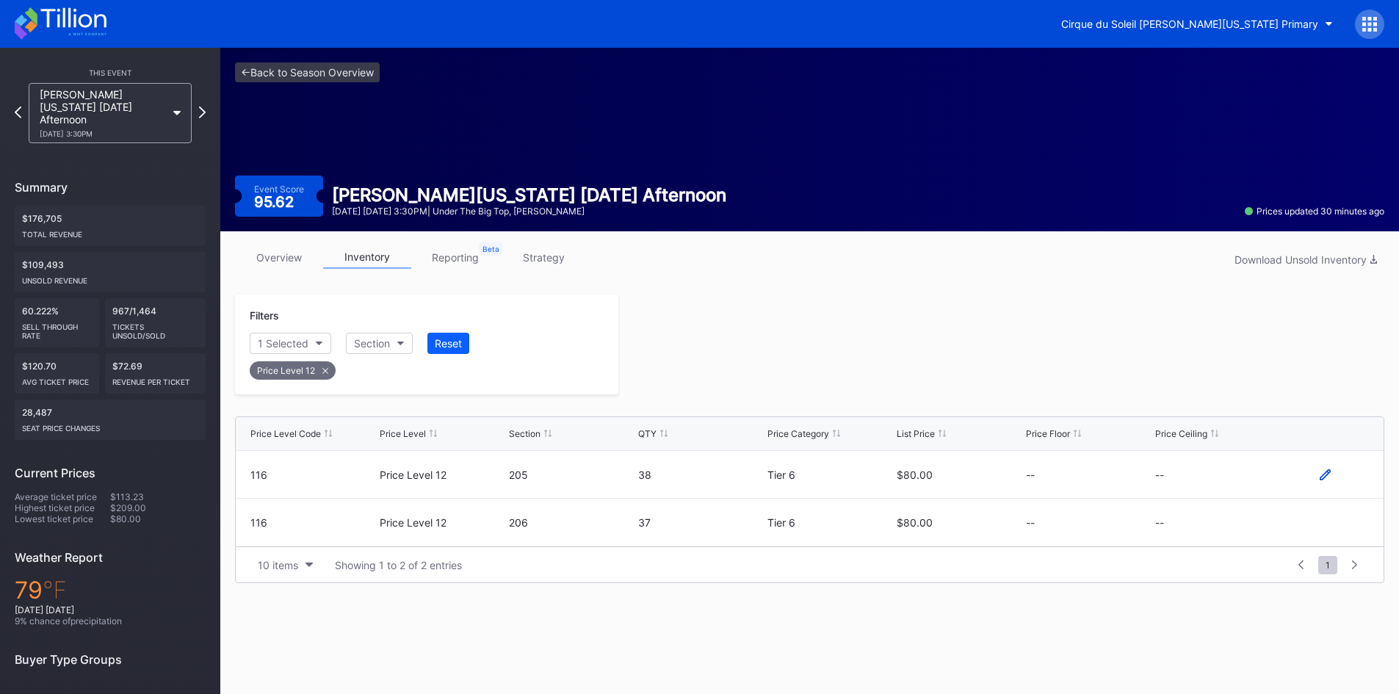
click at [1320, 475] on icon at bounding box center [1325, 474] width 11 height 11
click at [1252, 477] on button "--" at bounding box center [1218, 480] width 126 height 29
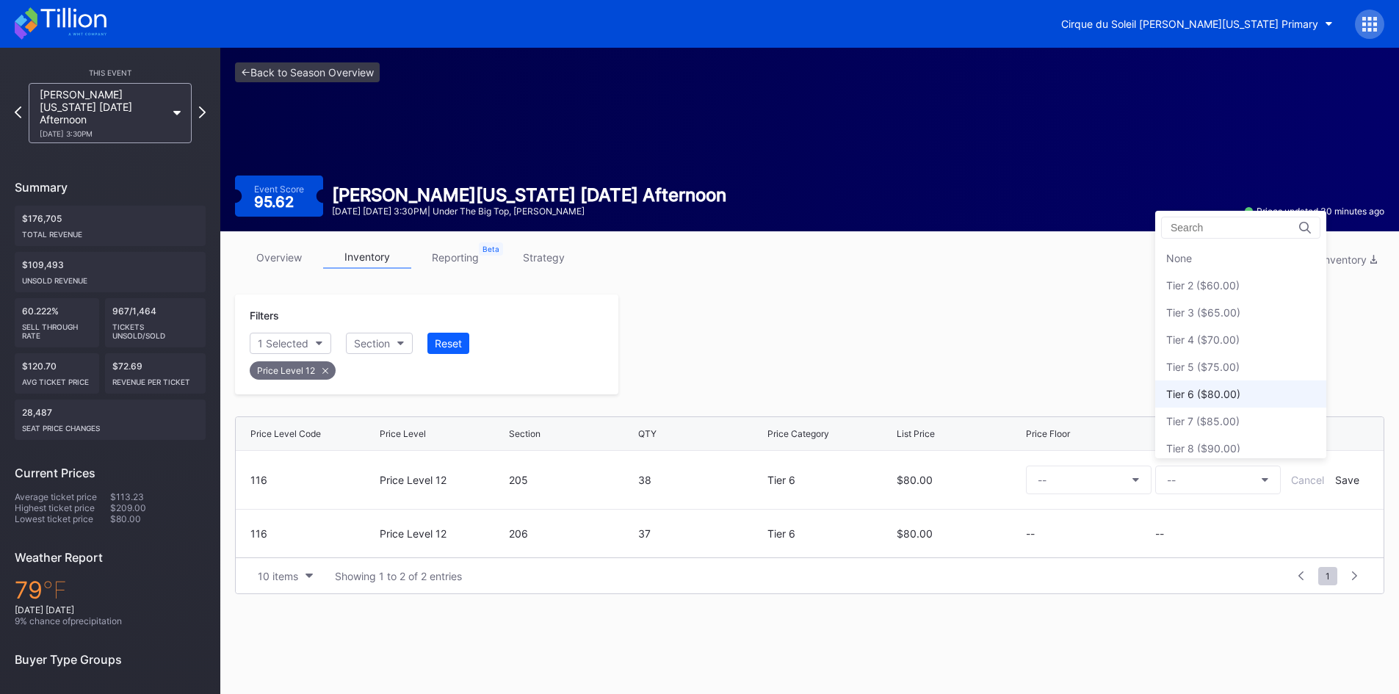
click at [1251, 394] on div "Tier 6 ($80.00)" at bounding box center [1240, 393] width 171 height 27
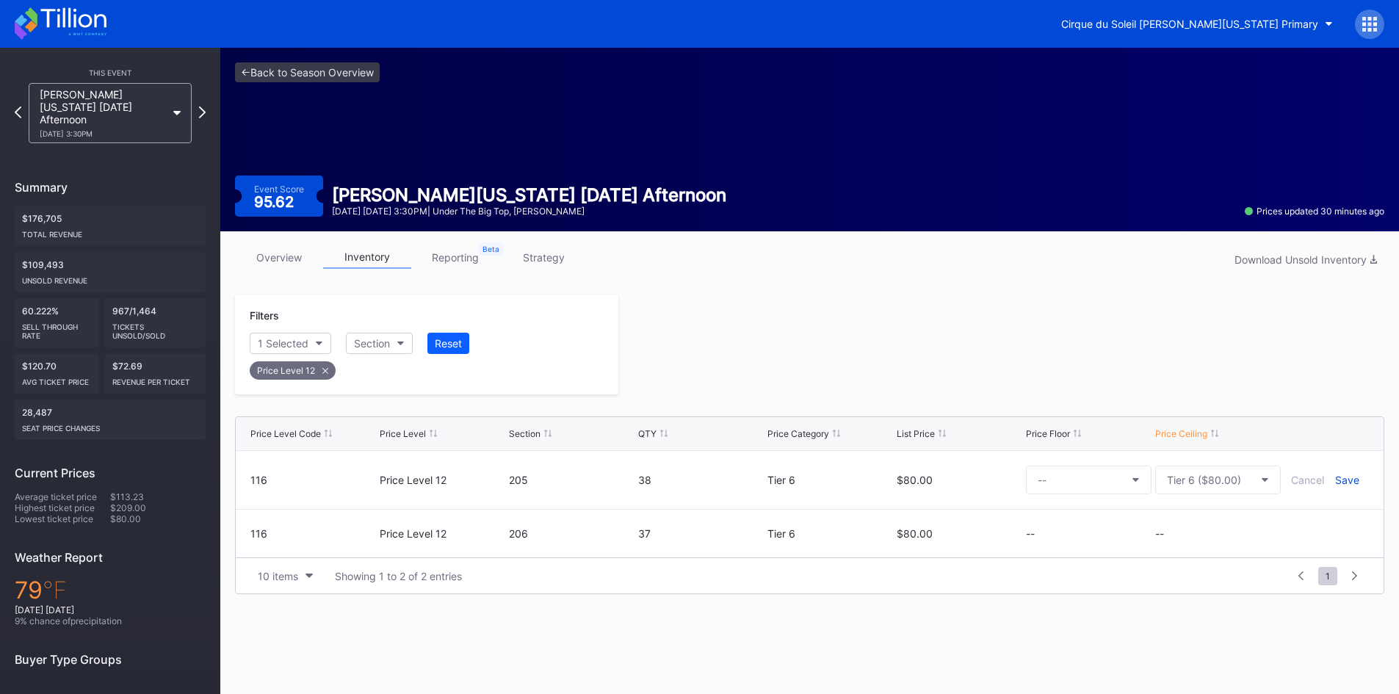
click at [1341, 480] on div "Save" at bounding box center [1347, 480] width 24 height 12
click at [1327, 523] on icon at bounding box center [1325, 522] width 11 height 11
click at [1241, 524] on button "--" at bounding box center [1218, 528] width 126 height 29
click at [1211, 445] on div "Tier 6 ($80.00)" at bounding box center [1203, 442] width 74 height 12
click at [1342, 530] on div "Save" at bounding box center [1347, 528] width 24 height 12
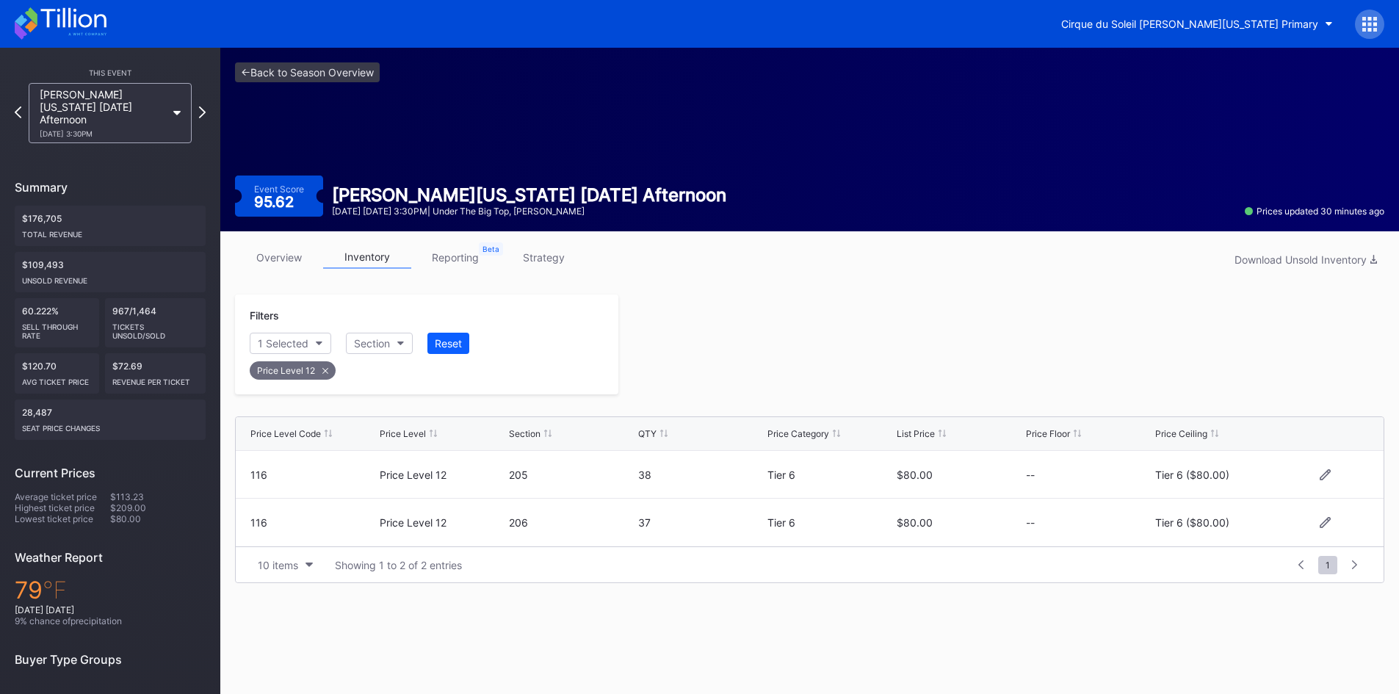
click at [1056, 367] on div at bounding box center [1001, 345] width 766 height 100
click at [18, 105] on icon at bounding box center [18, 112] width 8 height 14
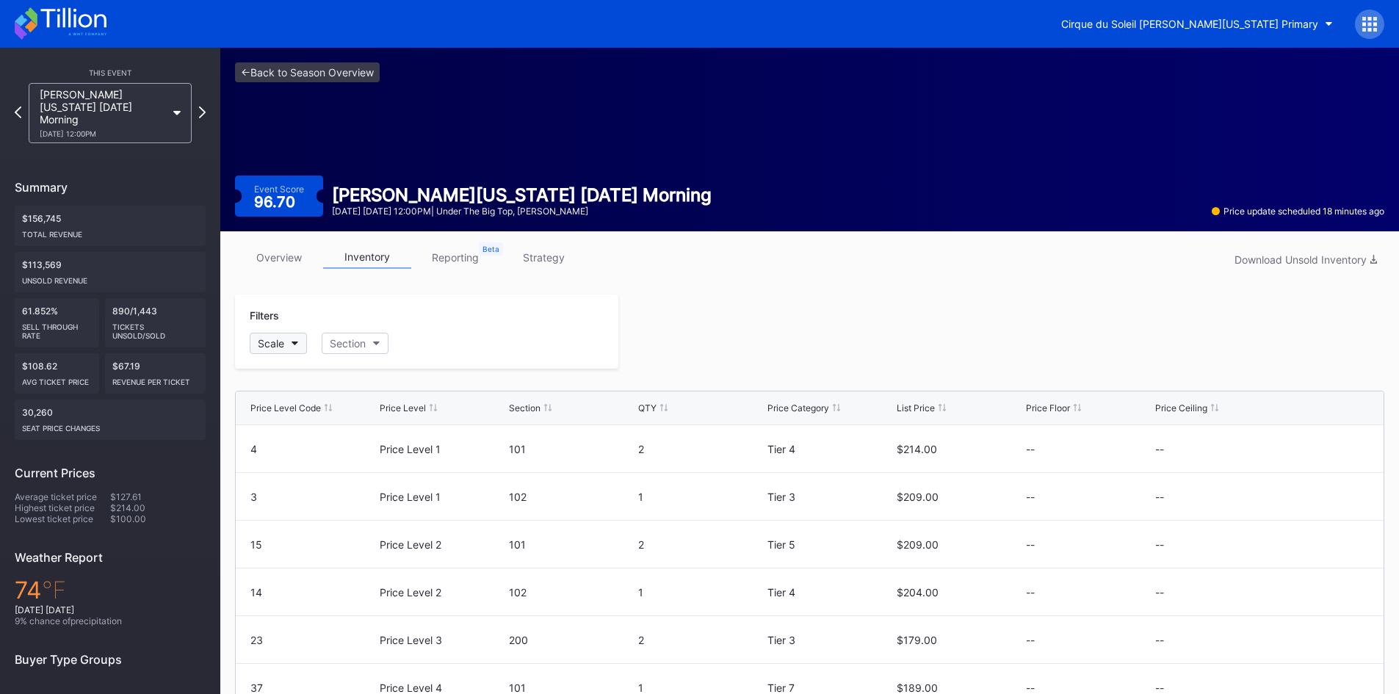
click at [272, 344] on div "Scale" at bounding box center [271, 343] width 26 height 12
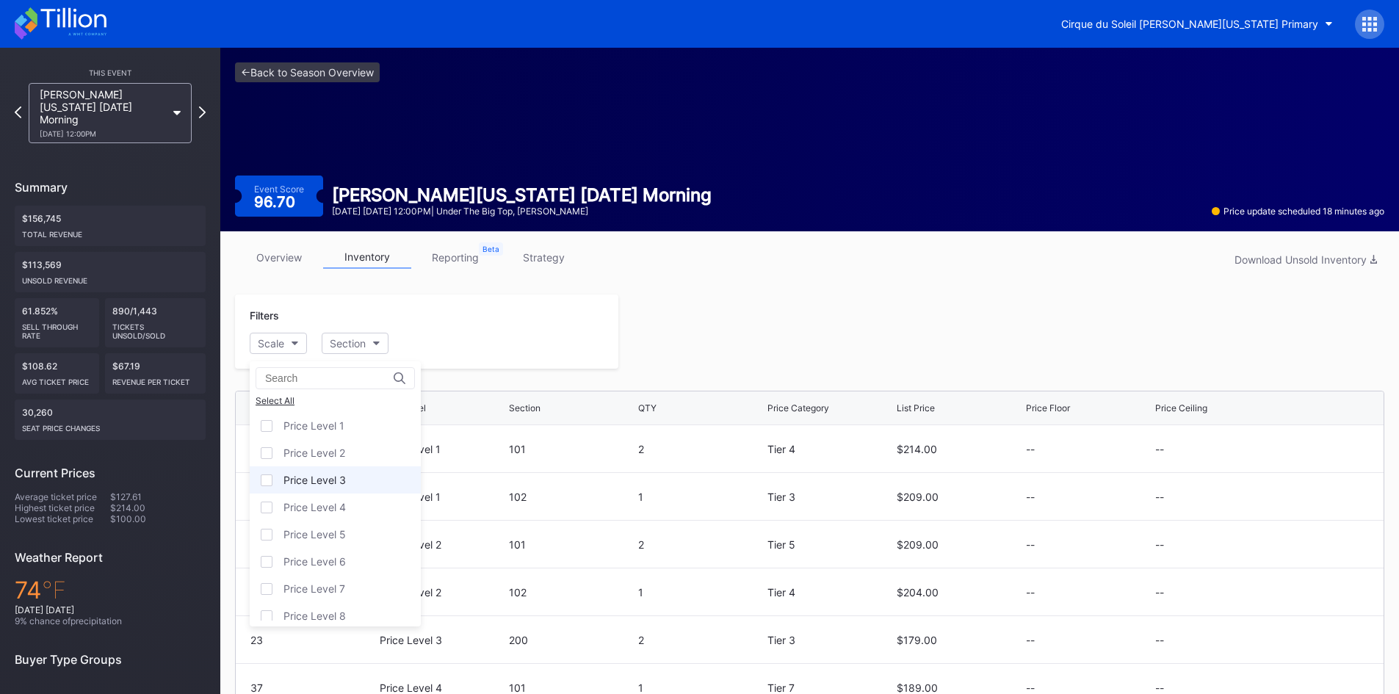
scroll to position [118, 0]
click at [311, 599] on div "Price Level 12" at bounding box center [335, 607] width 171 height 27
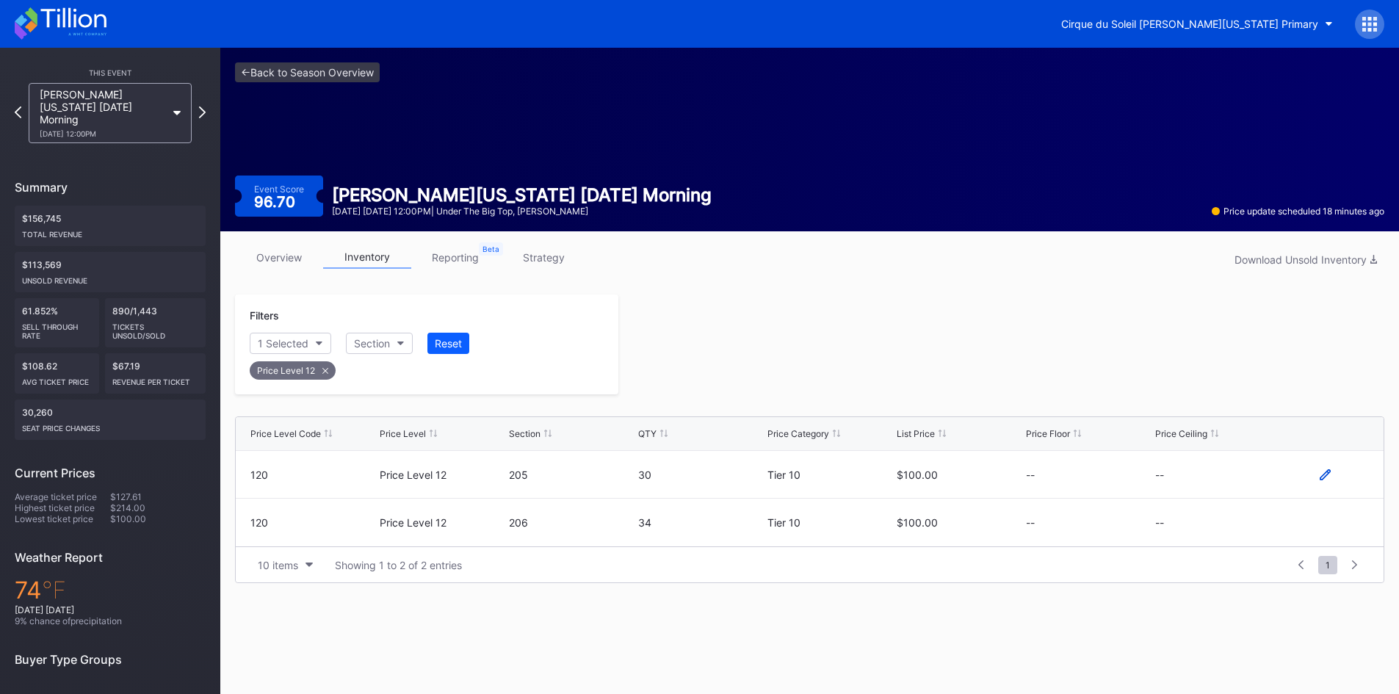
click at [1323, 472] on icon at bounding box center [1325, 474] width 11 height 11
click at [1238, 476] on button "--" at bounding box center [1218, 480] width 126 height 29
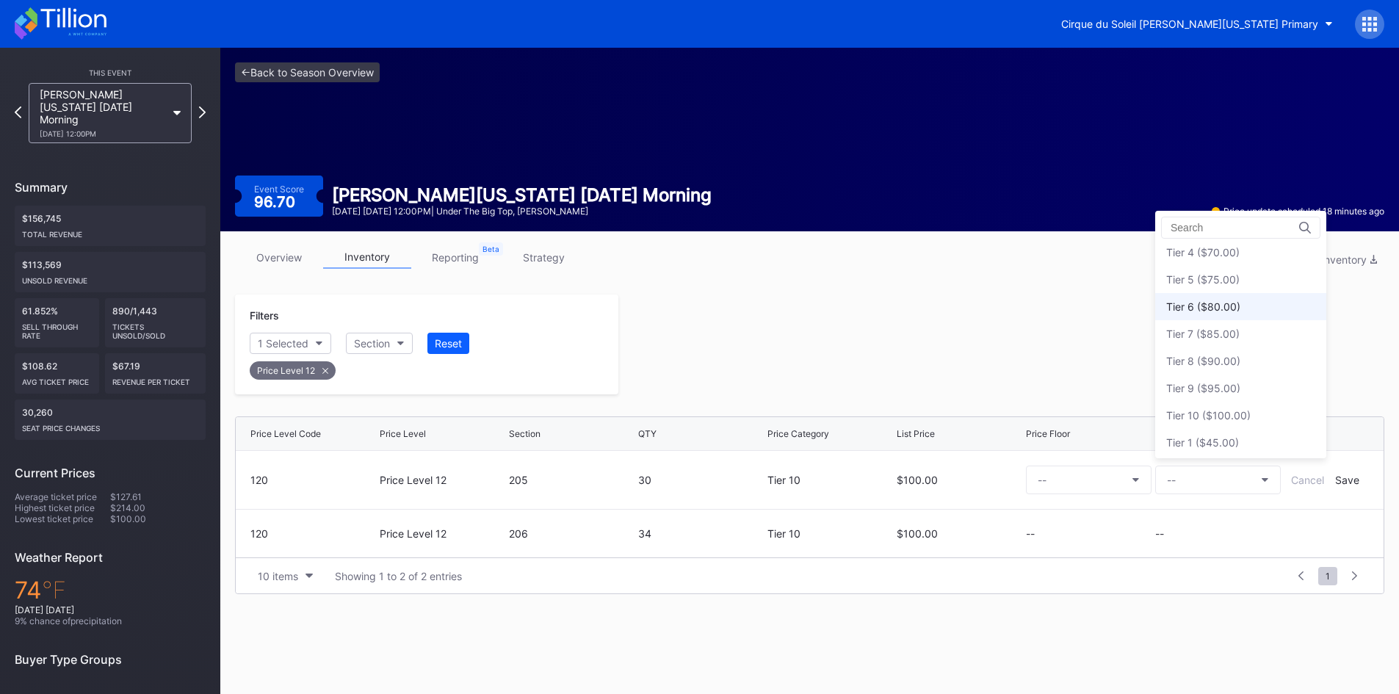
scroll to position [90, 0]
click at [1237, 310] on div "Tier 6 ($80.00)" at bounding box center [1240, 303] width 171 height 27
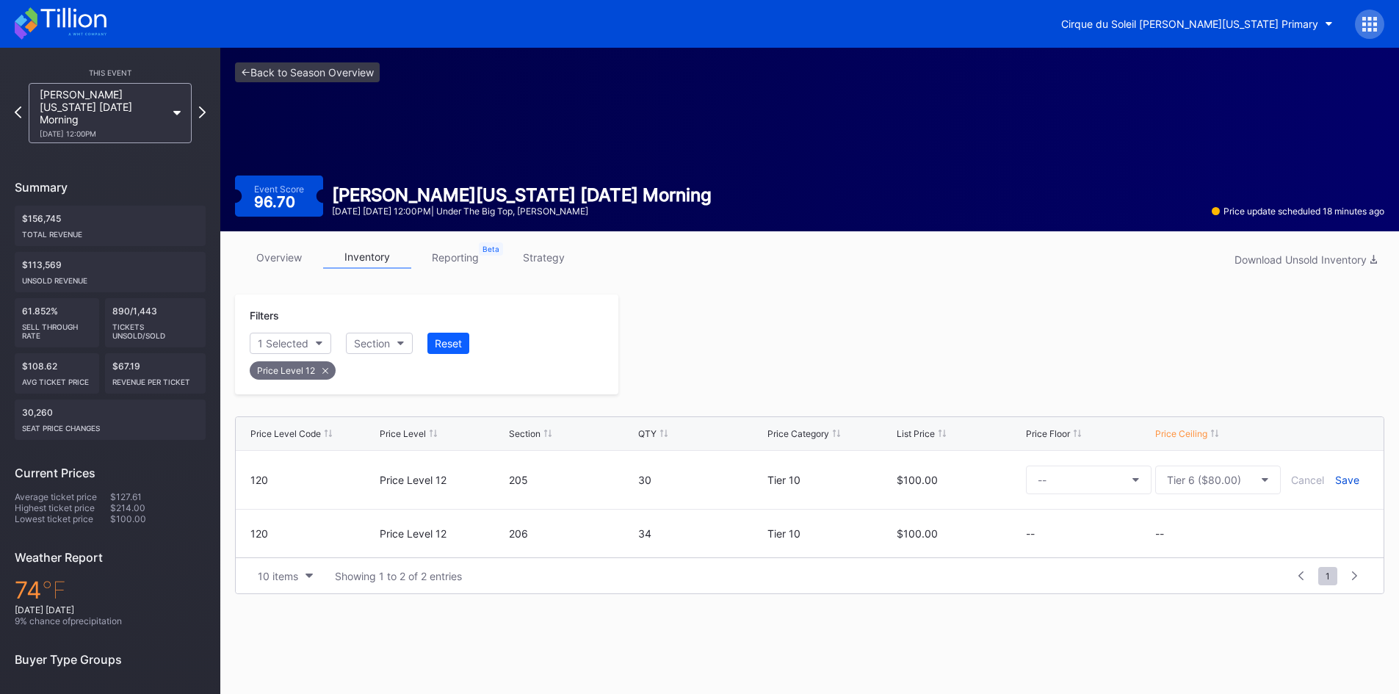
click at [1345, 481] on div "Save" at bounding box center [1347, 480] width 24 height 12
click at [1326, 524] on icon at bounding box center [1325, 522] width 11 height 11
click at [1255, 525] on button "--" at bounding box center [1218, 528] width 126 height 29
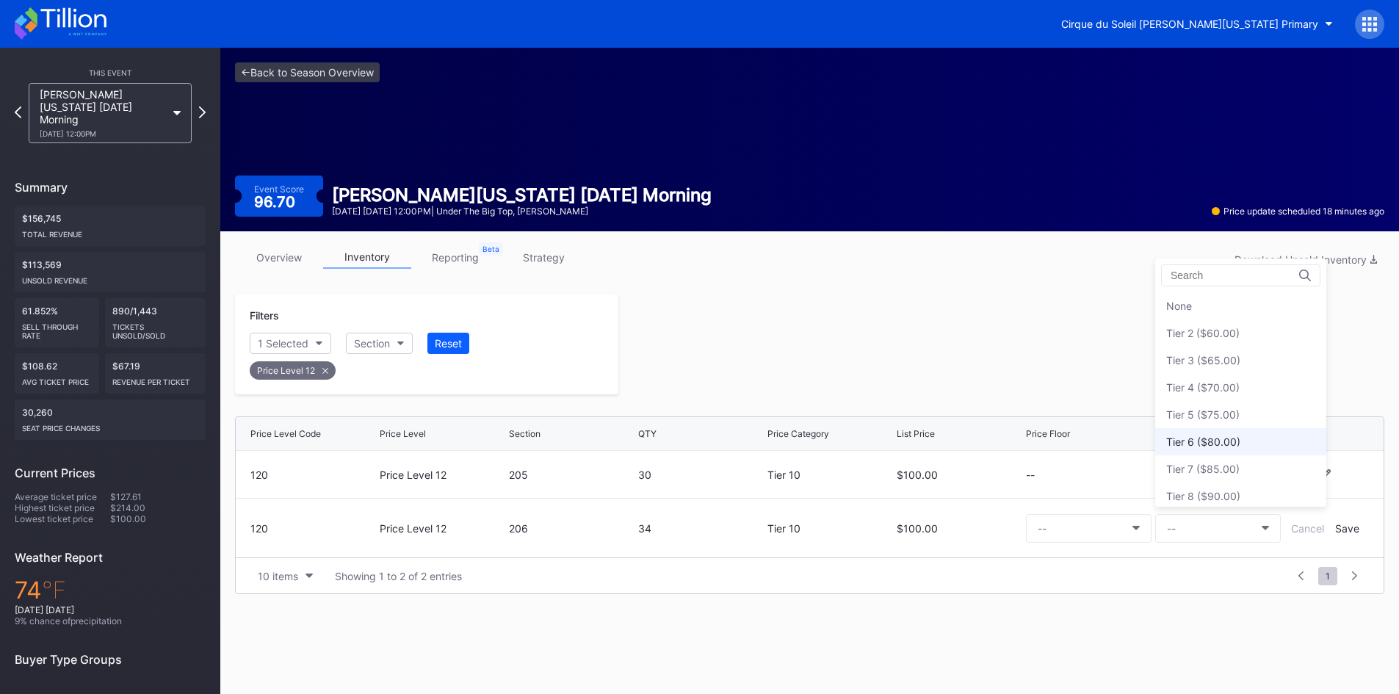
click at [1237, 445] on div "Tier 6 ($80.00)" at bounding box center [1203, 442] width 74 height 12
click at [1341, 530] on div "Save" at bounding box center [1347, 528] width 24 height 12
click at [1090, 405] on div "Filters 1 Selected Section Reset Price Level 12 Price Level Code Price Level Se…" at bounding box center [810, 439] width 1150 height 289
click at [204, 106] on icon at bounding box center [202, 112] width 8 height 14
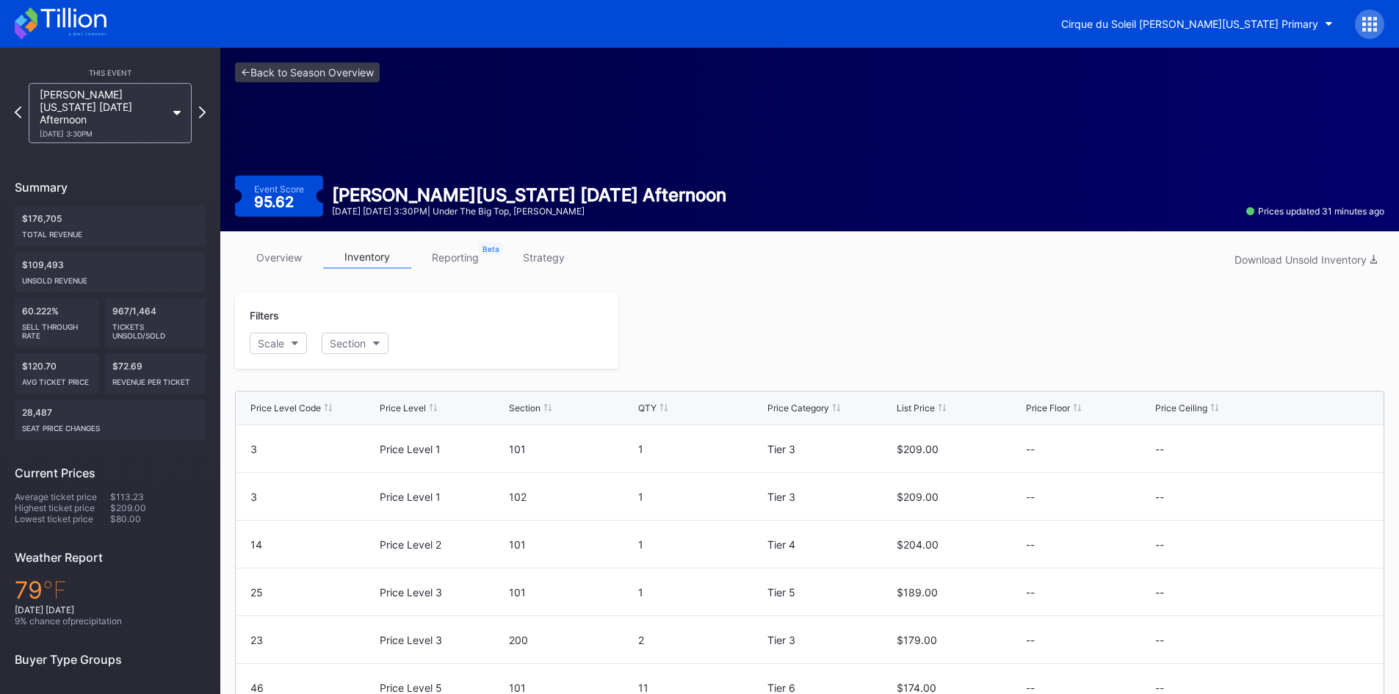
click at [204, 107] on icon at bounding box center [202, 113] width 7 height 12
click at [278, 337] on div "Scale" at bounding box center [271, 343] width 26 height 12
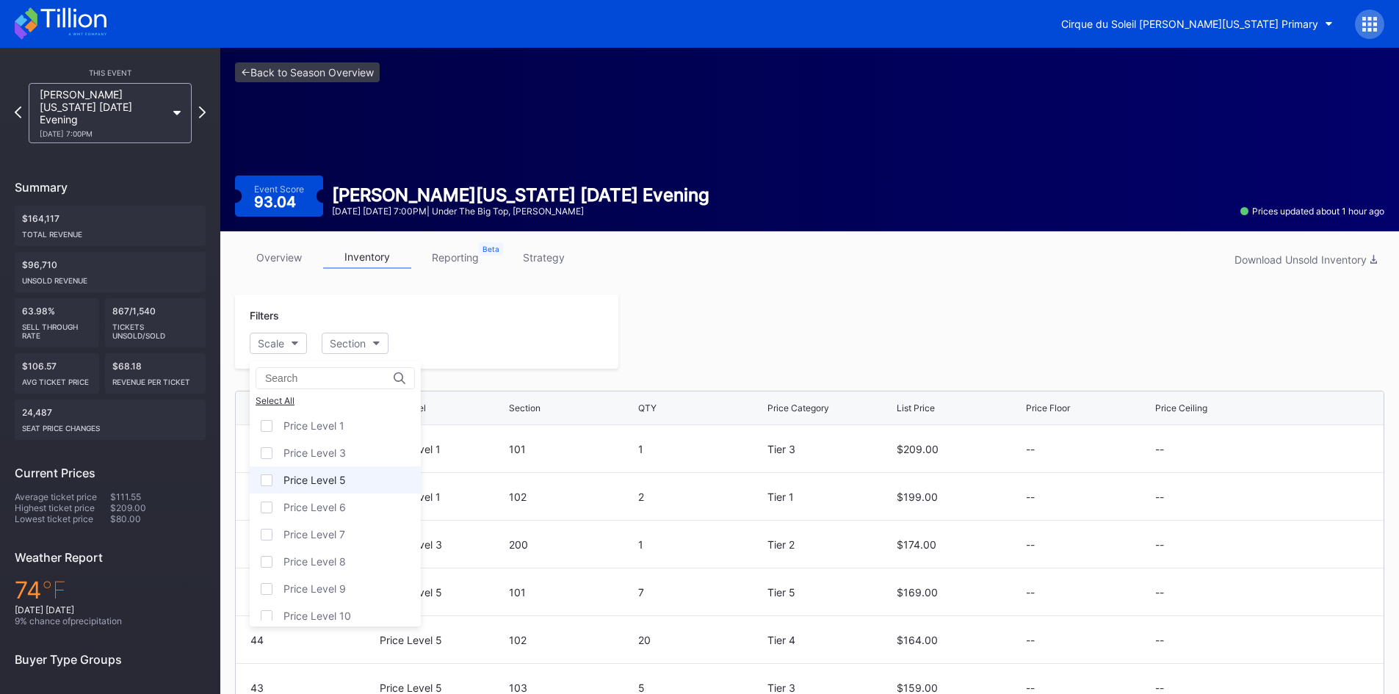
scroll to position [63, 0]
click at [295, 599] on div "Price Level 12" at bounding box center [335, 607] width 171 height 27
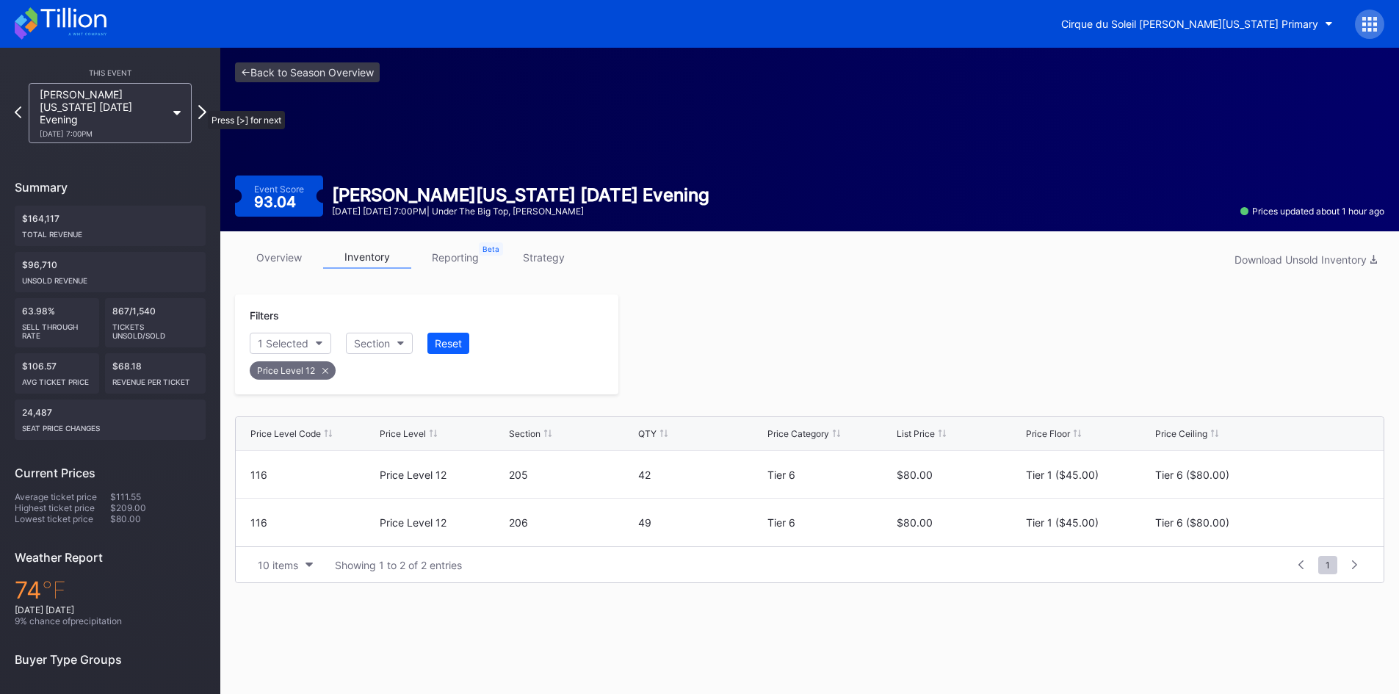
click at [201, 105] on icon at bounding box center [202, 112] width 8 height 14
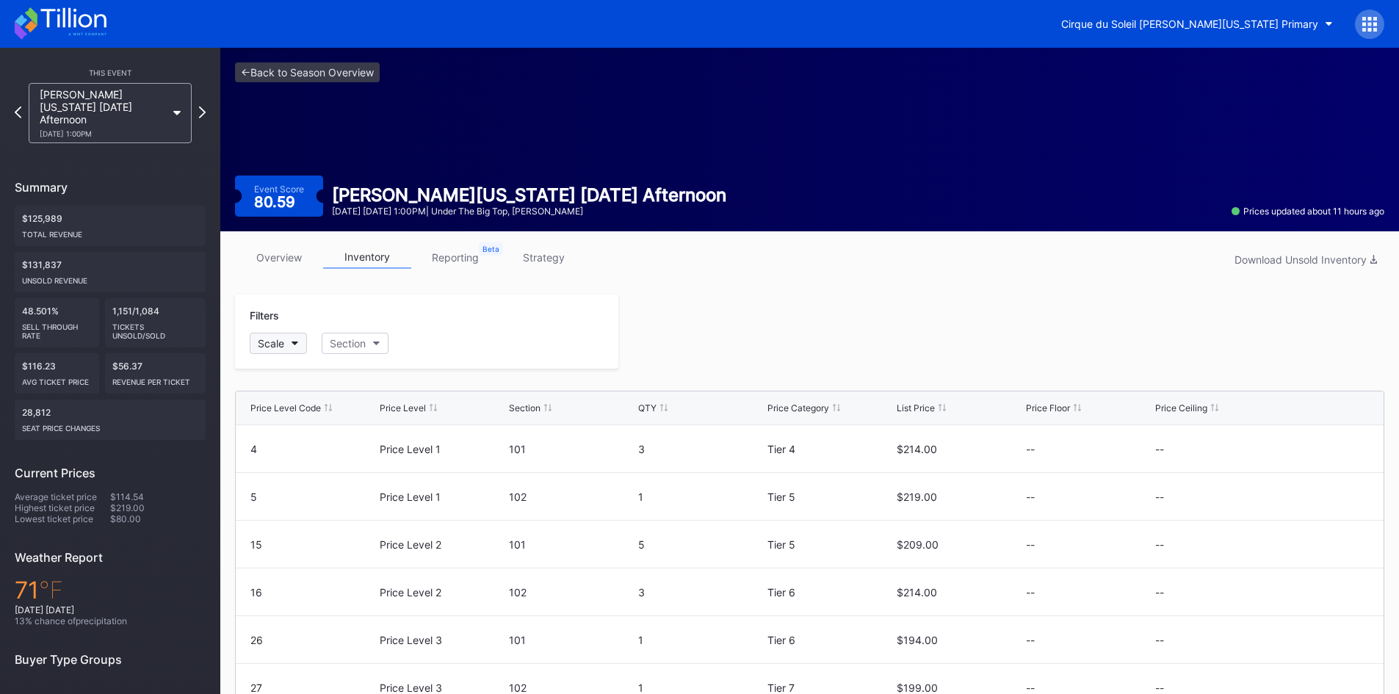
click at [284, 342] on div "Scale" at bounding box center [271, 343] width 26 height 12
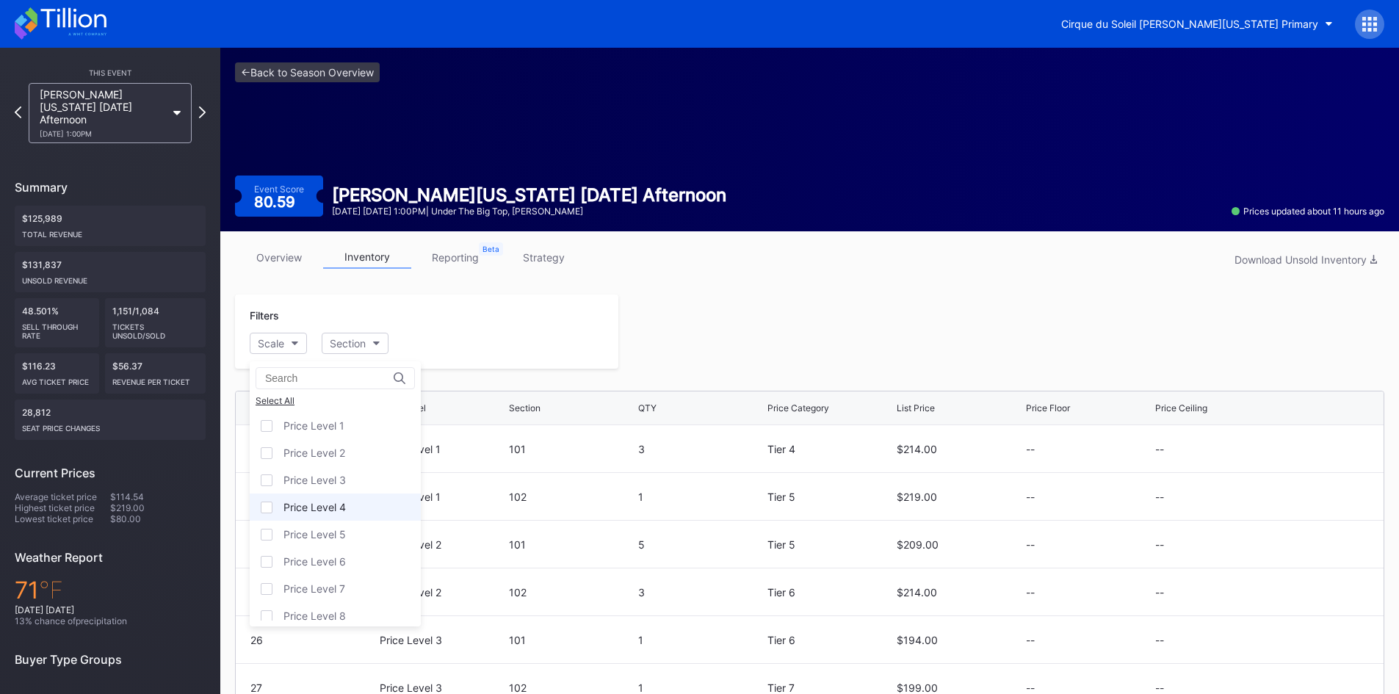
scroll to position [118, 0]
click at [312, 605] on div "Price Level 12" at bounding box center [317, 607] width 67 height 12
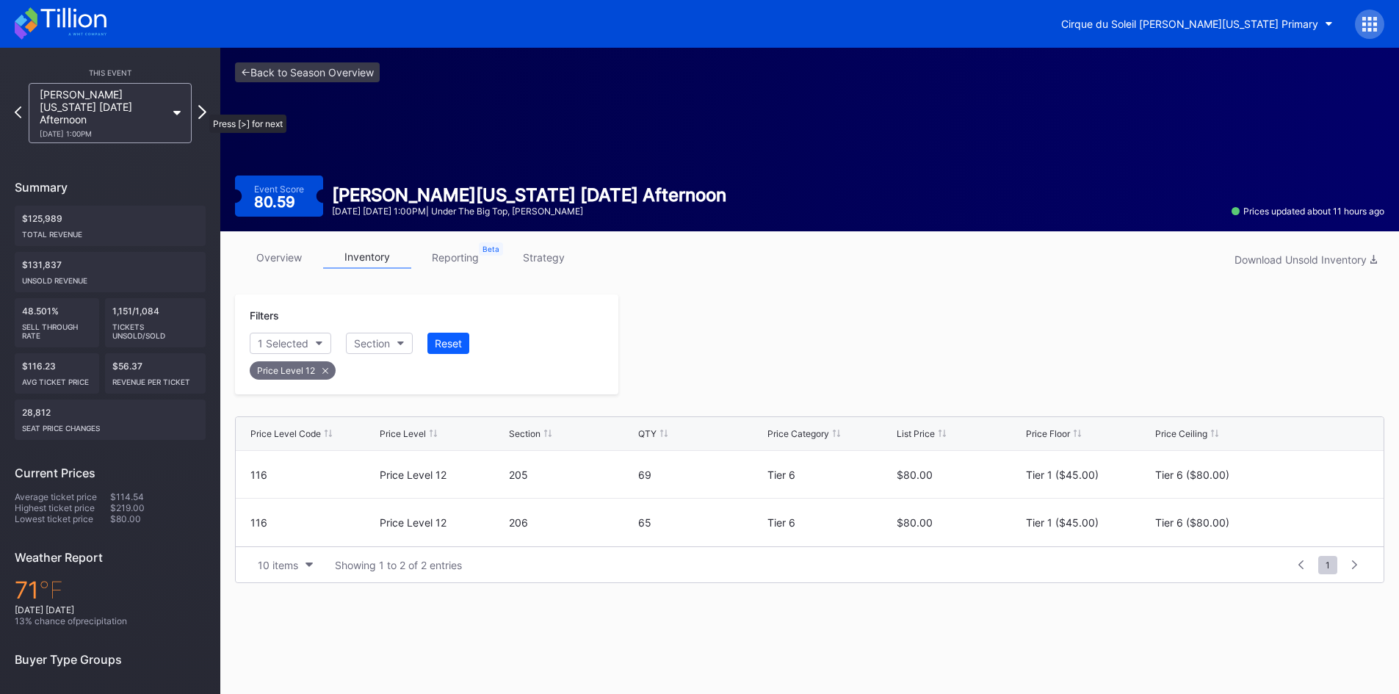
click at [202, 107] on icon at bounding box center [202, 112] width 8 height 14
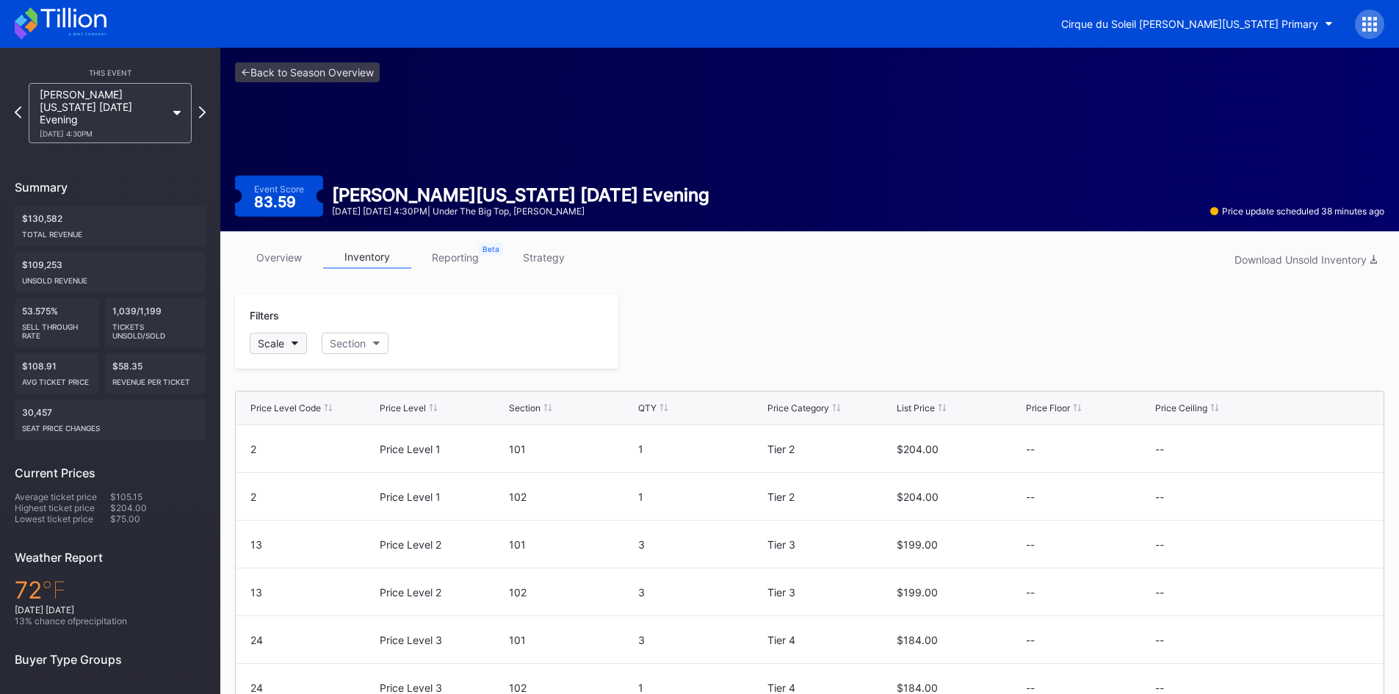
click at [283, 339] on div "Scale" at bounding box center [271, 343] width 26 height 12
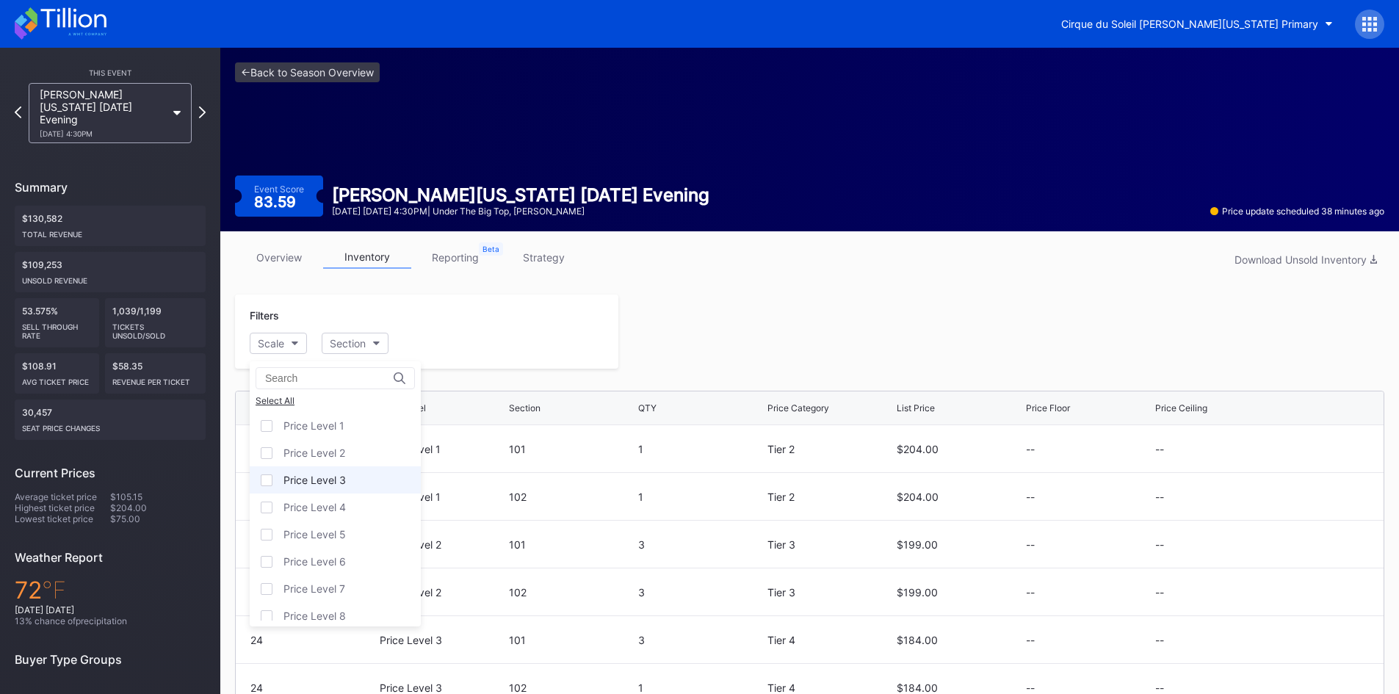
scroll to position [118, 0]
click at [335, 599] on div "Price Level 12" at bounding box center [335, 607] width 171 height 27
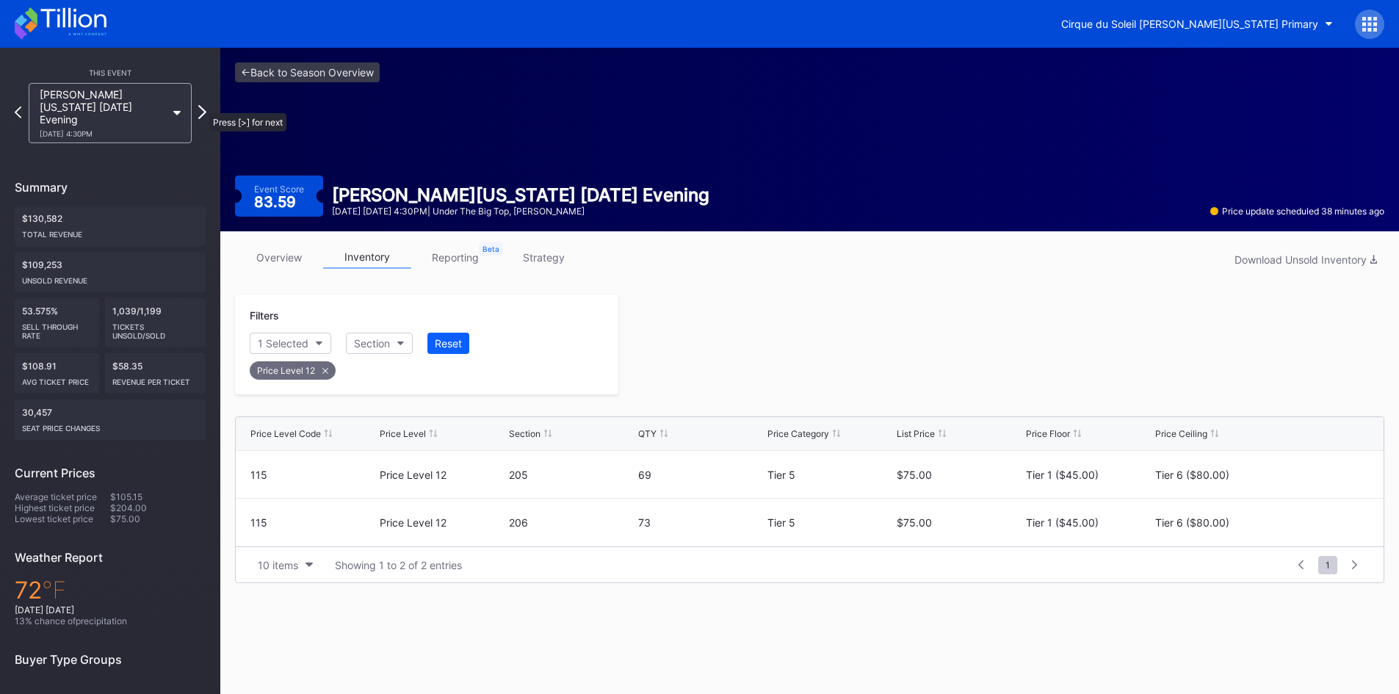
click at [200, 105] on icon at bounding box center [202, 112] width 8 height 14
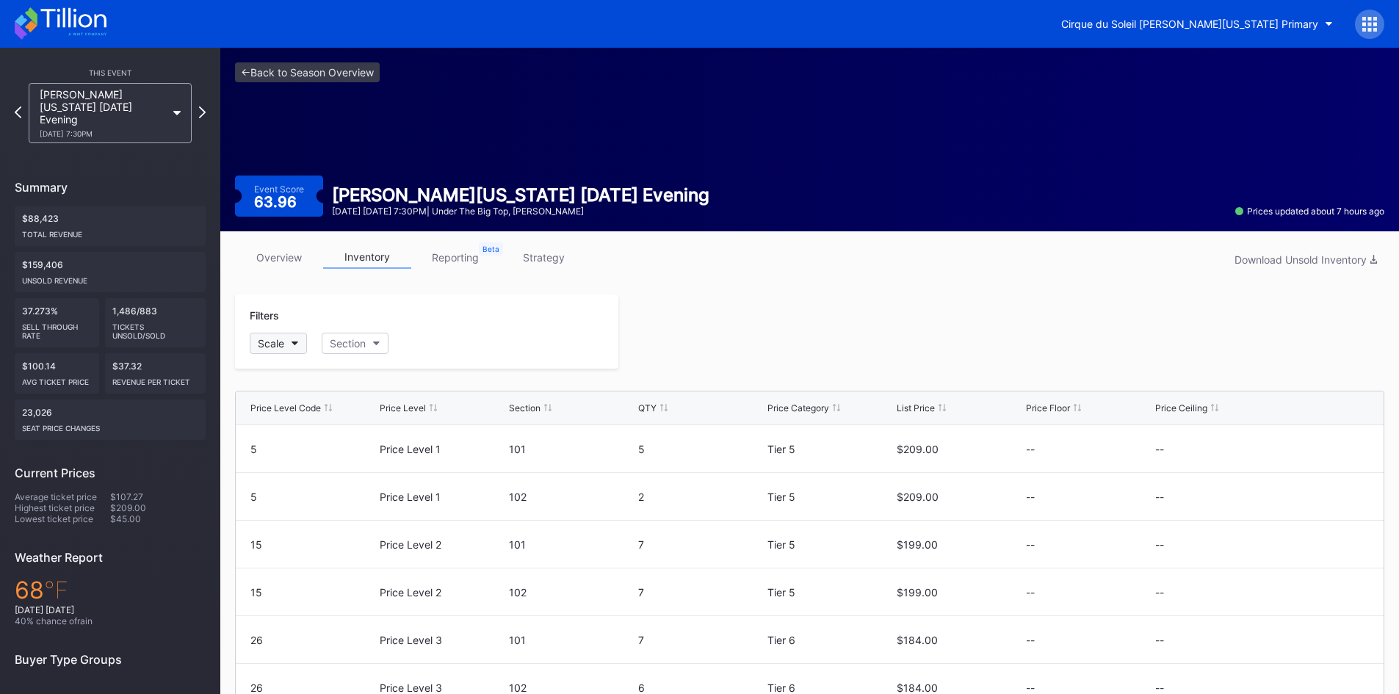
click at [284, 340] on div "Scale" at bounding box center [271, 343] width 26 height 12
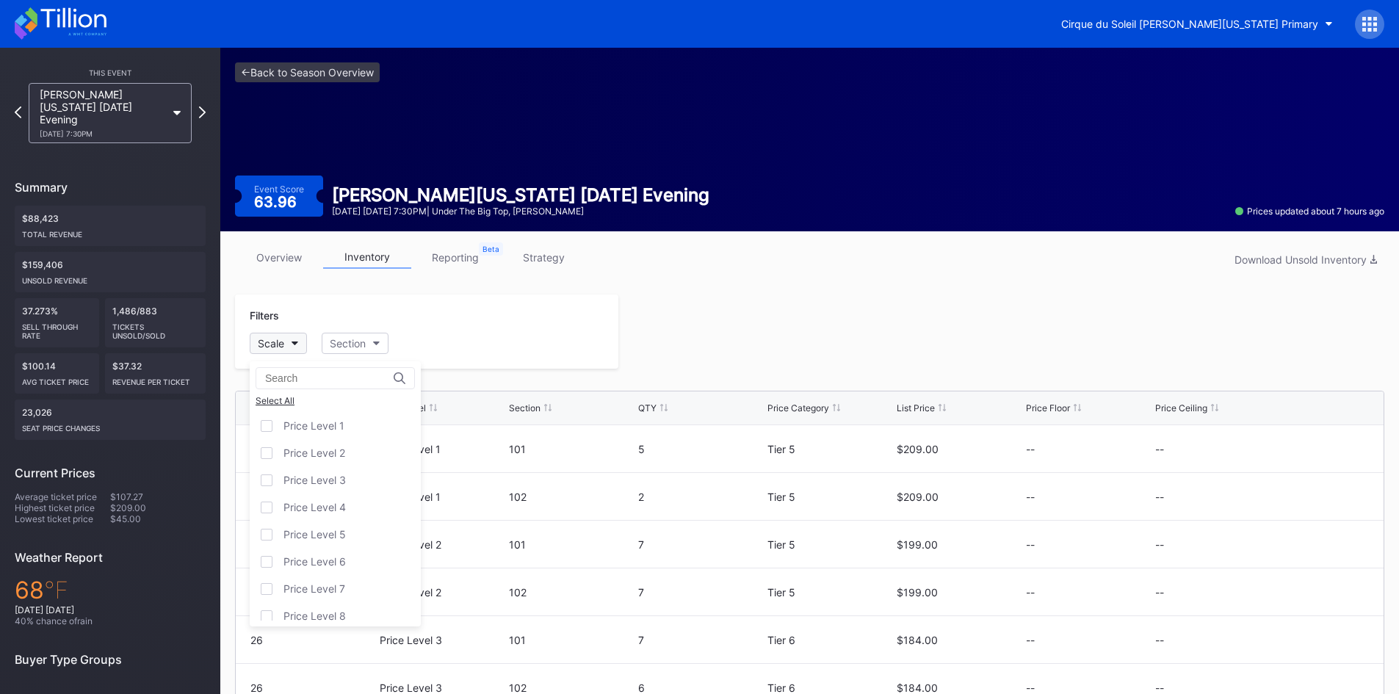
scroll to position [118, 0]
click at [325, 610] on div "Price Level 12" at bounding box center [317, 607] width 67 height 12
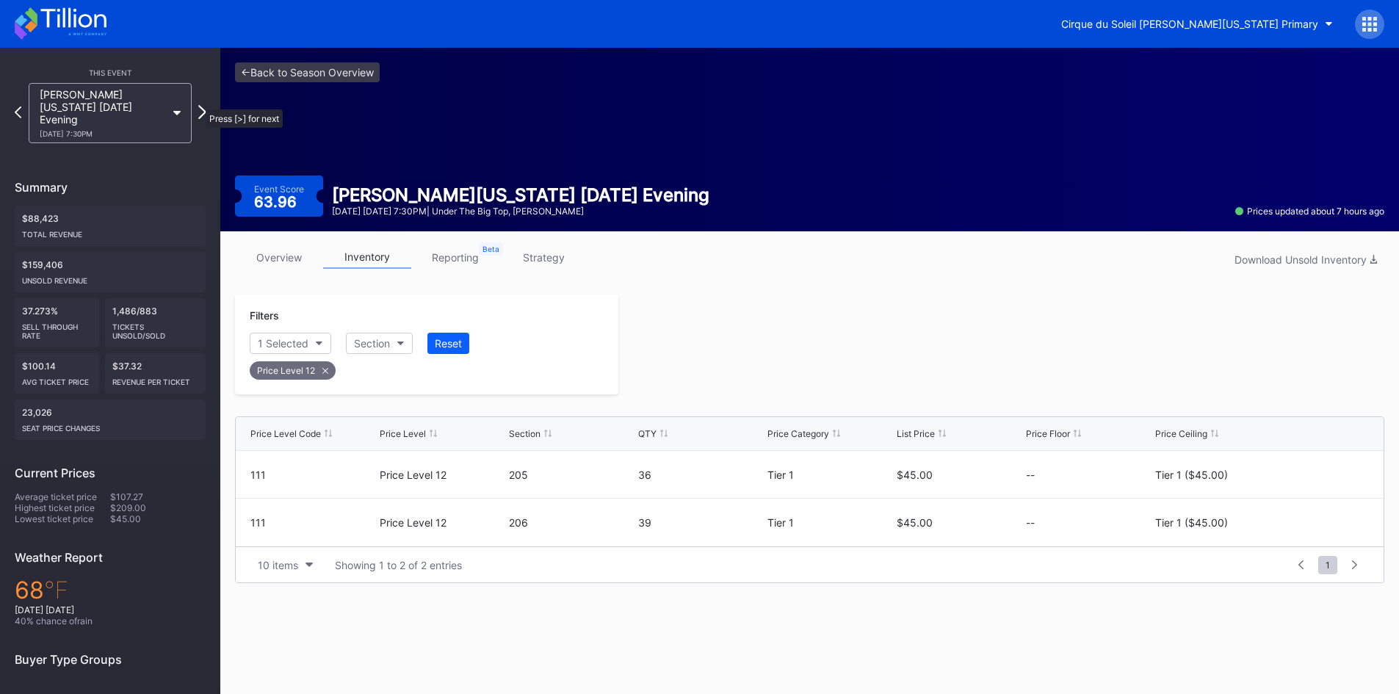
click at [198, 105] on icon at bounding box center [202, 112] width 8 height 14
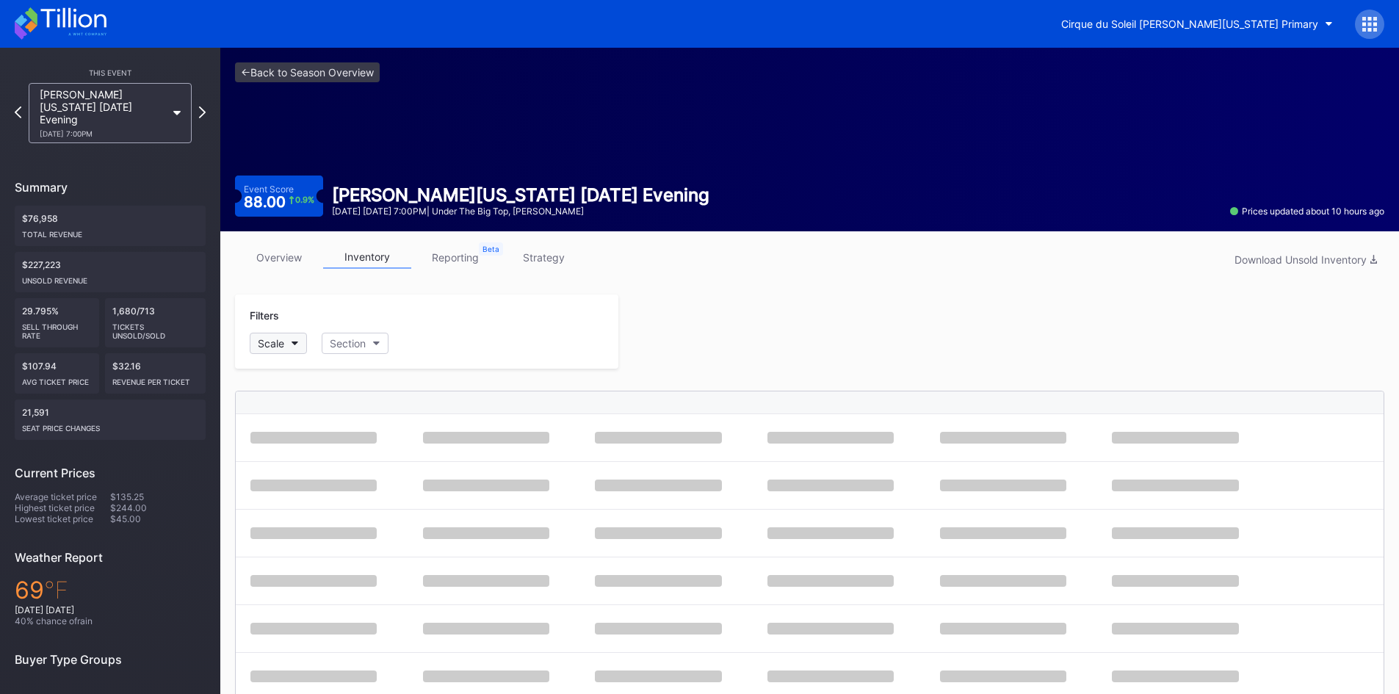
click at [292, 342] on icon "button" at bounding box center [295, 344] width 7 height 4
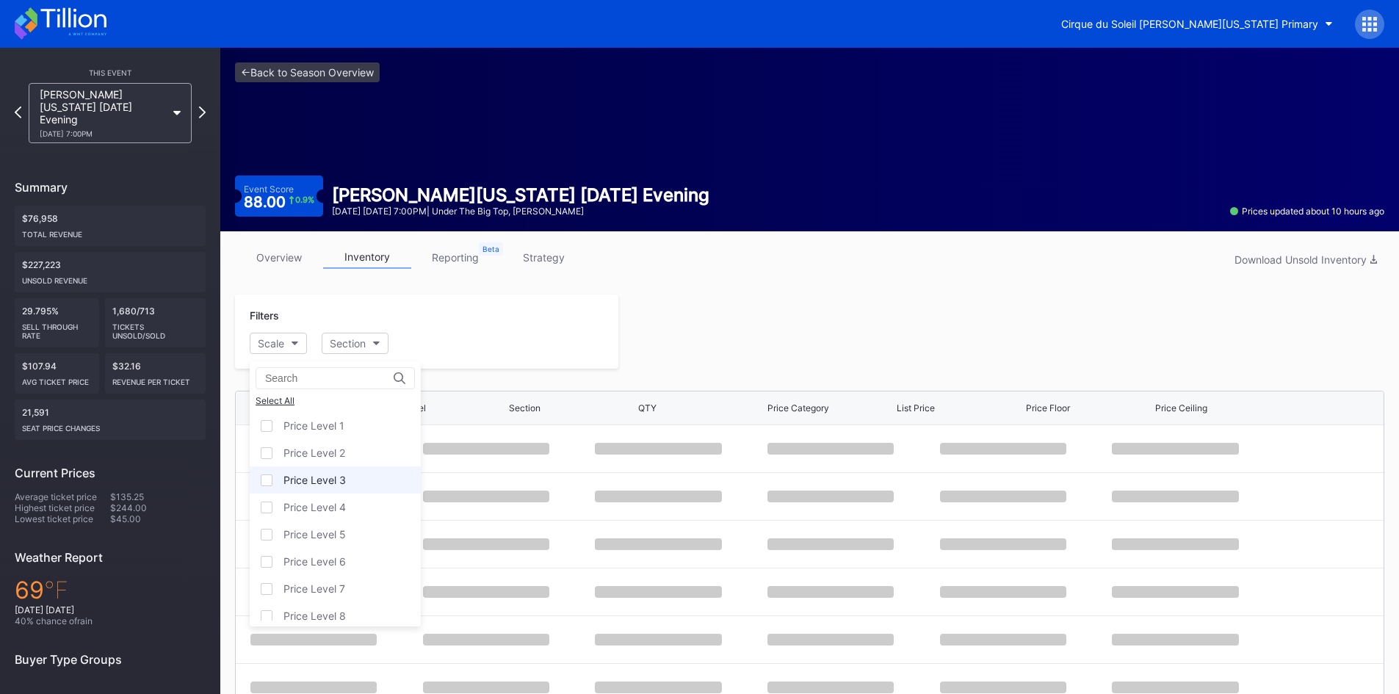
scroll to position [118, 0]
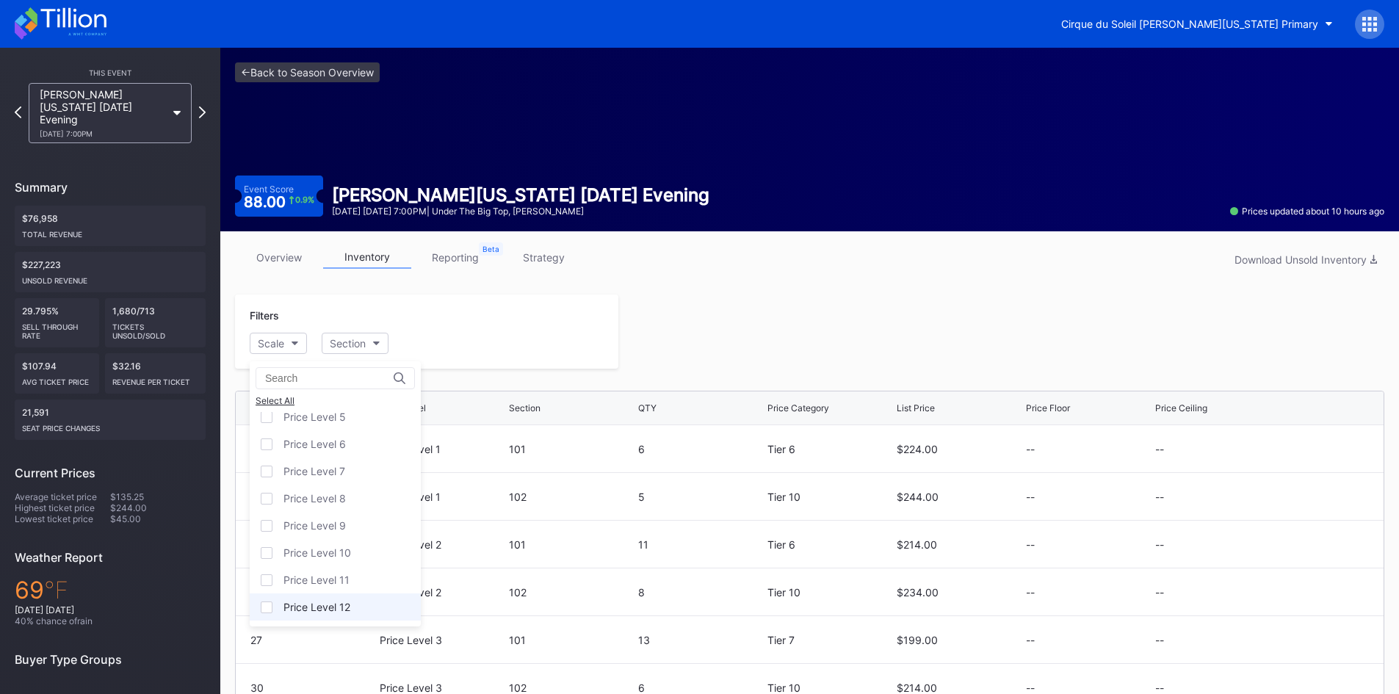
click at [331, 609] on div "Price Level 12" at bounding box center [317, 607] width 67 height 12
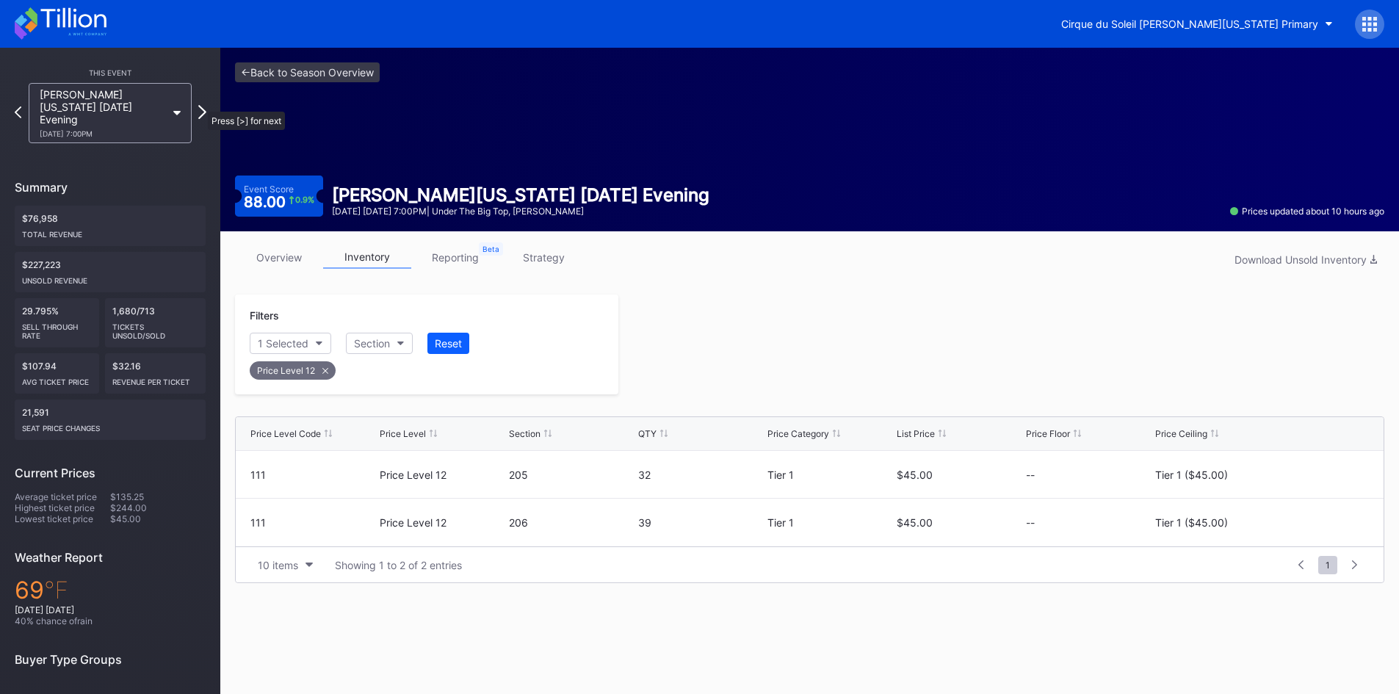
click at [201, 105] on icon at bounding box center [202, 112] width 8 height 14
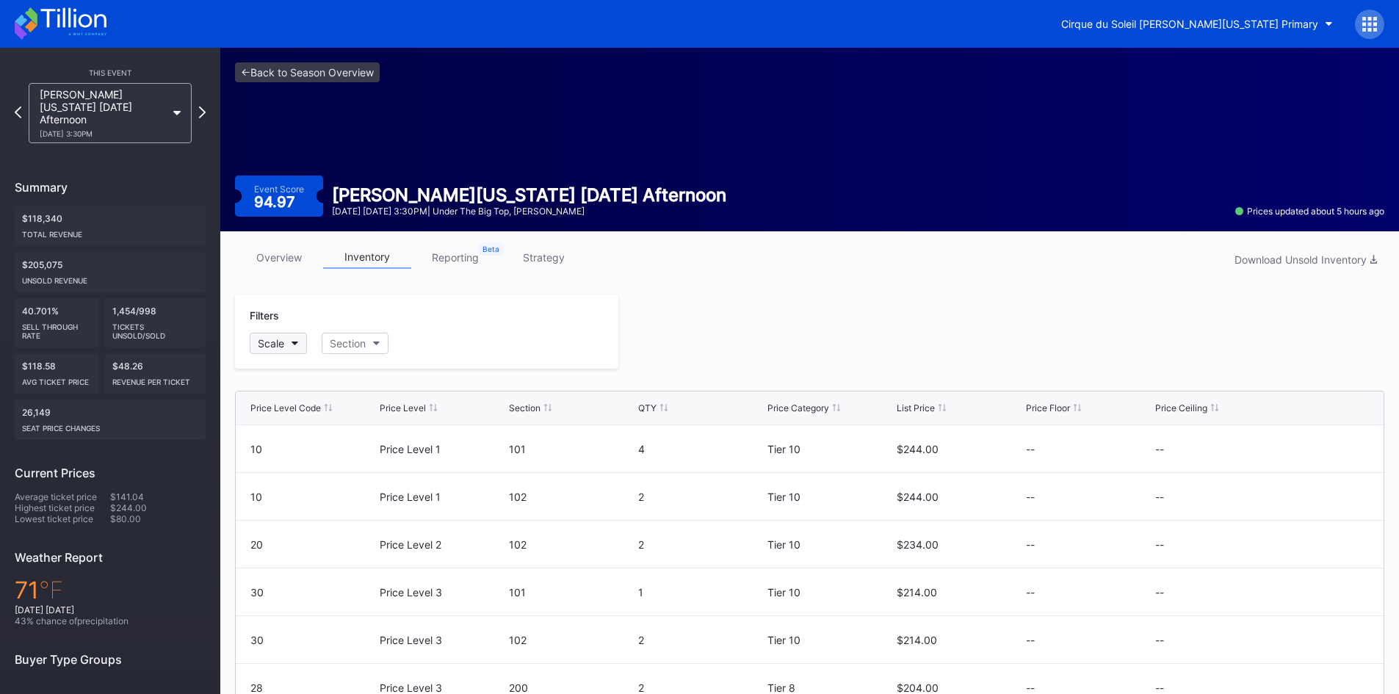
click at [298, 336] on button "Scale" at bounding box center [278, 343] width 57 height 21
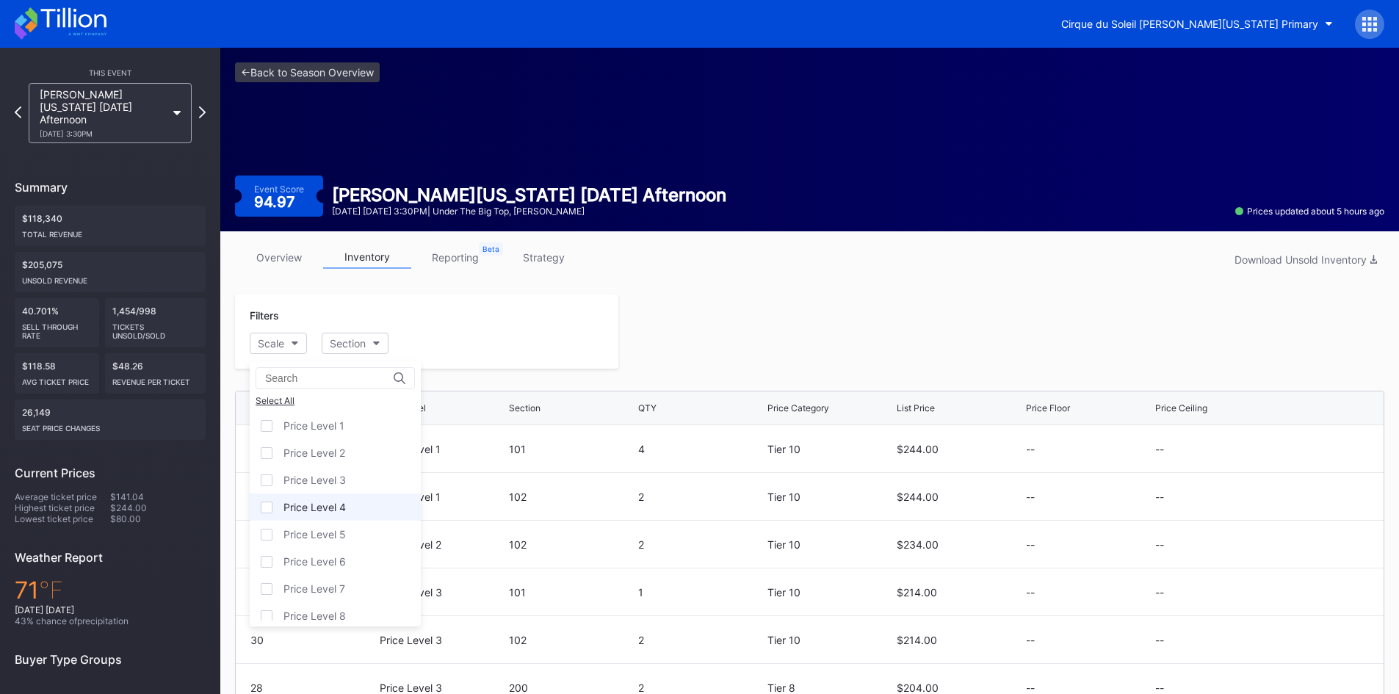
scroll to position [118, 0]
click at [326, 610] on div "Price Level 12" at bounding box center [317, 607] width 67 height 12
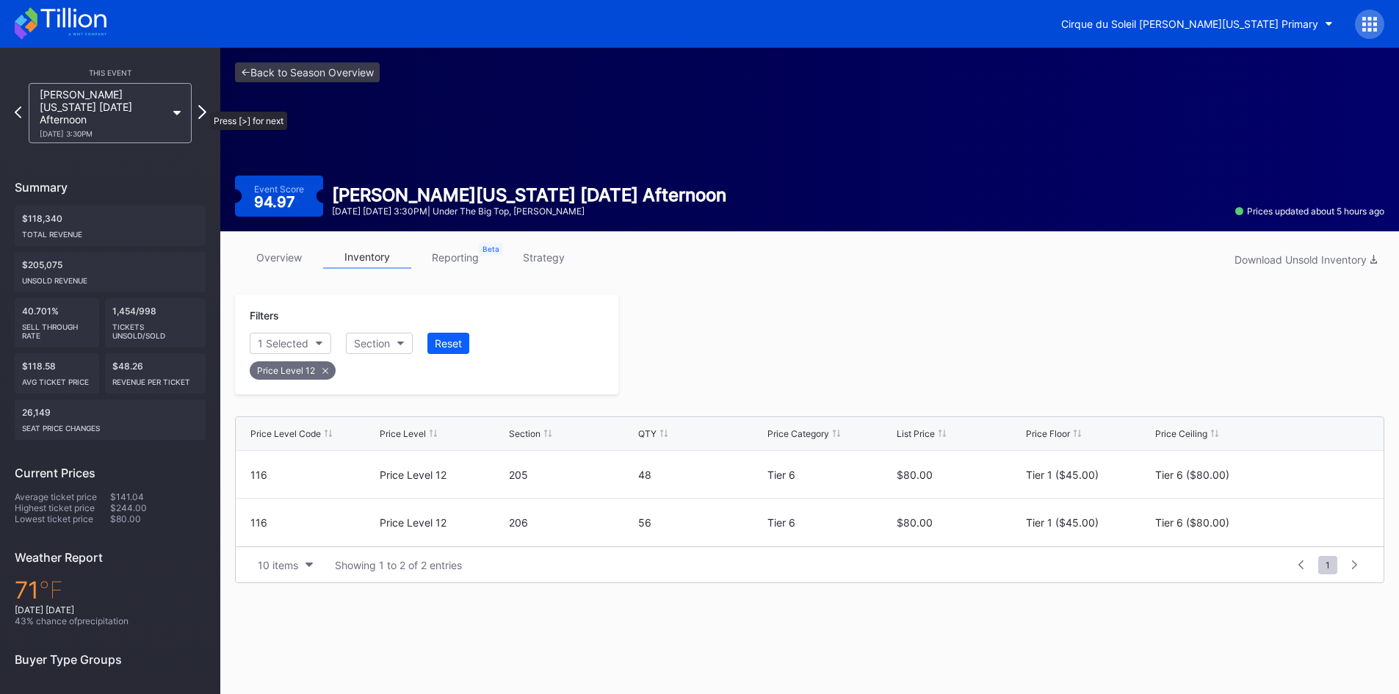
click at [203, 105] on icon at bounding box center [202, 112] width 8 height 14
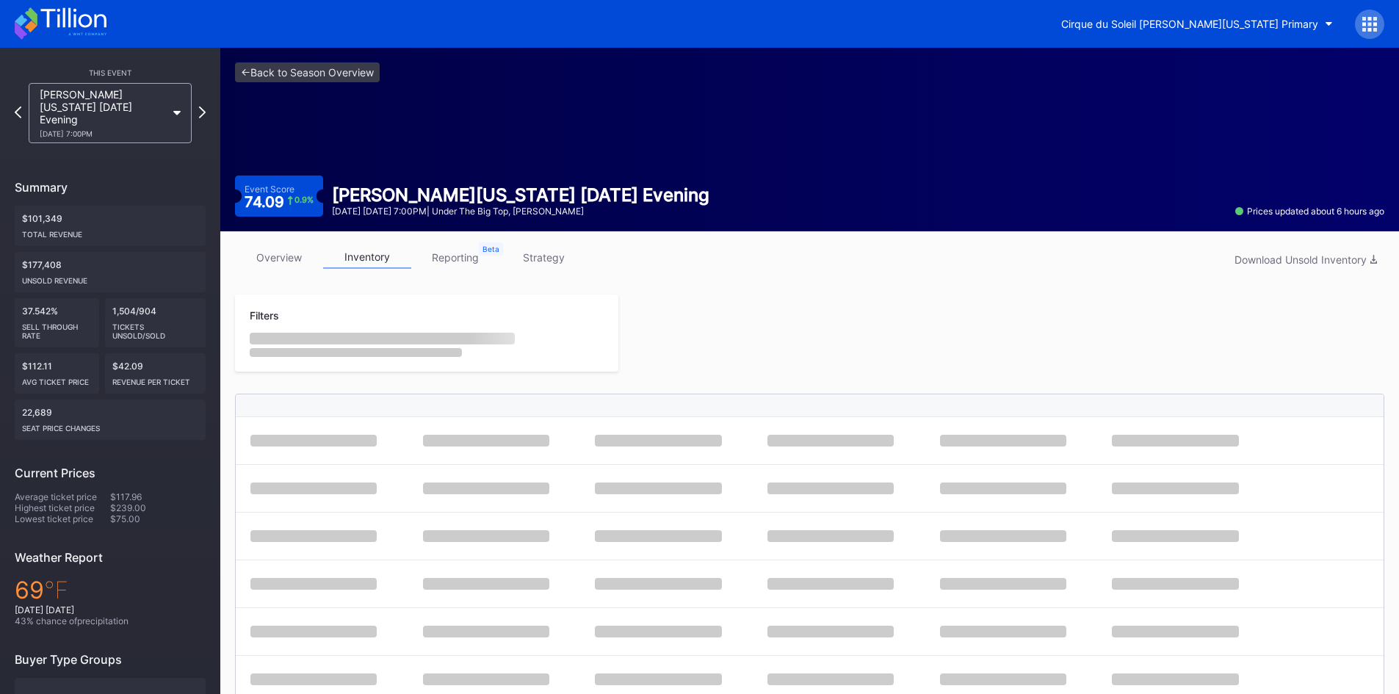
click at [76, 32] on icon at bounding box center [61, 23] width 92 height 32
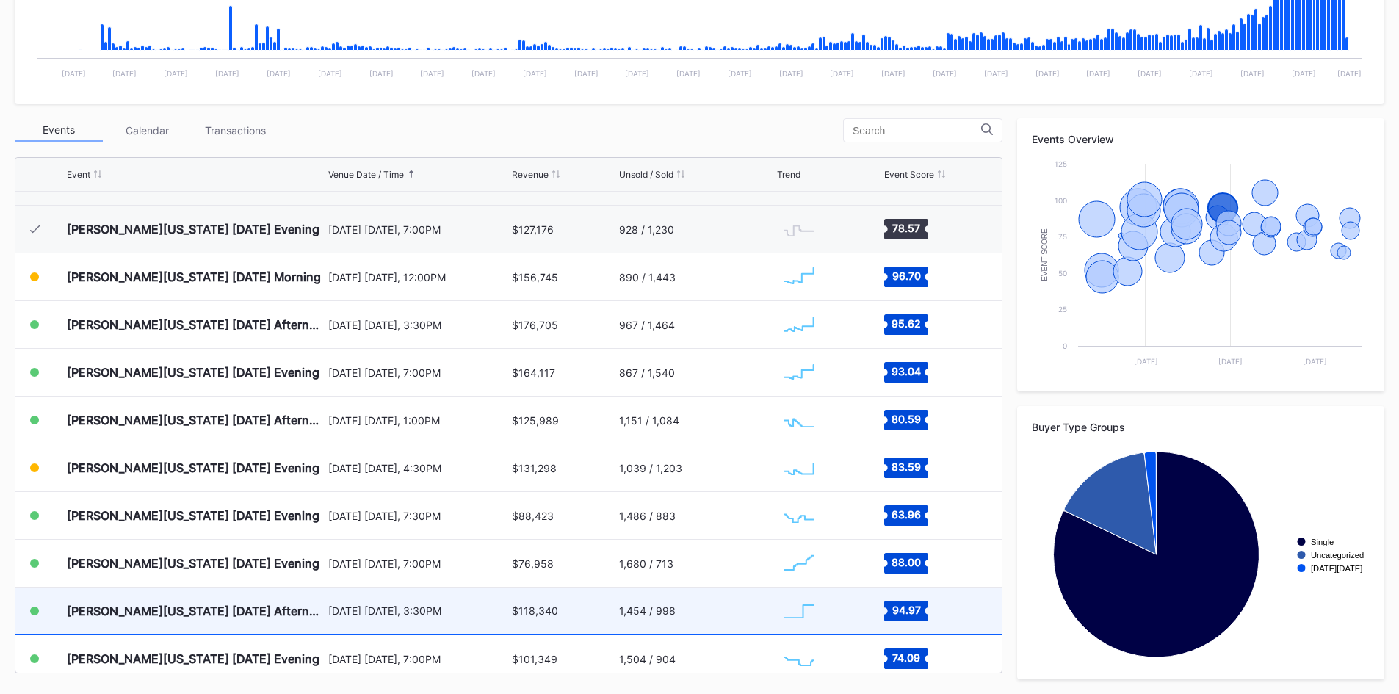
scroll to position [511, 0]
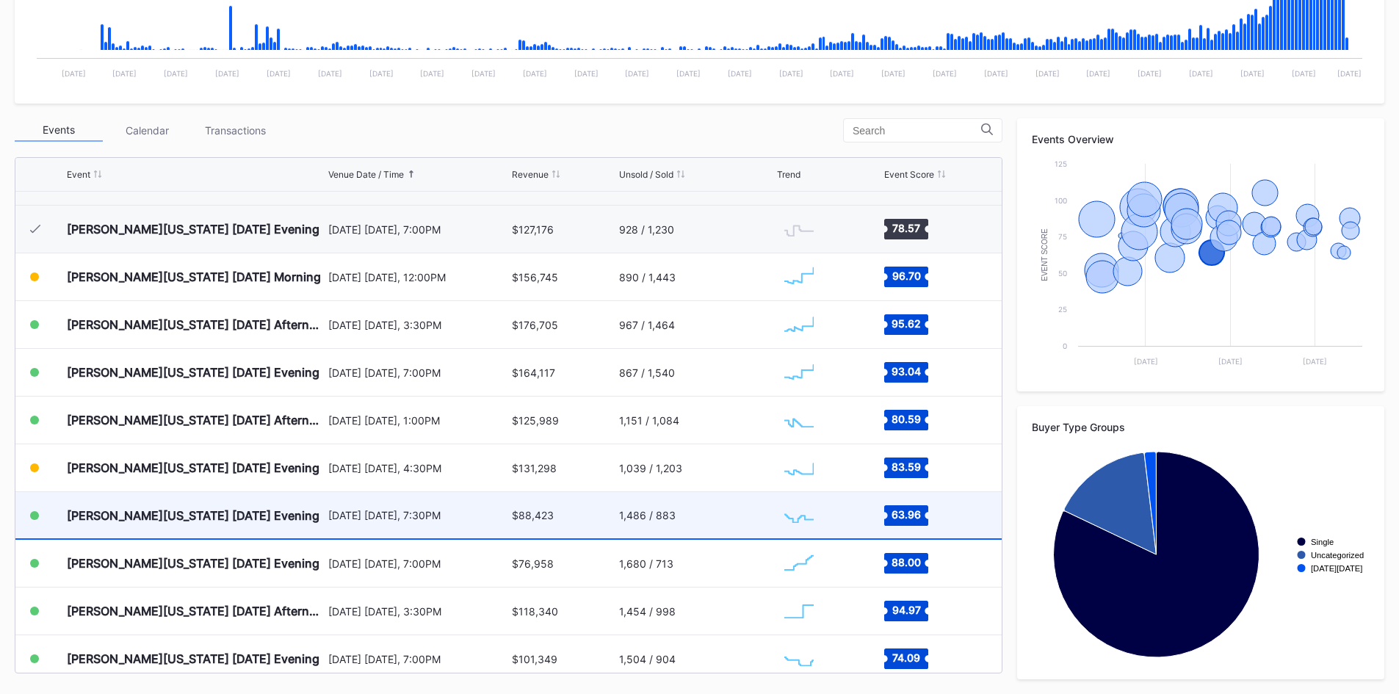
click at [577, 517] on div "$88,423" at bounding box center [563, 515] width 103 height 46
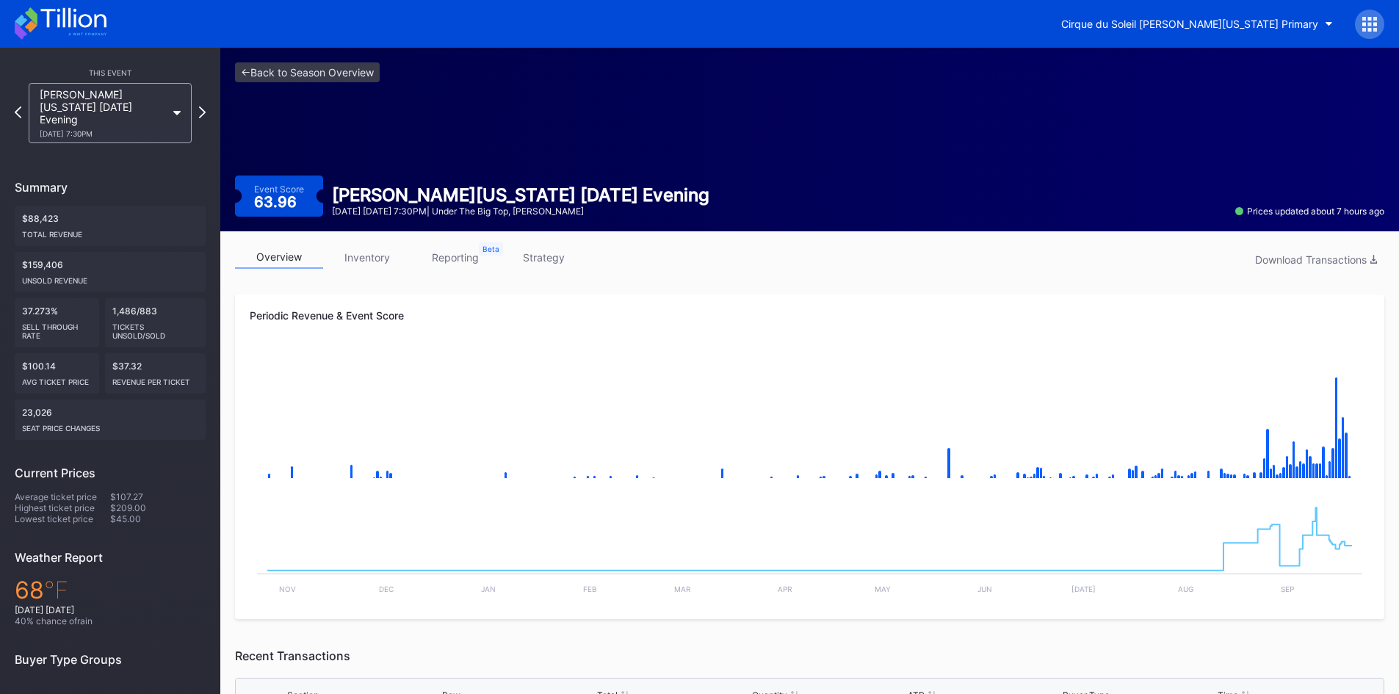
click at [462, 258] on link "reporting" at bounding box center [455, 257] width 88 height 23
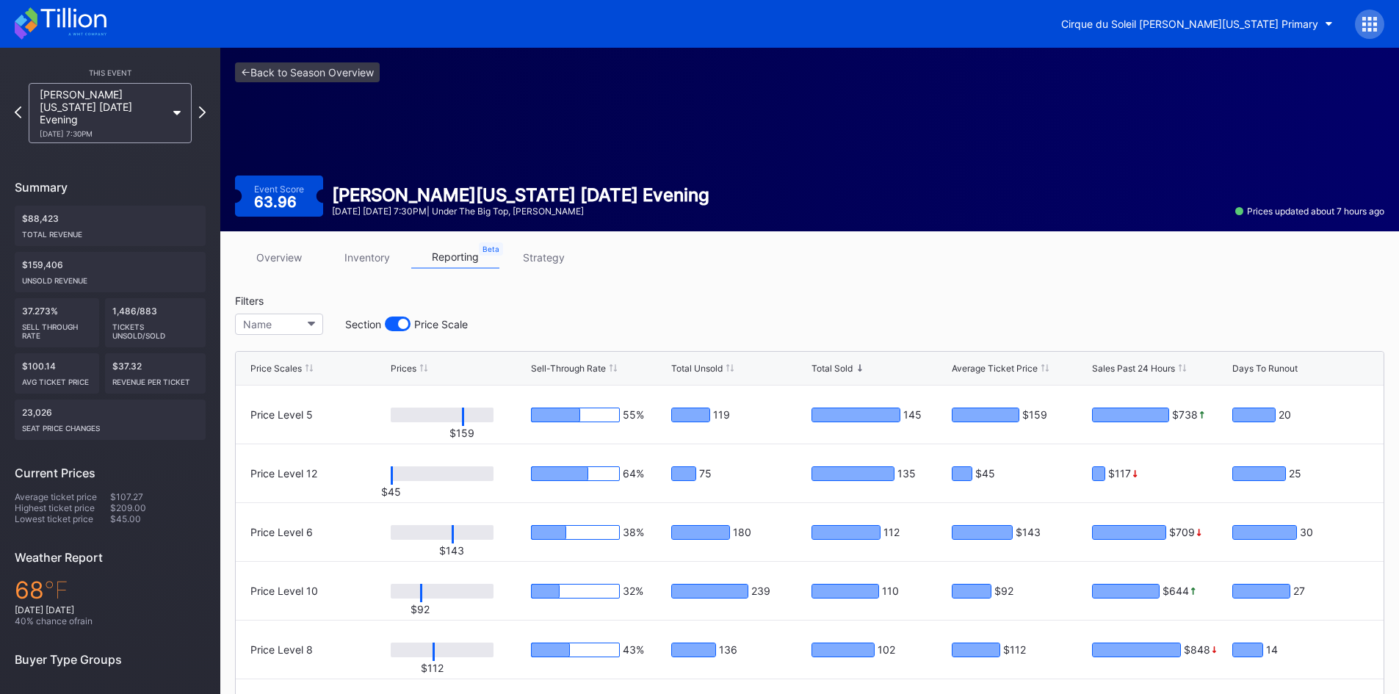
click at [541, 252] on link "strategy" at bounding box center [543, 257] width 88 height 23
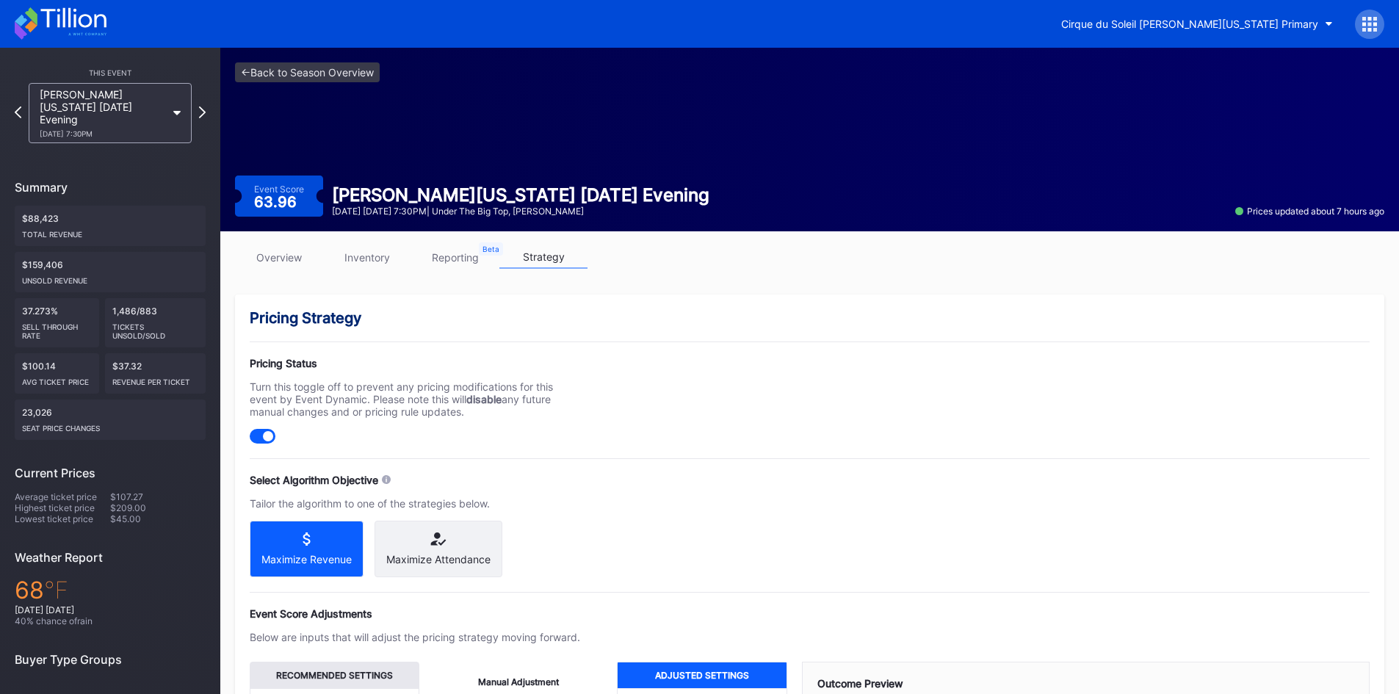
click at [297, 259] on link "overview" at bounding box center [279, 257] width 88 height 23
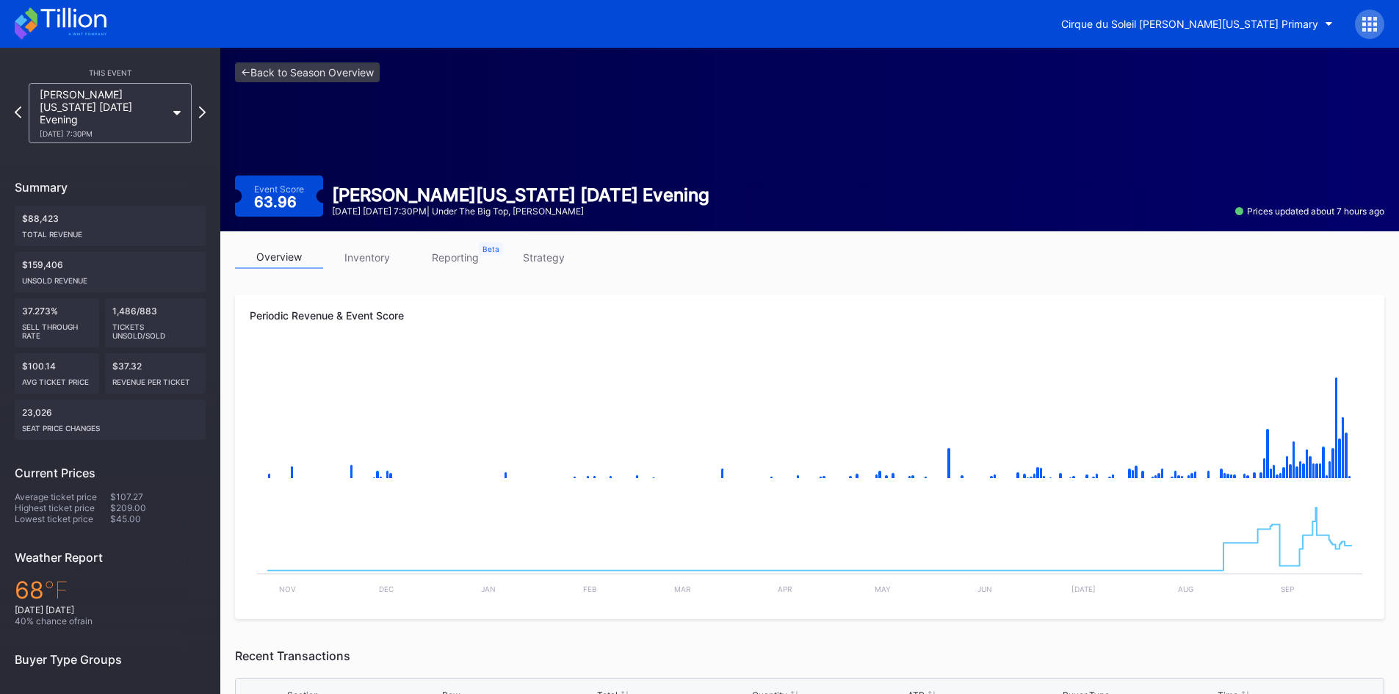
click at [360, 262] on link "inventory" at bounding box center [367, 257] width 88 height 23
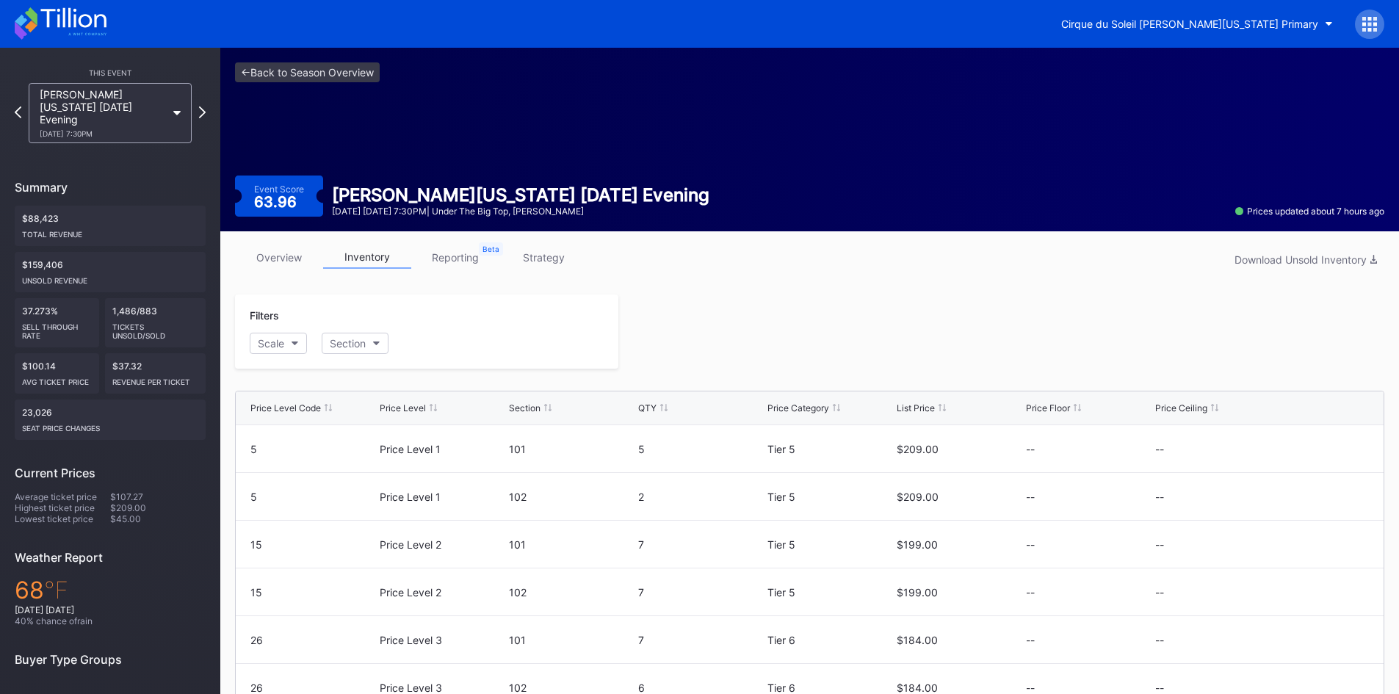
scroll to position [117, 0]
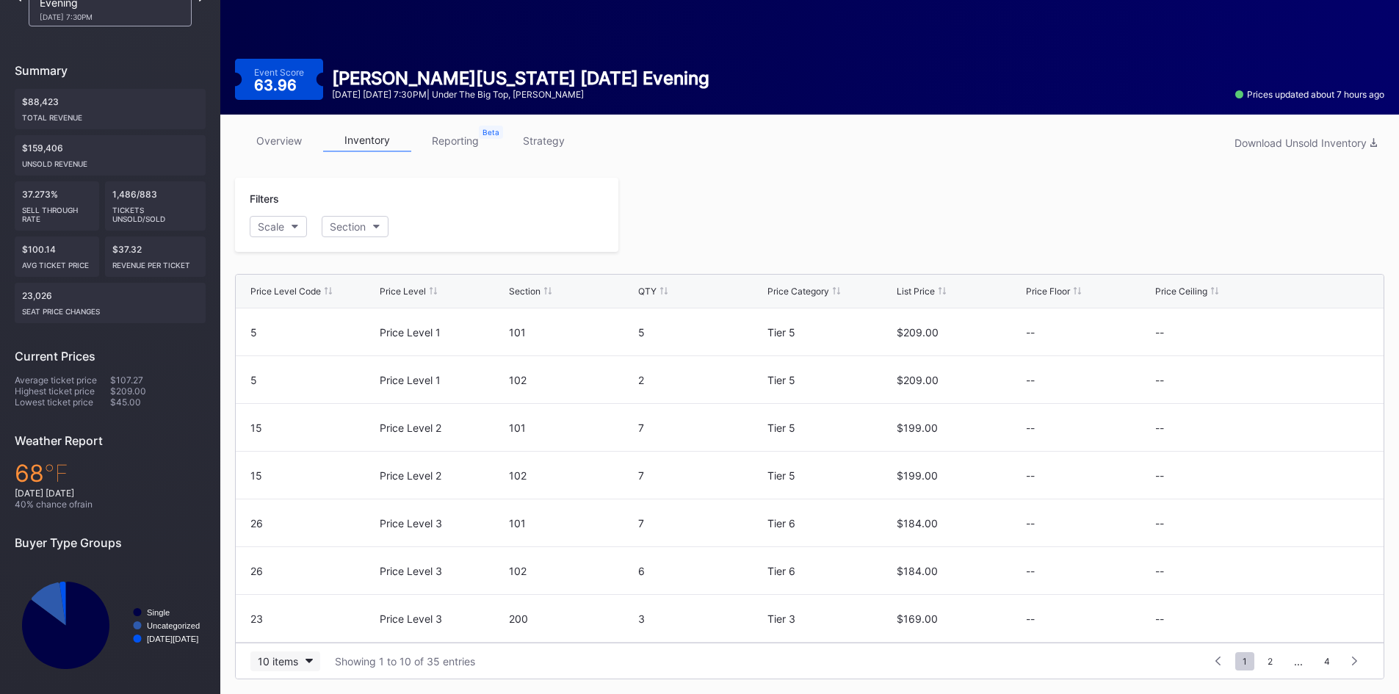
click at [295, 661] on div "10 items" at bounding box center [278, 661] width 40 height 12
click at [302, 632] on div "200 items" at bounding box center [285, 624] width 70 height 27
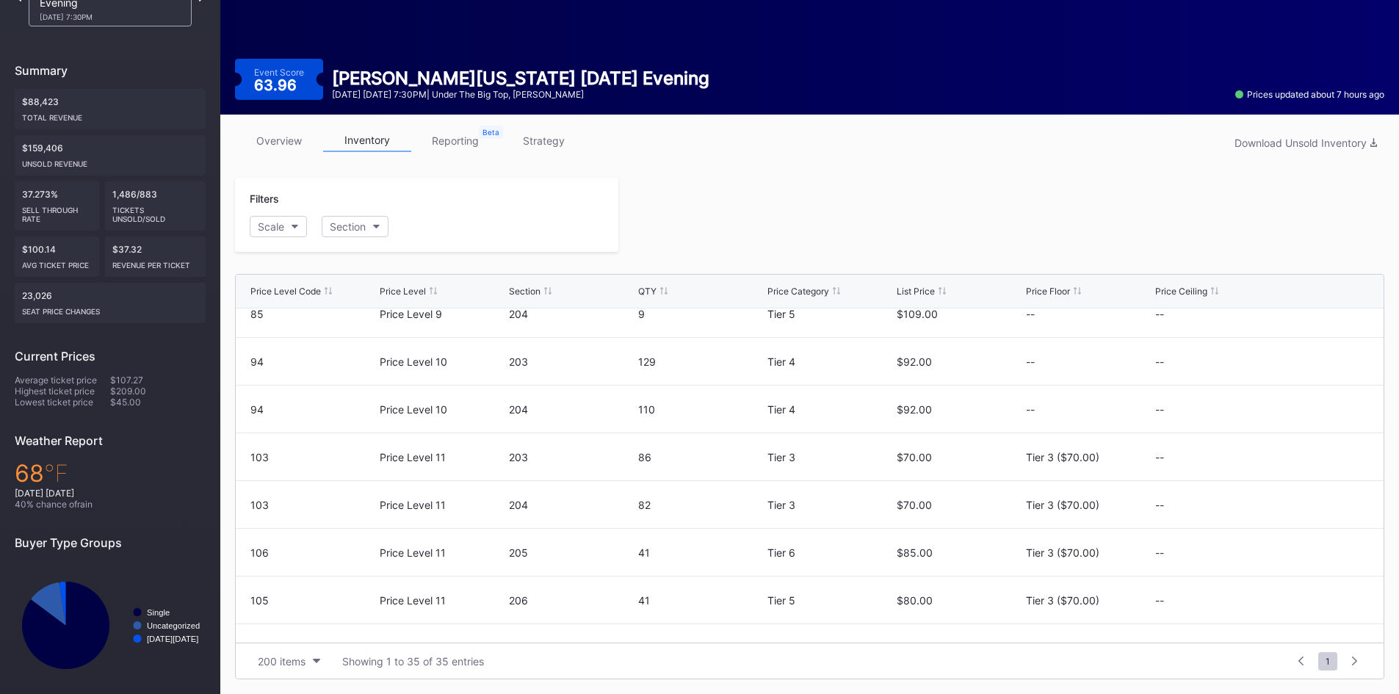
scroll to position [1337, 0]
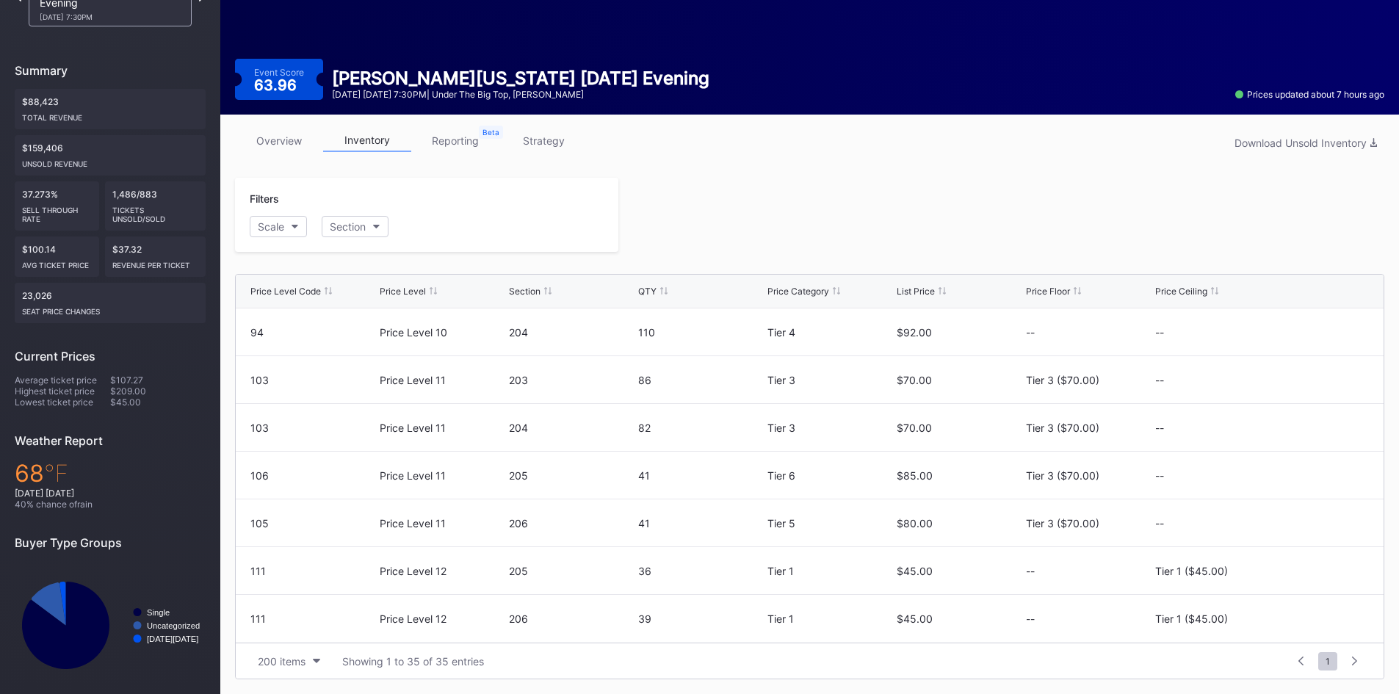
click at [916, 195] on div at bounding box center [1001, 215] width 766 height 74
click at [458, 133] on link "reporting" at bounding box center [455, 140] width 88 height 23
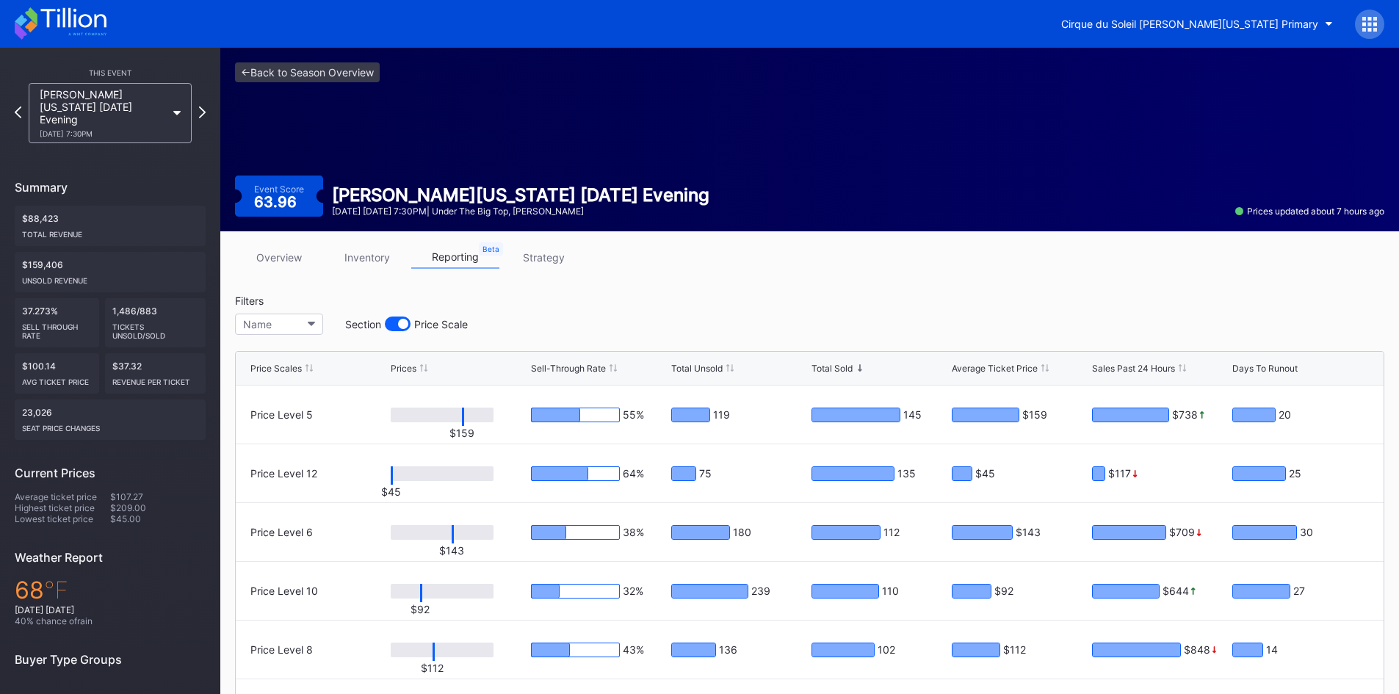
click at [520, 259] on link "strategy" at bounding box center [543, 257] width 88 height 23
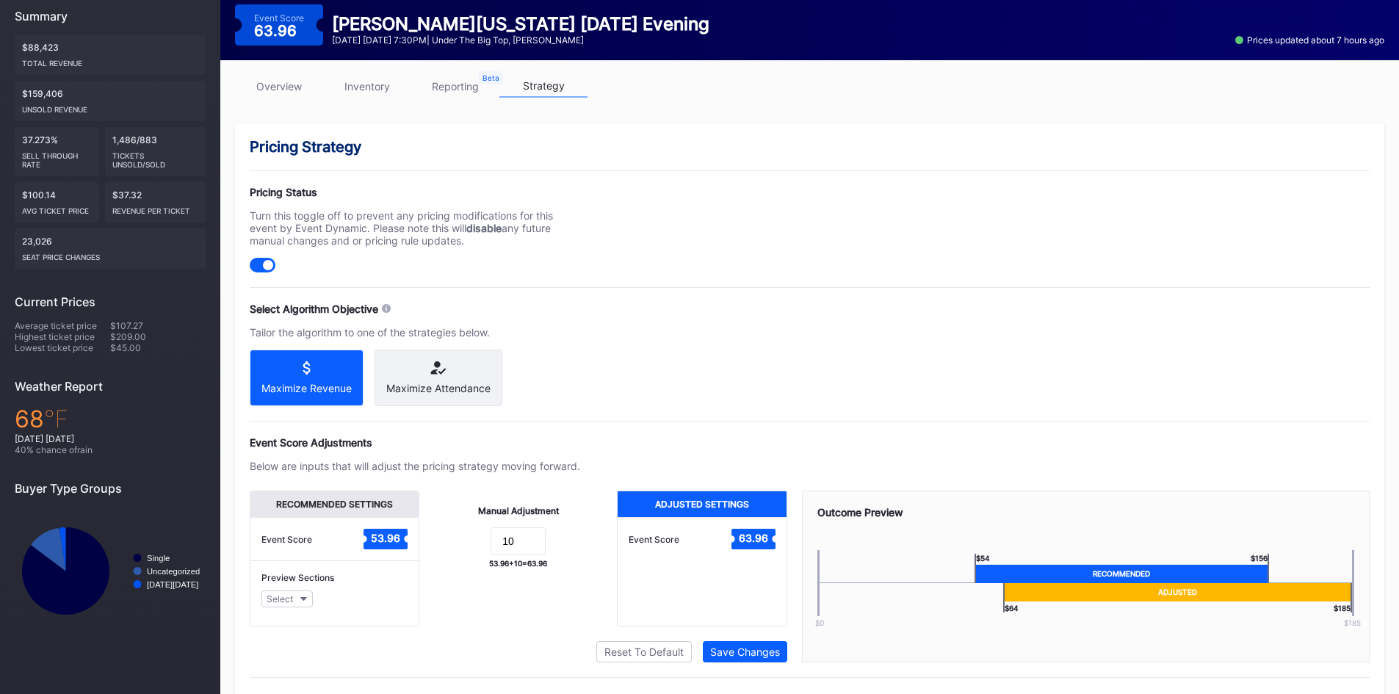
scroll to position [212, 0]
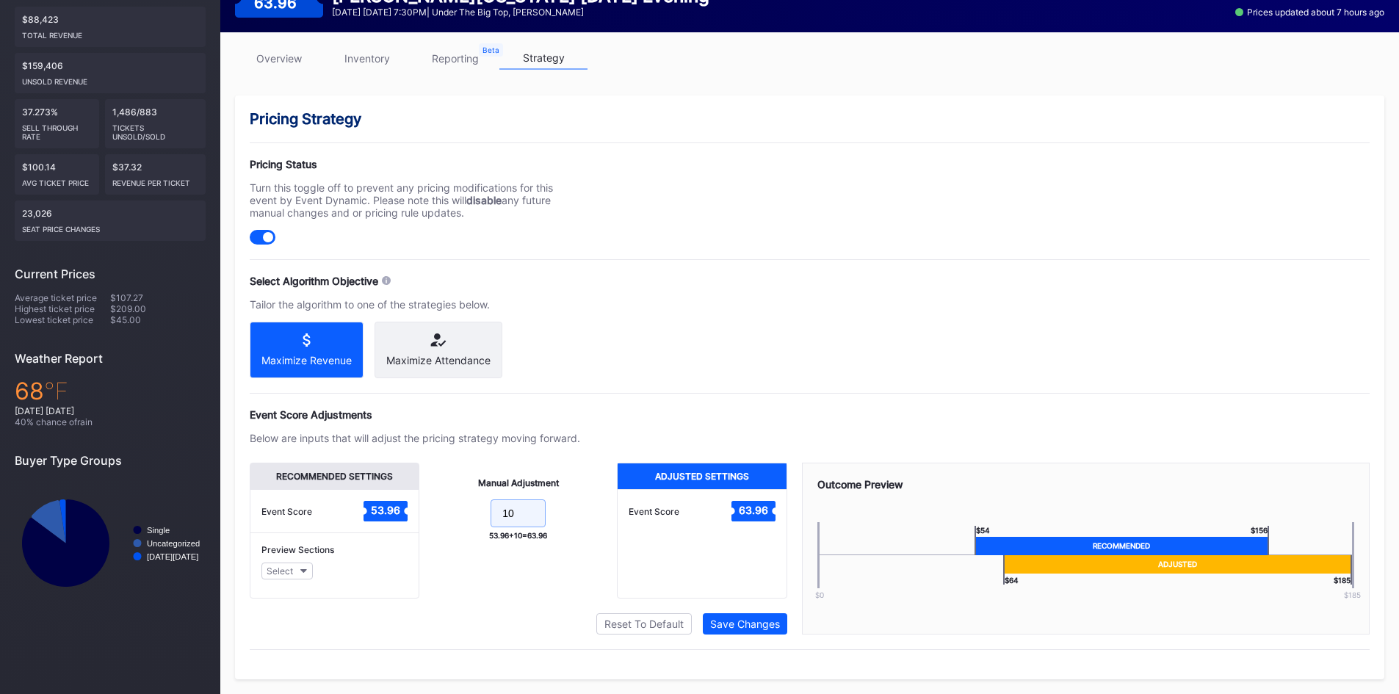
drag, startPoint x: 520, startPoint y: 510, endPoint x: 469, endPoint y: 511, distance: 51.4
click at [469, 511] on form "10" at bounding box center [518, 515] width 168 height 32
type input "15"
click at [742, 623] on div "Save Changes" at bounding box center [745, 624] width 70 height 12
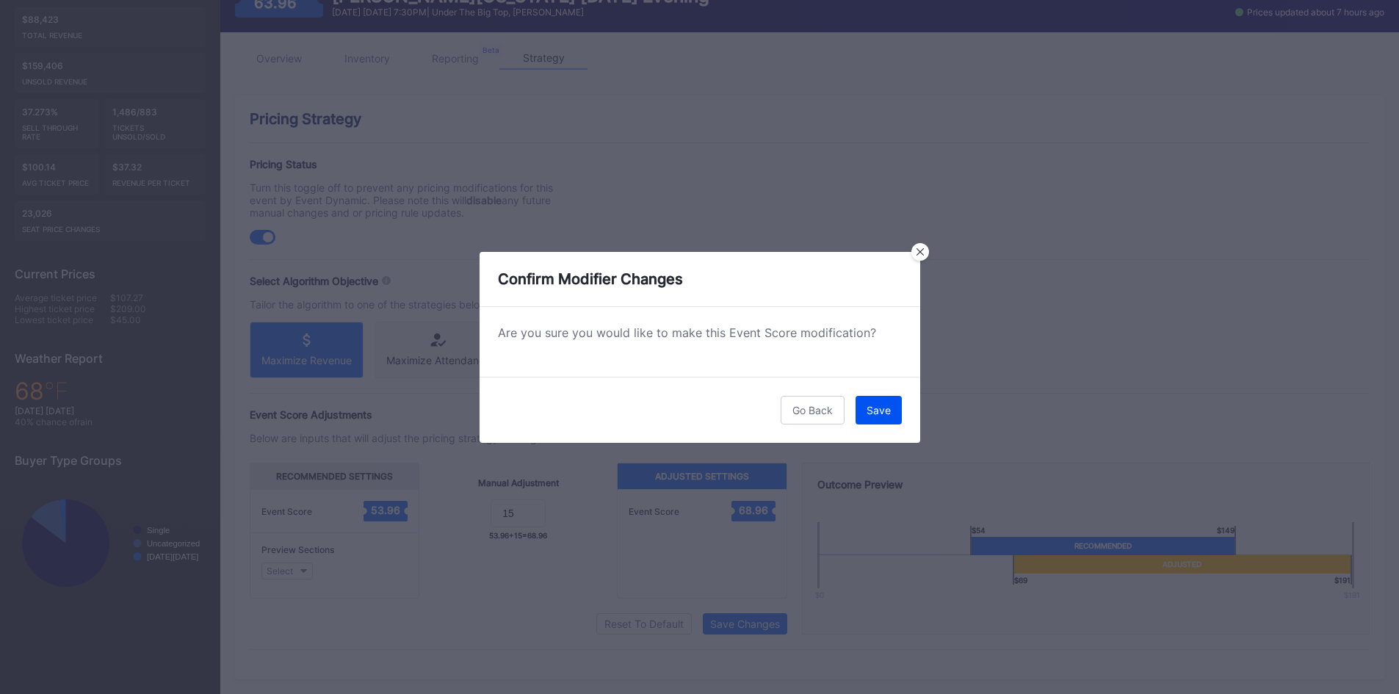
click at [890, 417] on button "Save" at bounding box center [879, 410] width 46 height 29
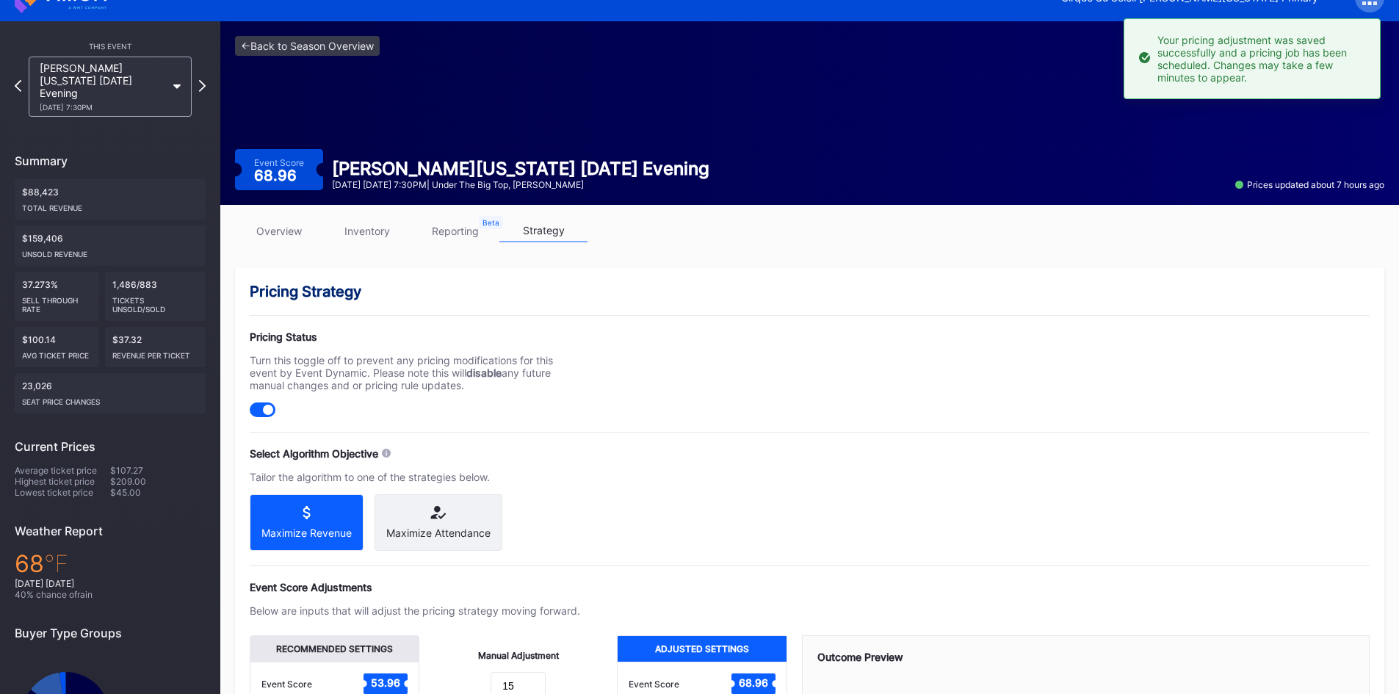
scroll to position [19, 0]
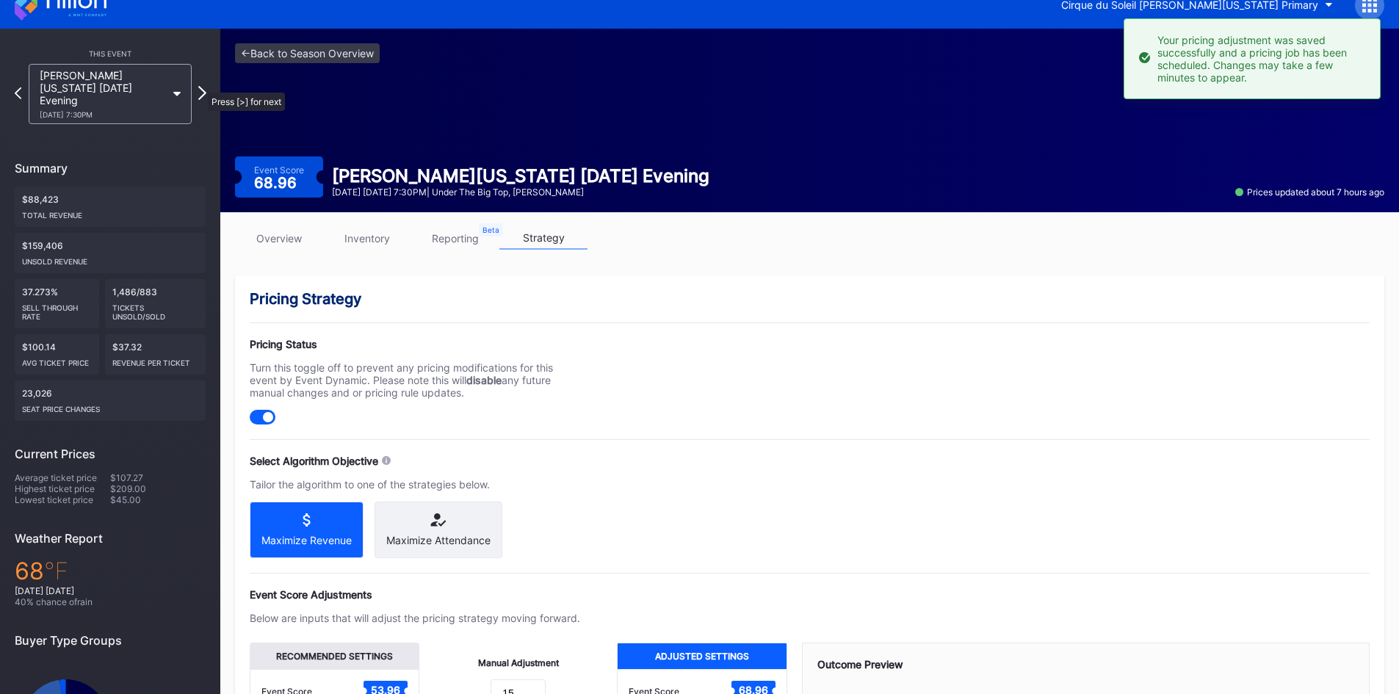
click at [201, 86] on icon at bounding box center [202, 93] width 8 height 14
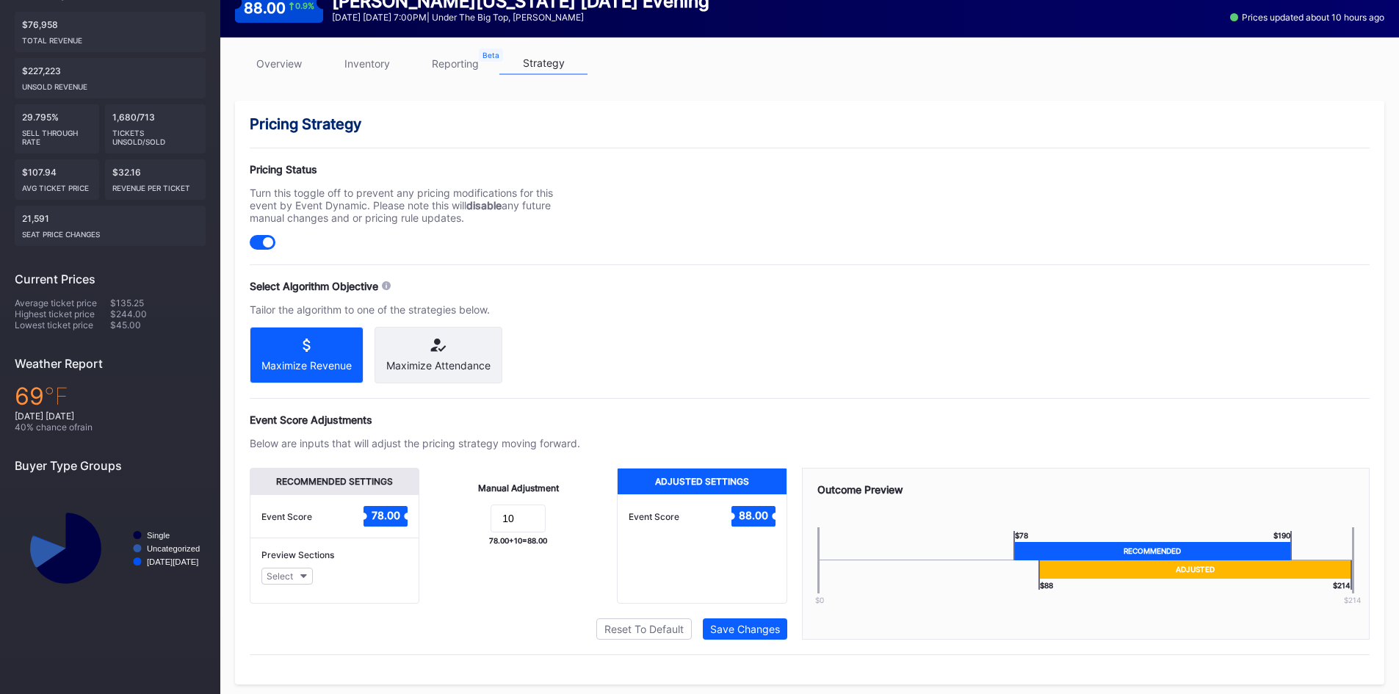
scroll to position [212, 0]
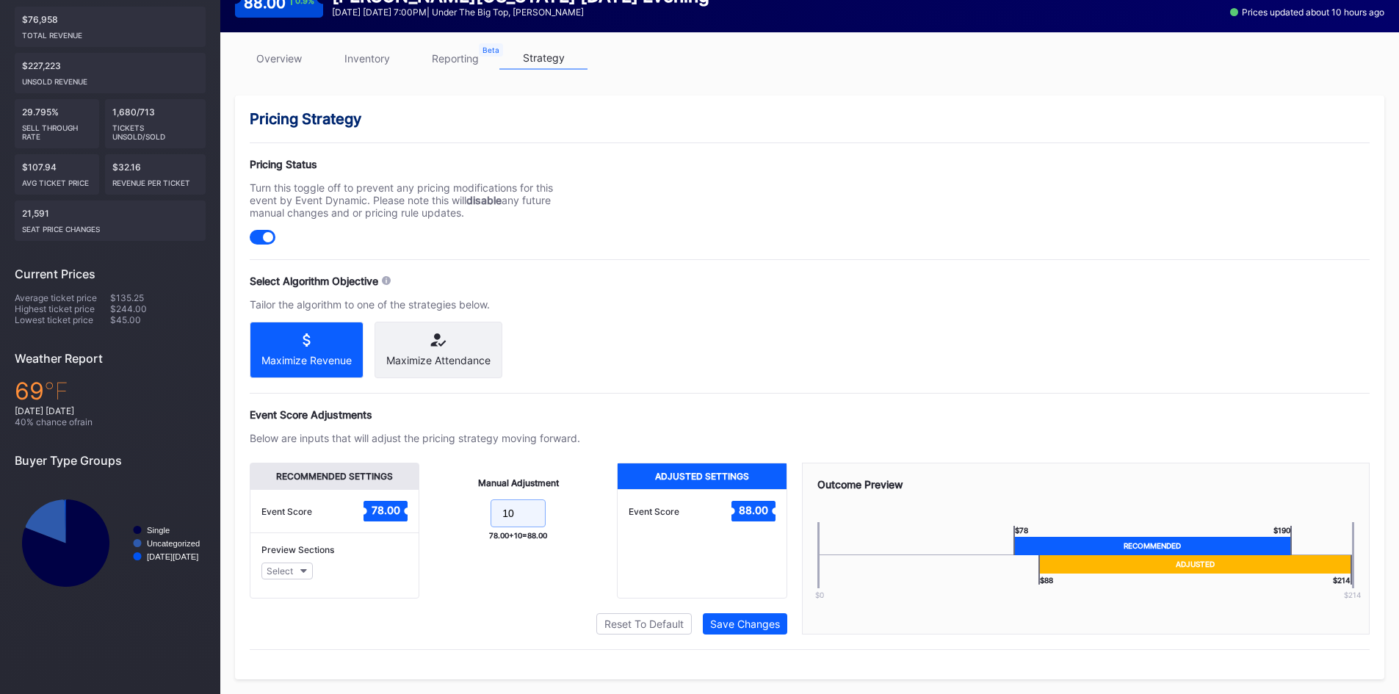
drag, startPoint x: 515, startPoint y: 514, endPoint x: 477, endPoint y: 516, distance: 37.5
click at [477, 516] on form "10" at bounding box center [518, 515] width 168 height 32
type input "15"
click at [757, 624] on div "Save Changes" at bounding box center [745, 624] width 70 height 12
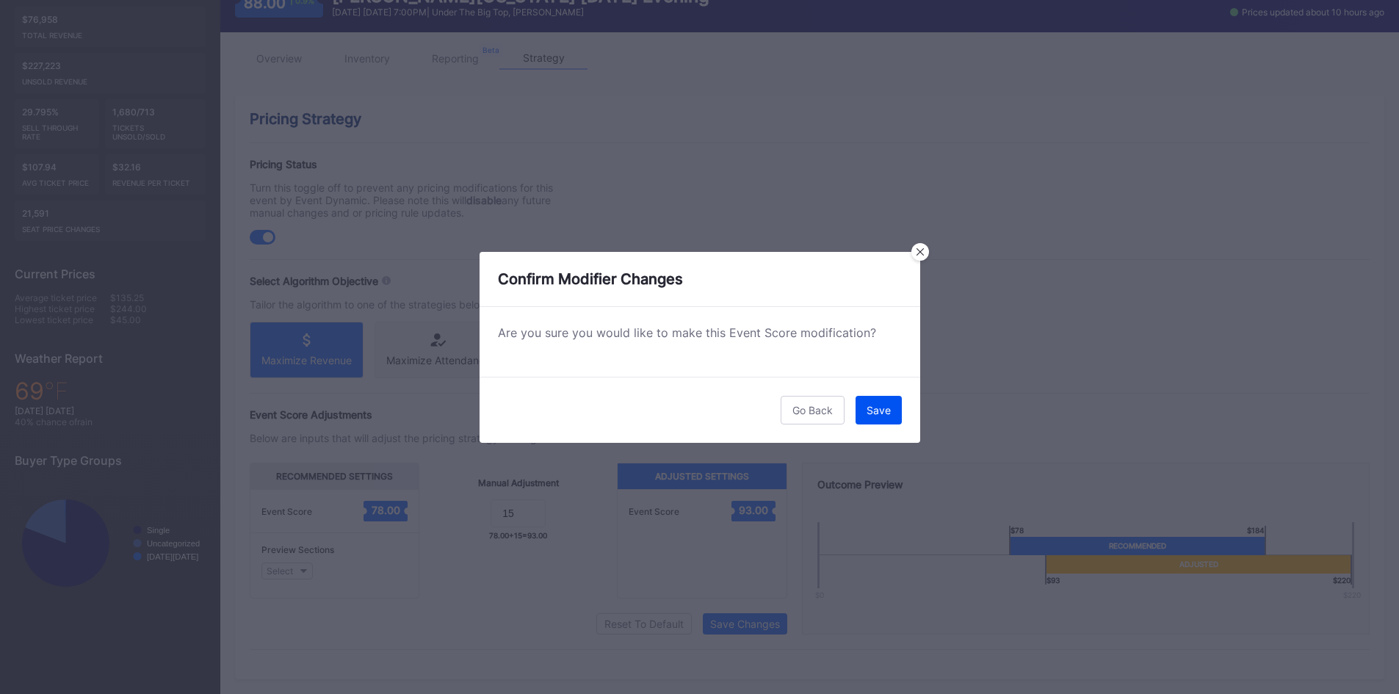
click at [876, 405] on div "Save" at bounding box center [879, 410] width 24 height 12
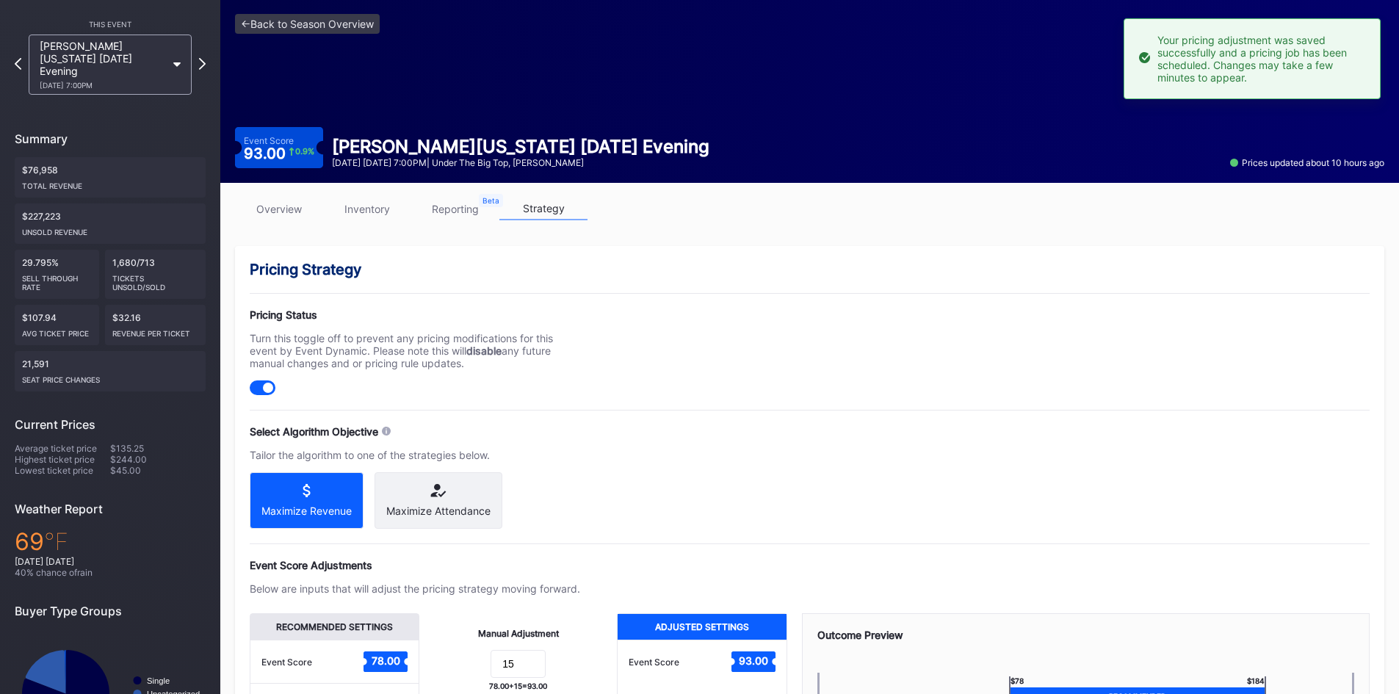
scroll to position [0, 0]
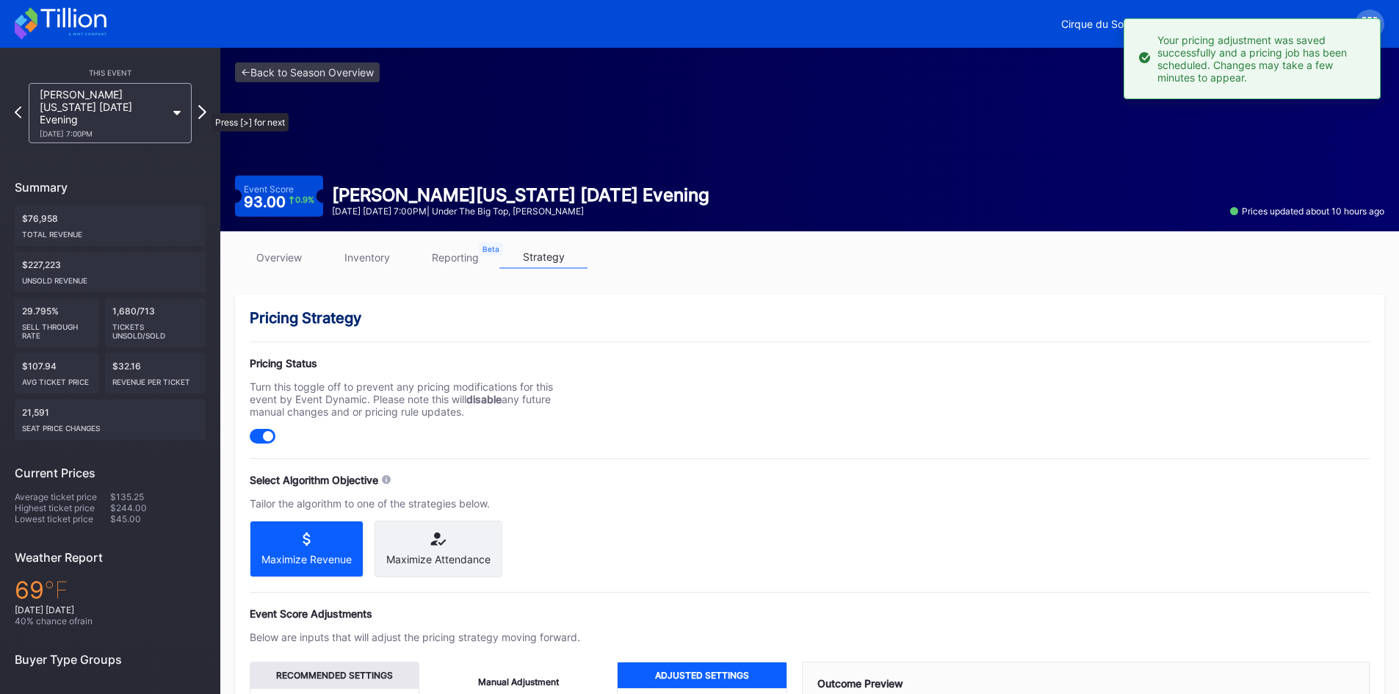
click at [204, 106] on icon at bounding box center [202, 112] width 8 height 14
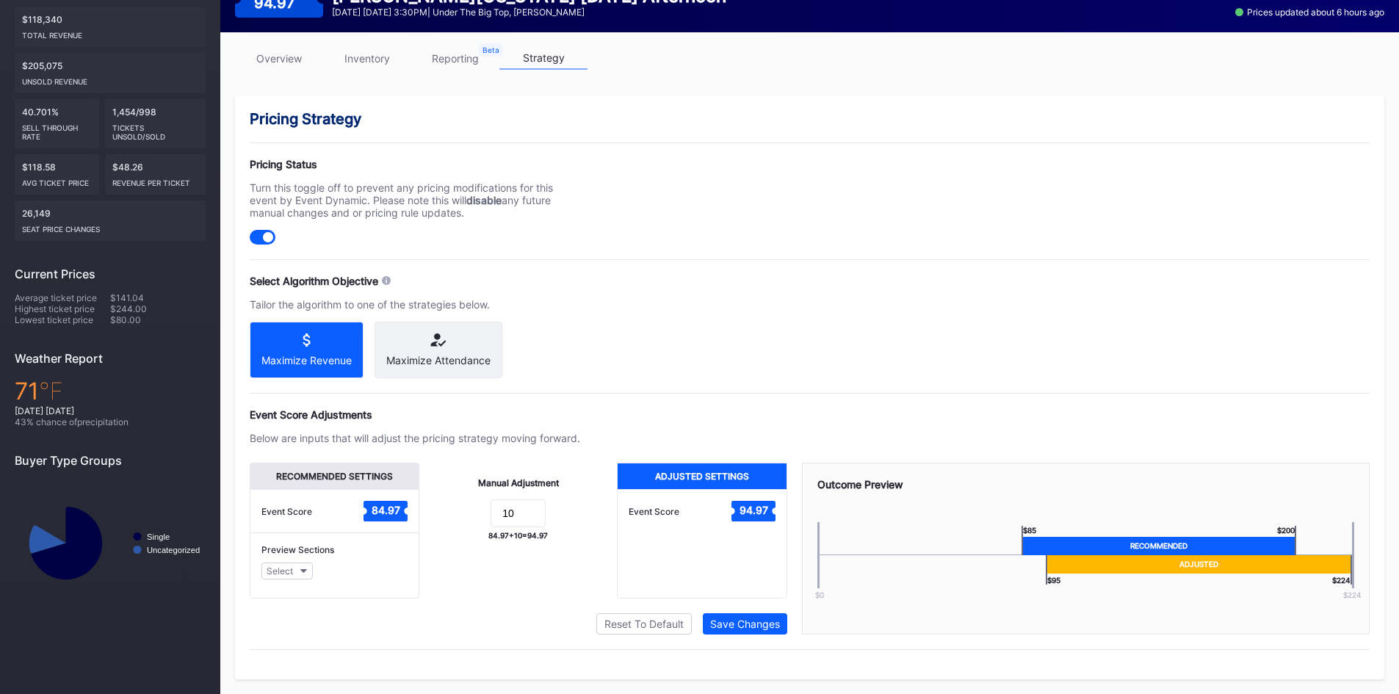
scroll to position [212, 0]
drag, startPoint x: 519, startPoint y: 515, endPoint x: 478, endPoint y: 510, distance: 40.7
click at [478, 510] on form "10" at bounding box center [518, 515] width 168 height 32
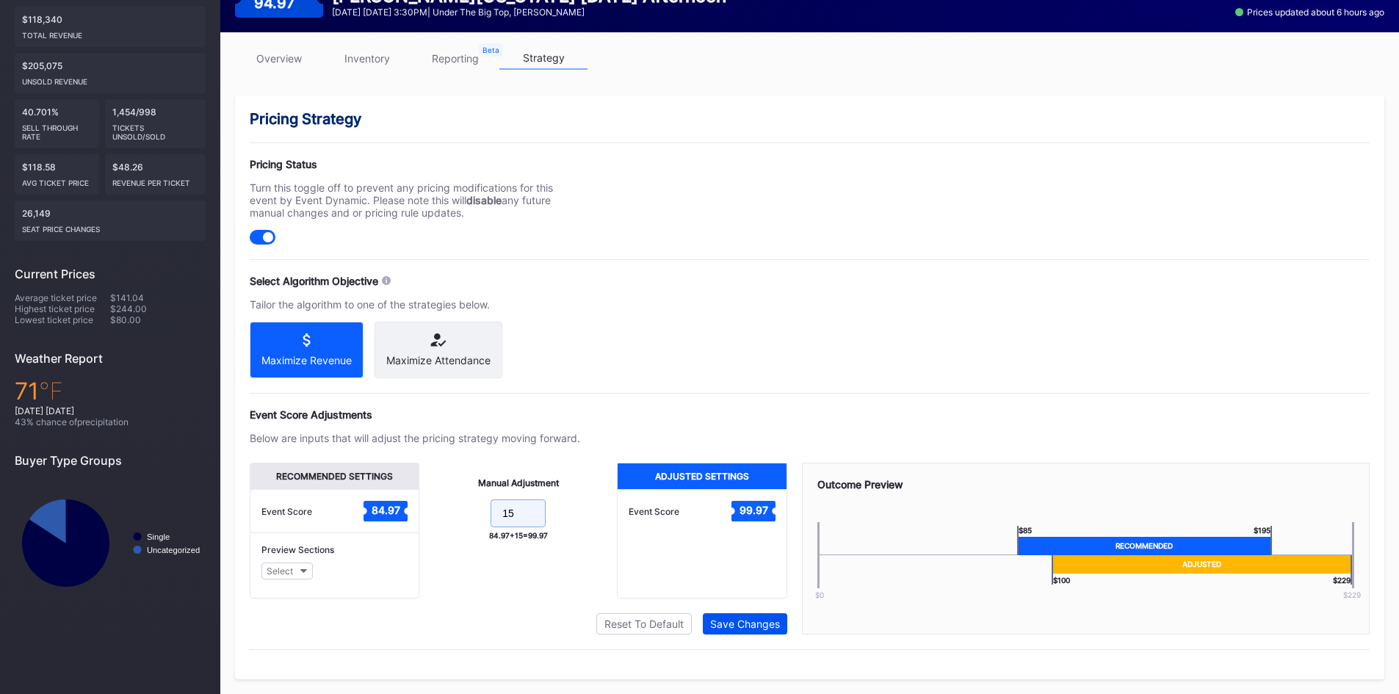
type input "15"
click at [762, 627] on div "Save Changes" at bounding box center [745, 624] width 70 height 12
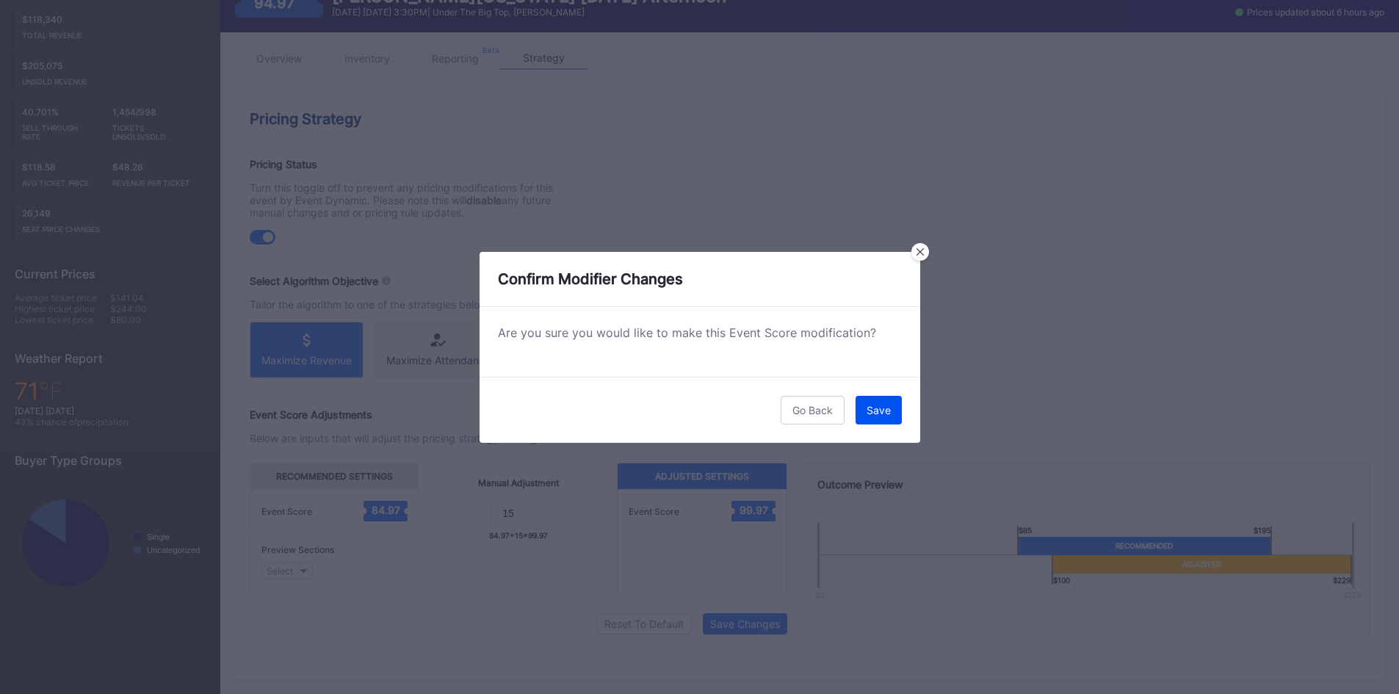
click at [870, 419] on button "Save" at bounding box center [879, 410] width 46 height 29
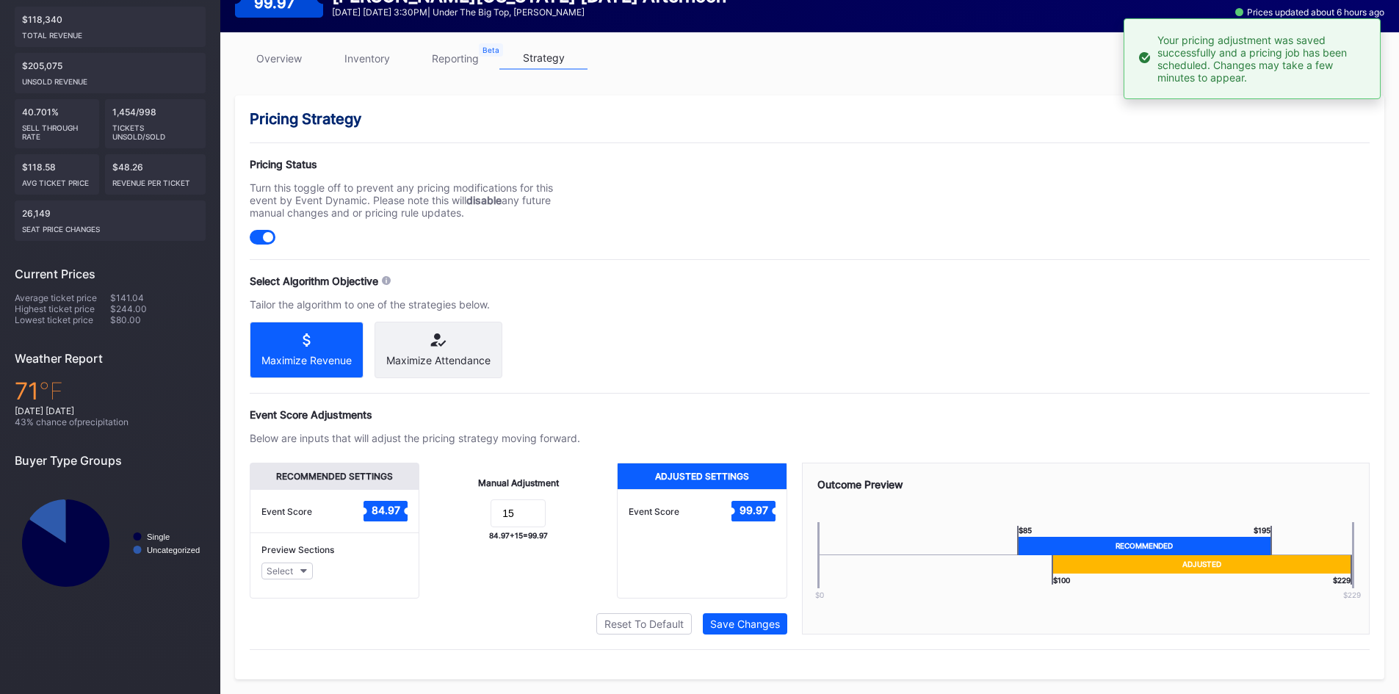
scroll to position [0, 0]
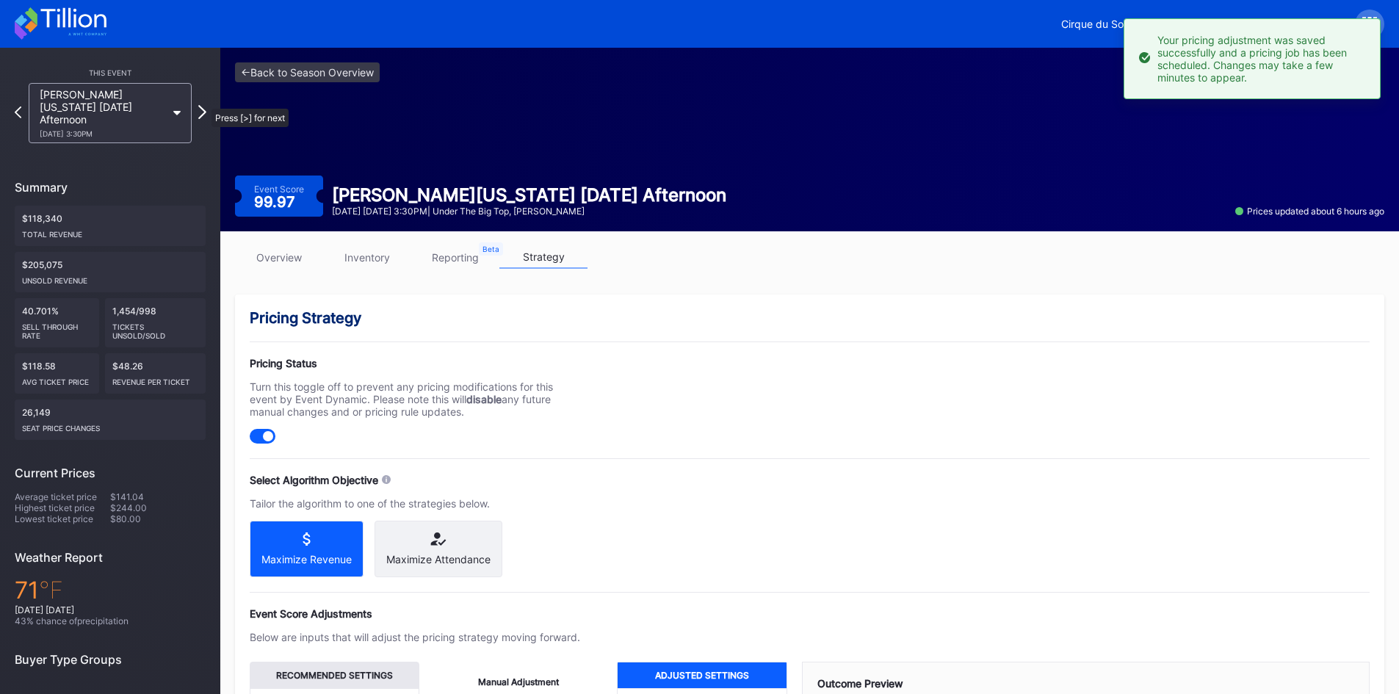
click at [204, 105] on icon at bounding box center [202, 112] width 8 height 14
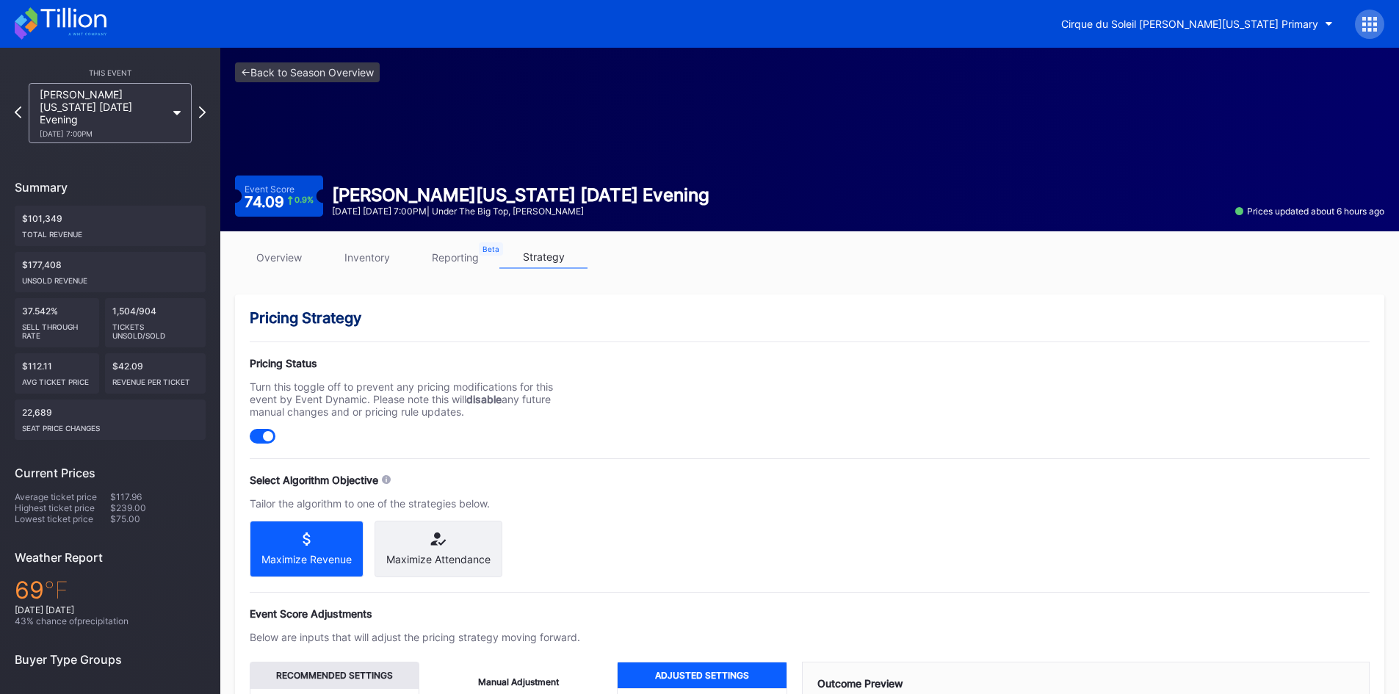
scroll to position [212, 0]
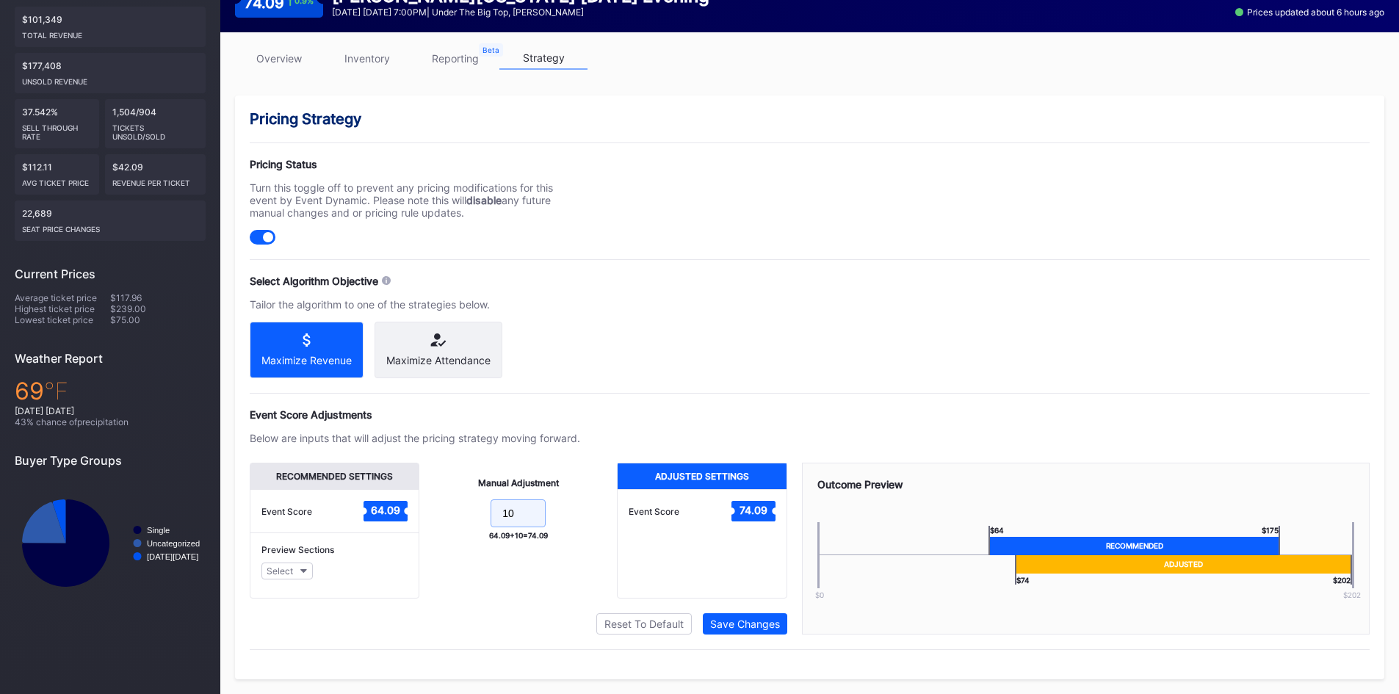
drag, startPoint x: 523, startPoint y: 519, endPoint x: 465, endPoint y: 507, distance: 59.4
click at [465, 507] on form "10" at bounding box center [518, 515] width 168 height 32
type input "15"
click at [755, 619] on div "Save Changes" at bounding box center [745, 624] width 70 height 12
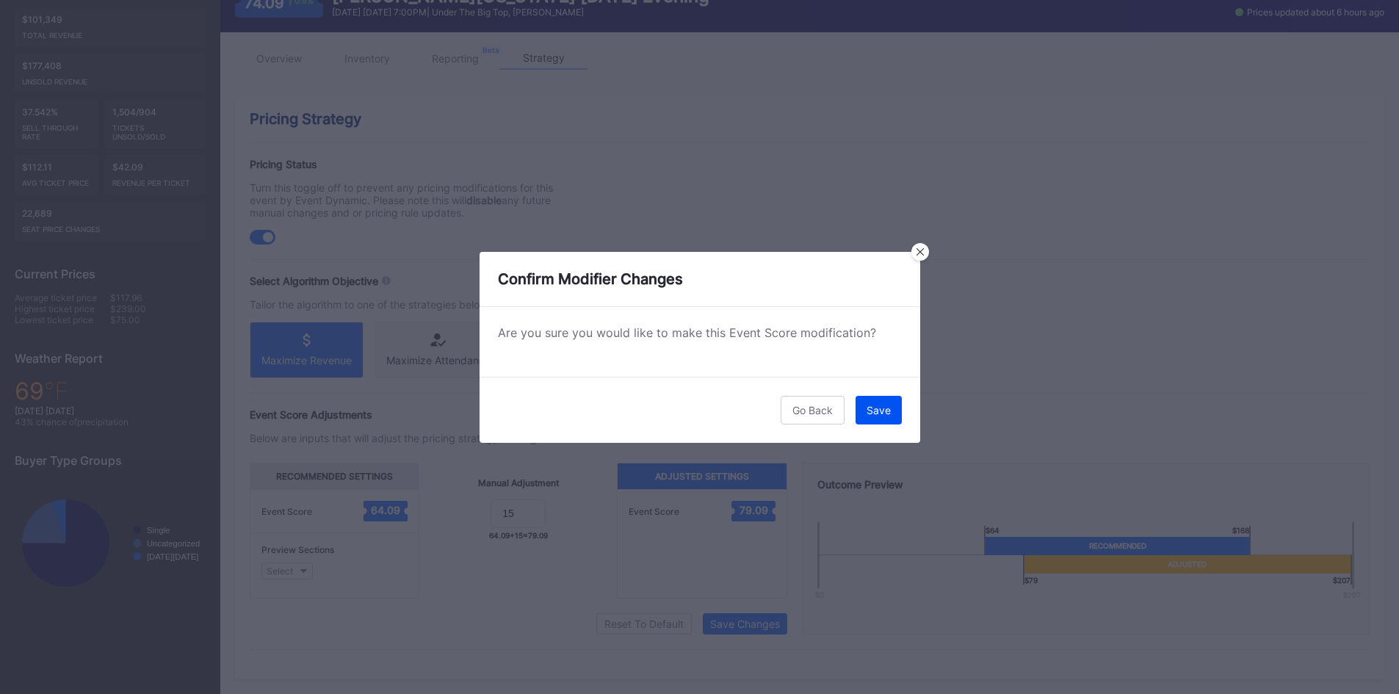
click at [889, 416] on div "Save" at bounding box center [879, 410] width 24 height 12
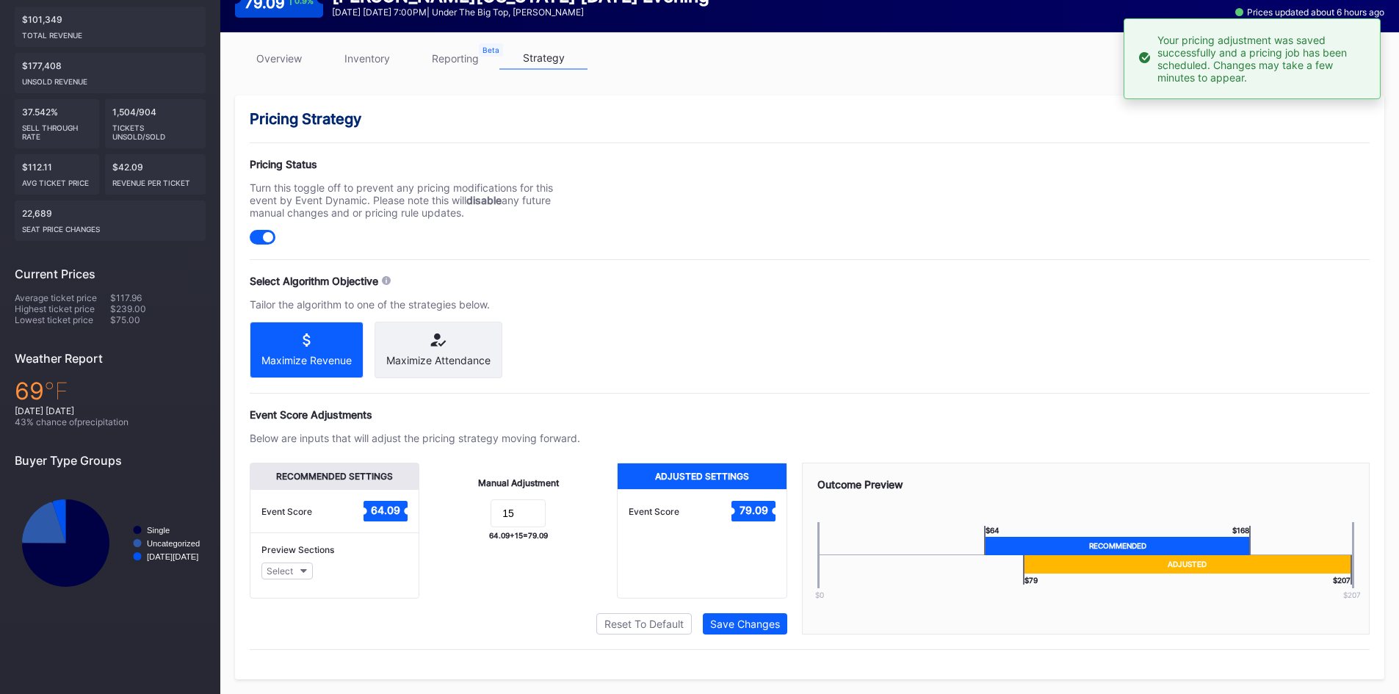
scroll to position [0, 0]
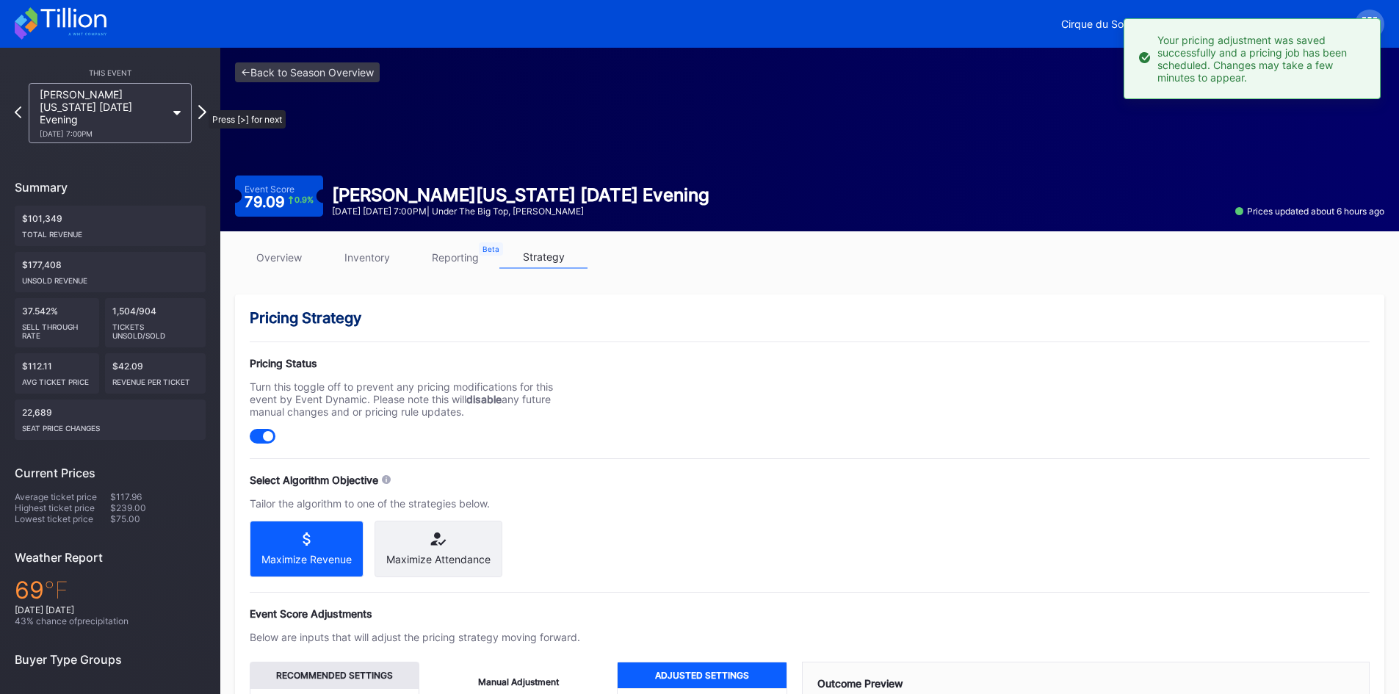
click at [201, 105] on icon at bounding box center [202, 112] width 8 height 14
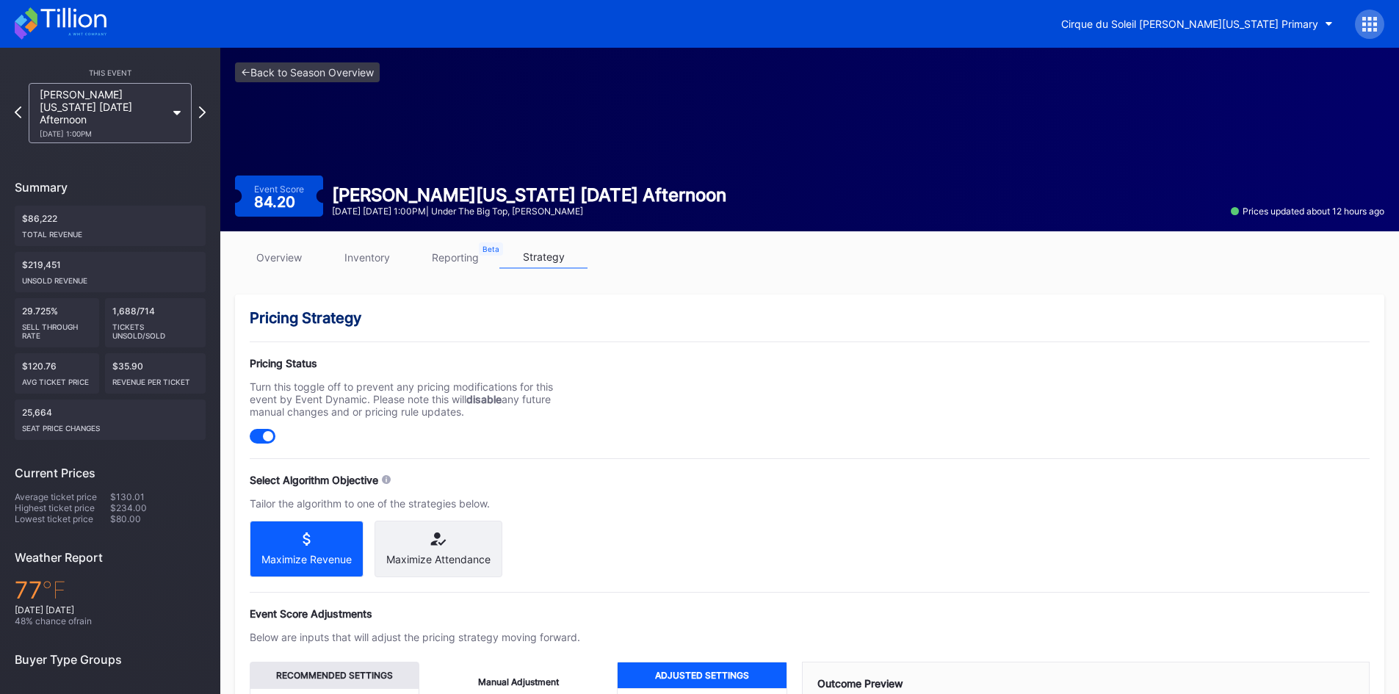
scroll to position [212, 0]
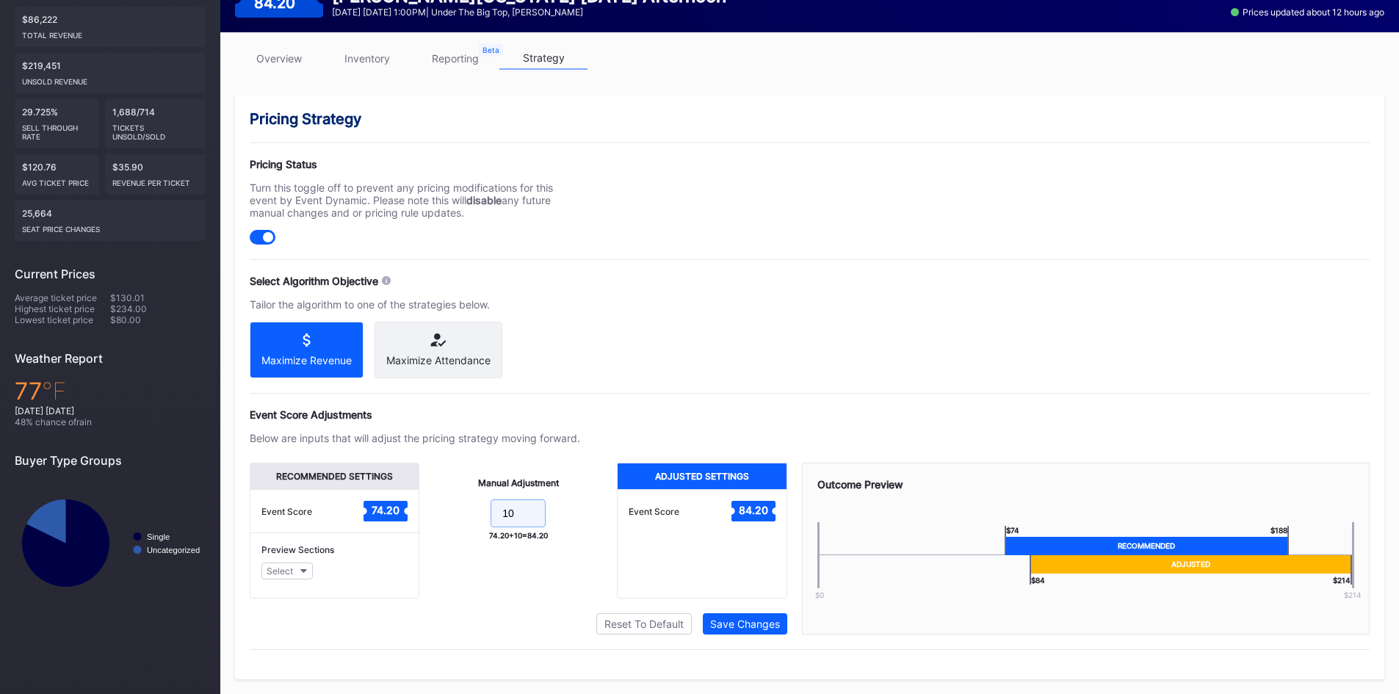
click at [486, 508] on form "10" at bounding box center [518, 515] width 168 height 32
type input "15"
click at [751, 624] on div "Save Changes" at bounding box center [745, 624] width 70 height 12
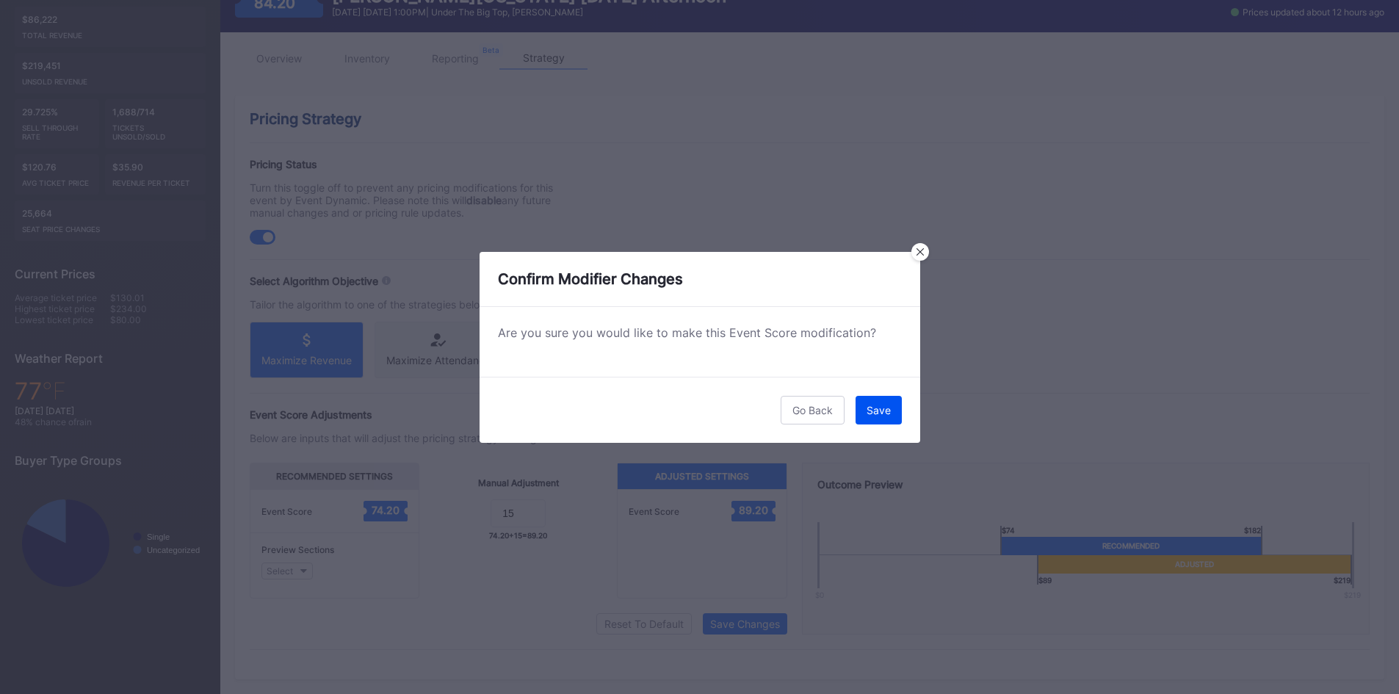
click at [870, 400] on button "Save" at bounding box center [879, 410] width 46 height 29
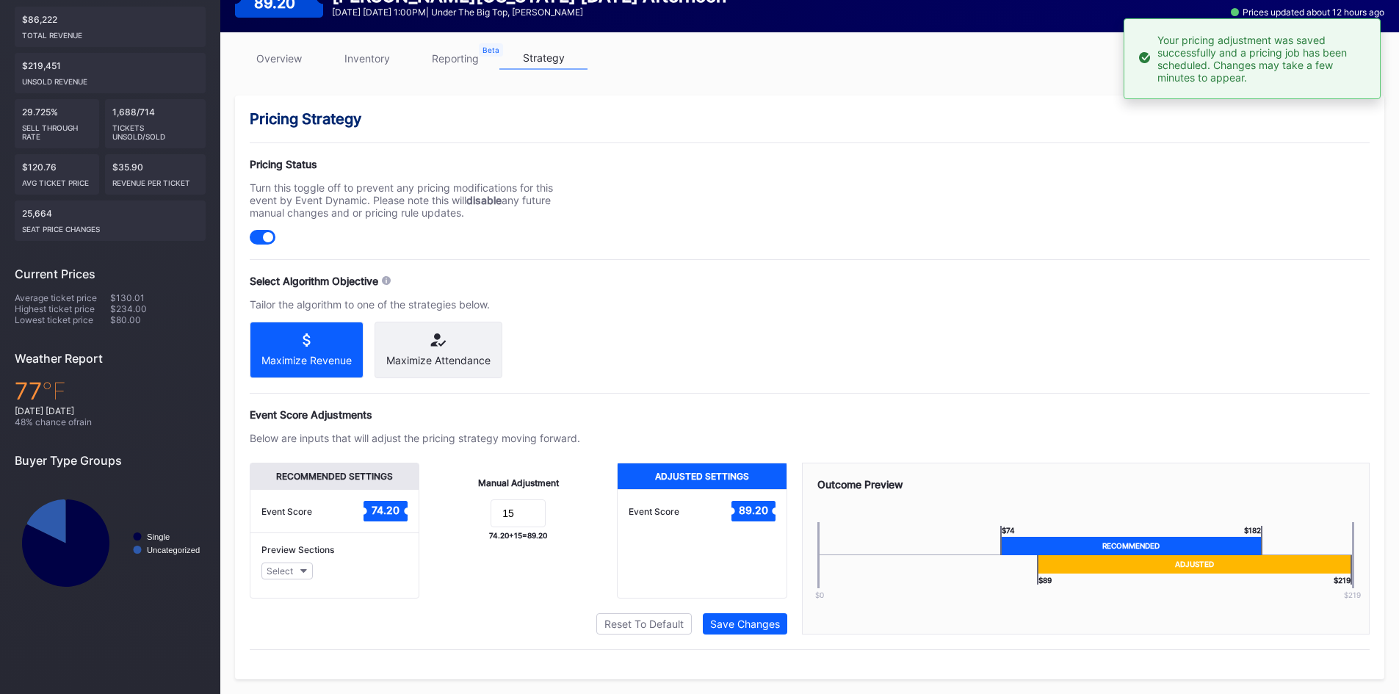
scroll to position [0, 0]
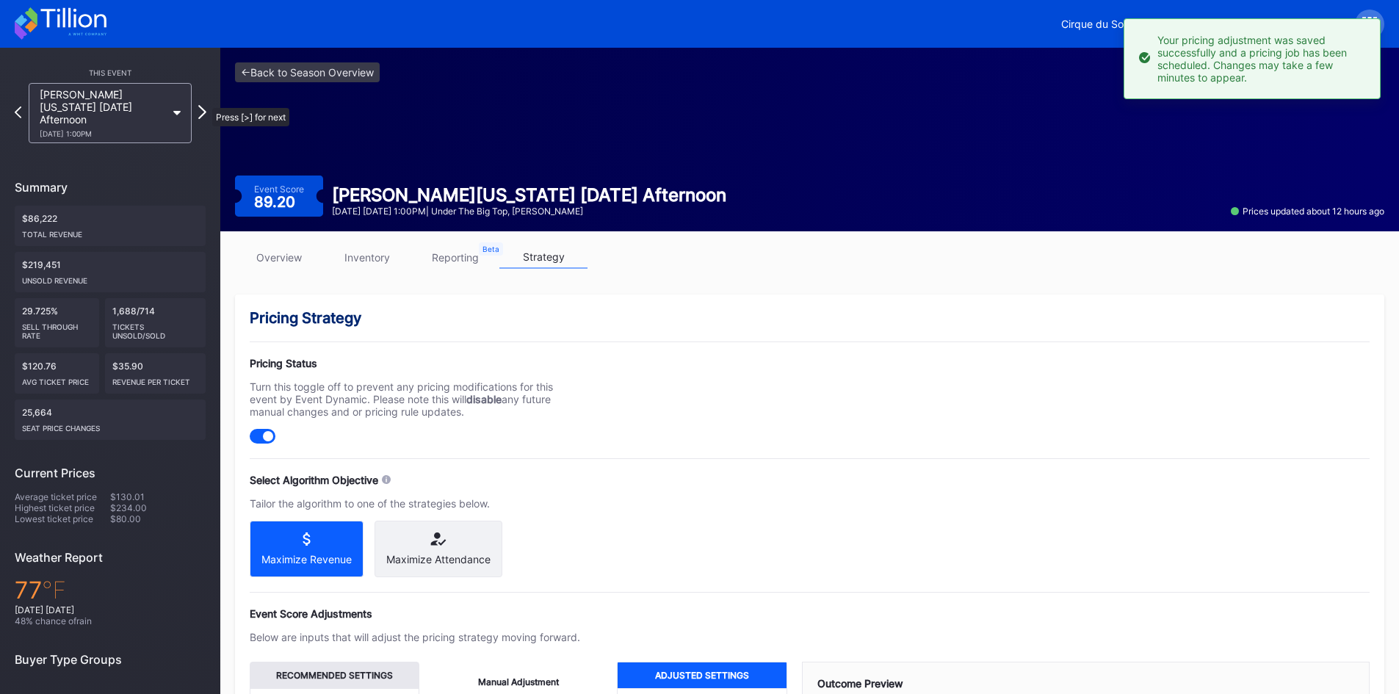
click at [205, 105] on icon at bounding box center [202, 112] width 8 height 14
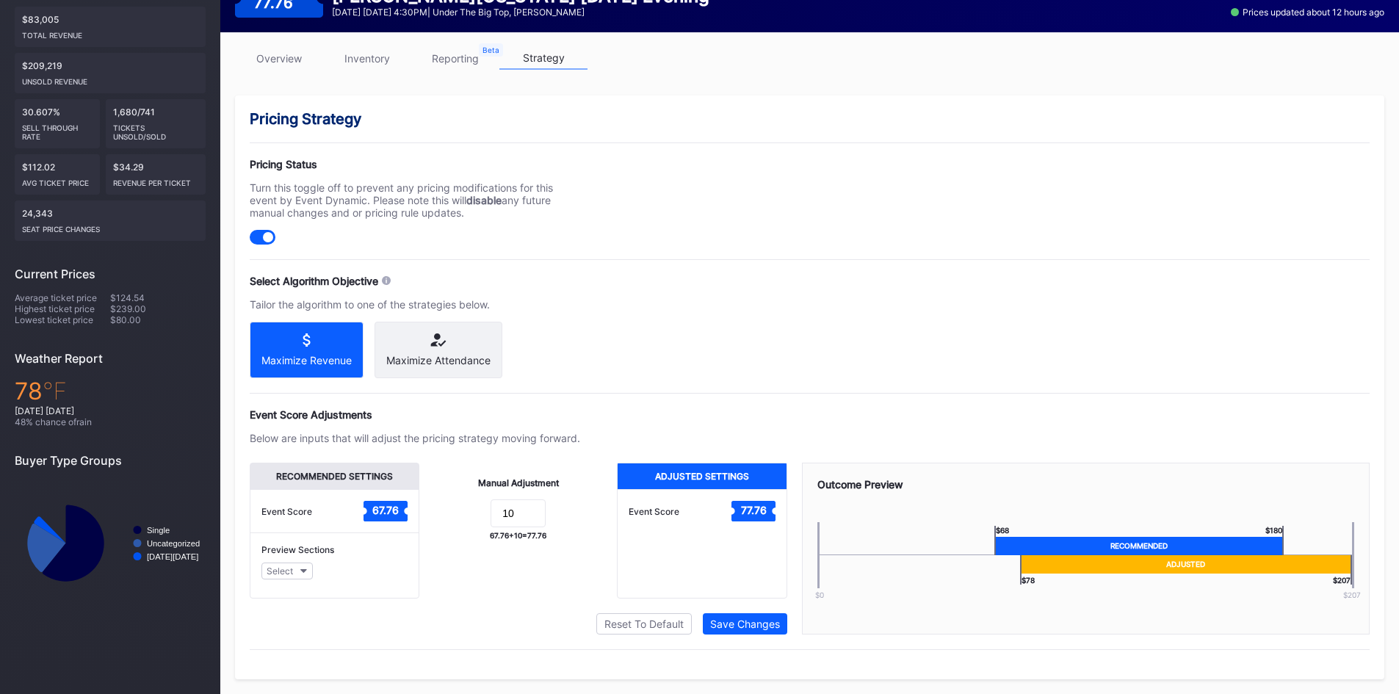
scroll to position [207, 0]
drag, startPoint x: 528, startPoint y: 519, endPoint x: 483, endPoint y: 511, distance: 45.4
click at [483, 511] on form "10" at bounding box center [518, 515] width 168 height 32
type input "15"
click at [738, 623] on div "Save Changes" at bounding box center [745, 624] width 70 height 12
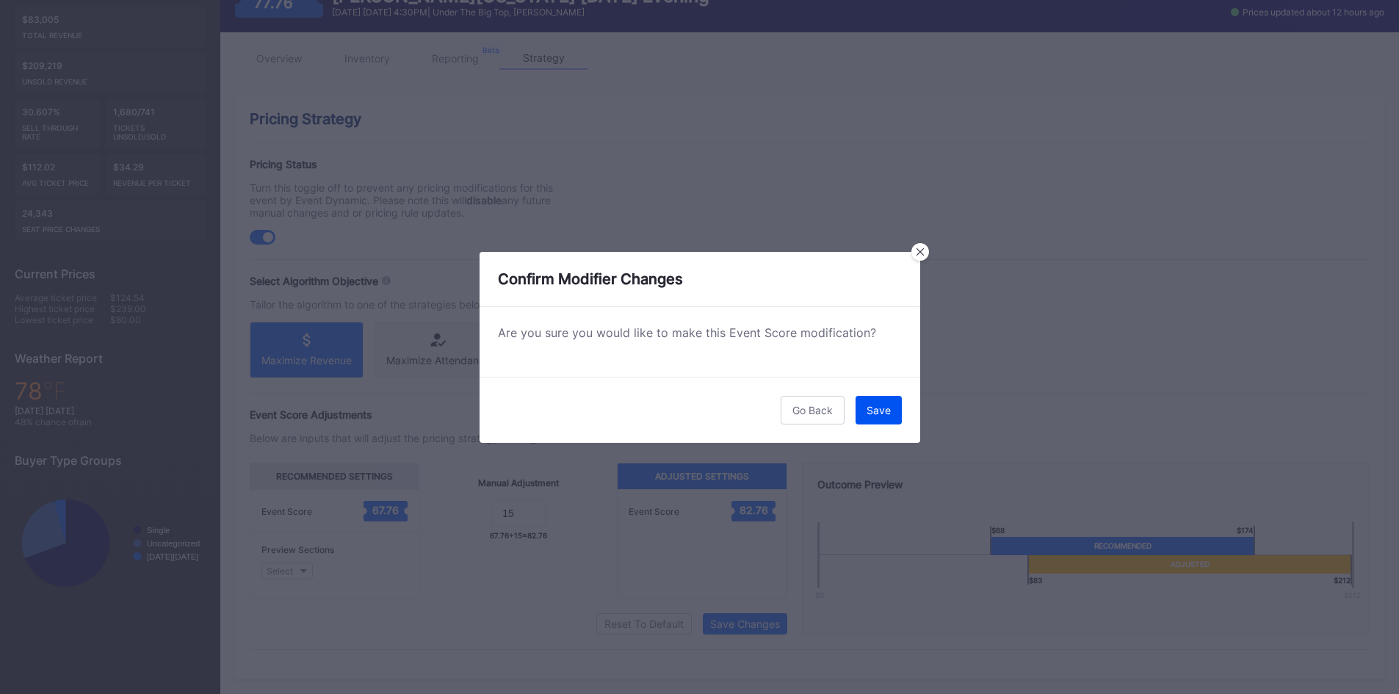
click at [886, 409] on div "Save" at bounding box center [879, 410] width 24 height 12
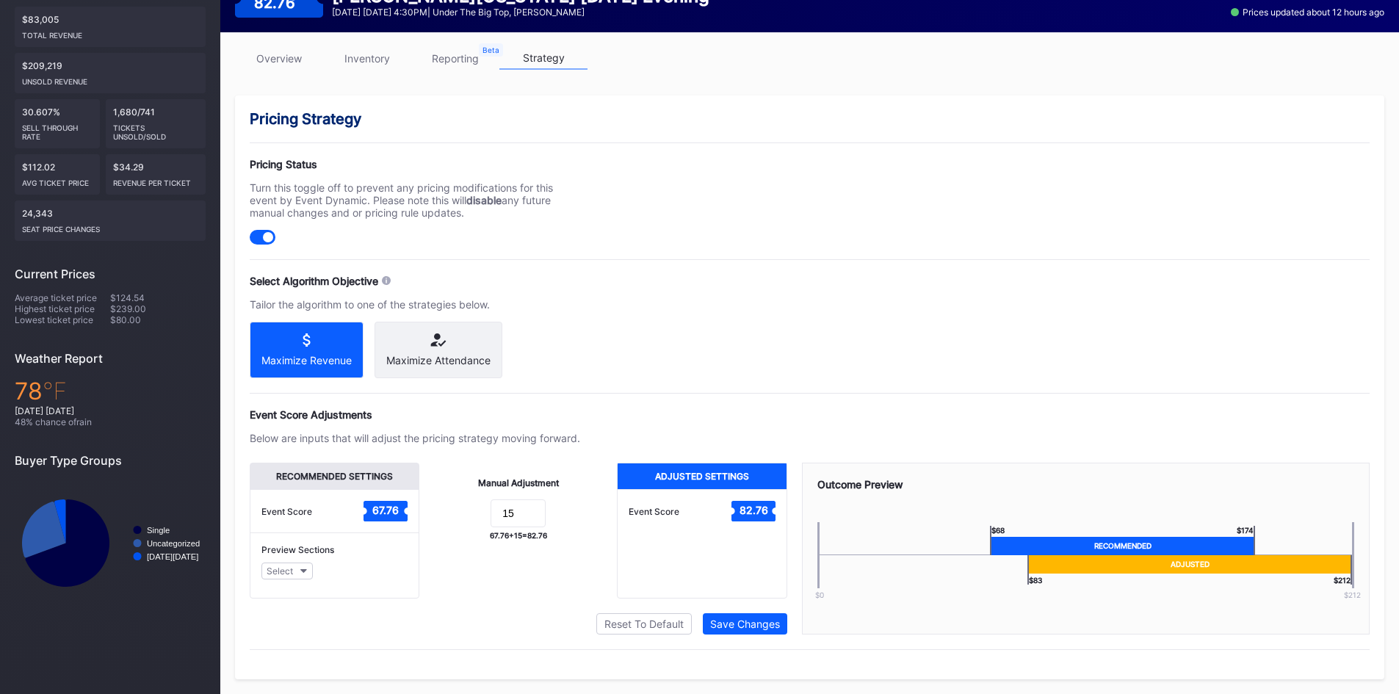
scroll to position [0, 0]
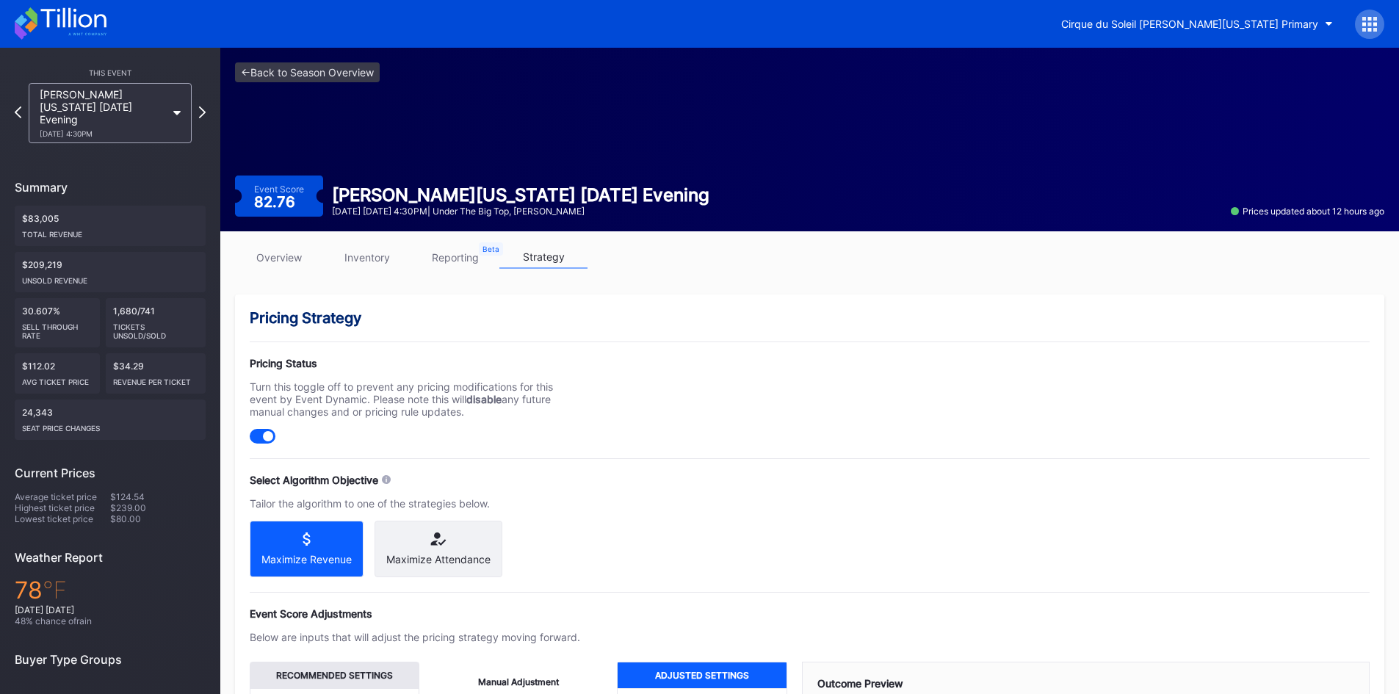
click at [76, 18] on icon at bounding box center [61, 23] width 92 height 32
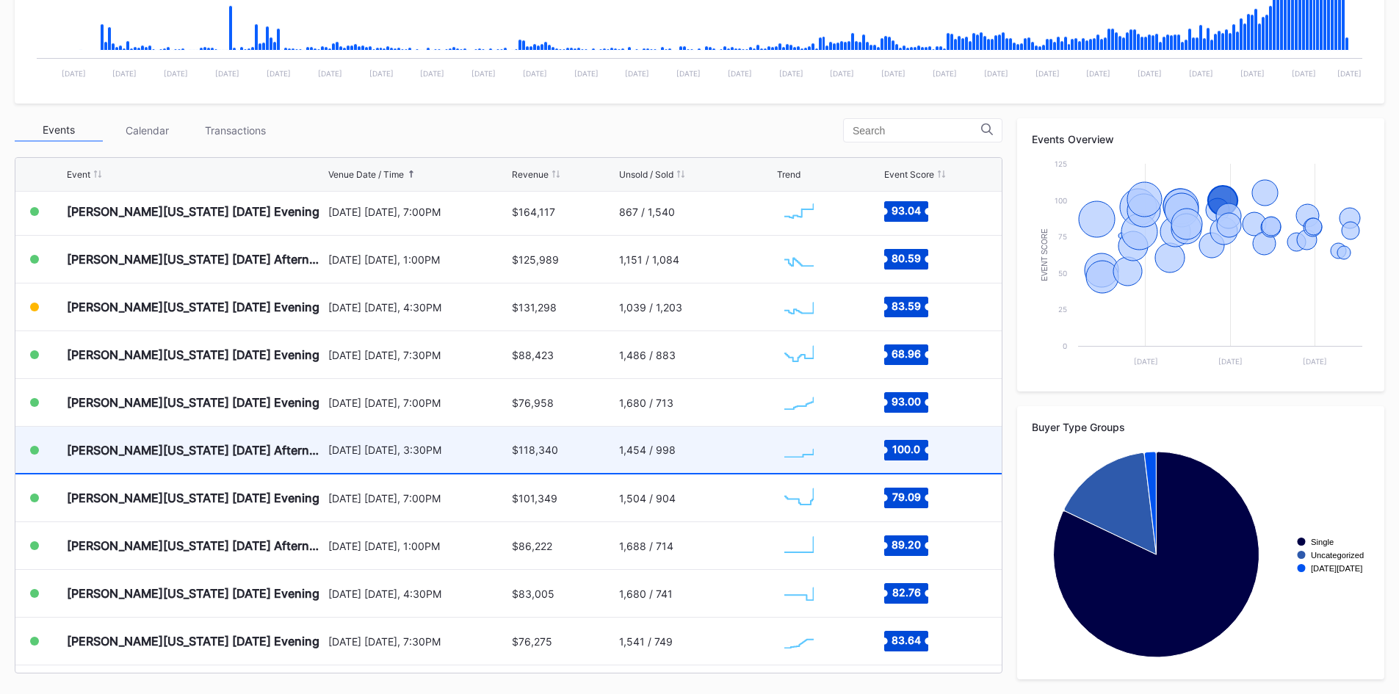
scroll to position [674, 0]
